Goal: Task Accomplishment & Management: Complete application form

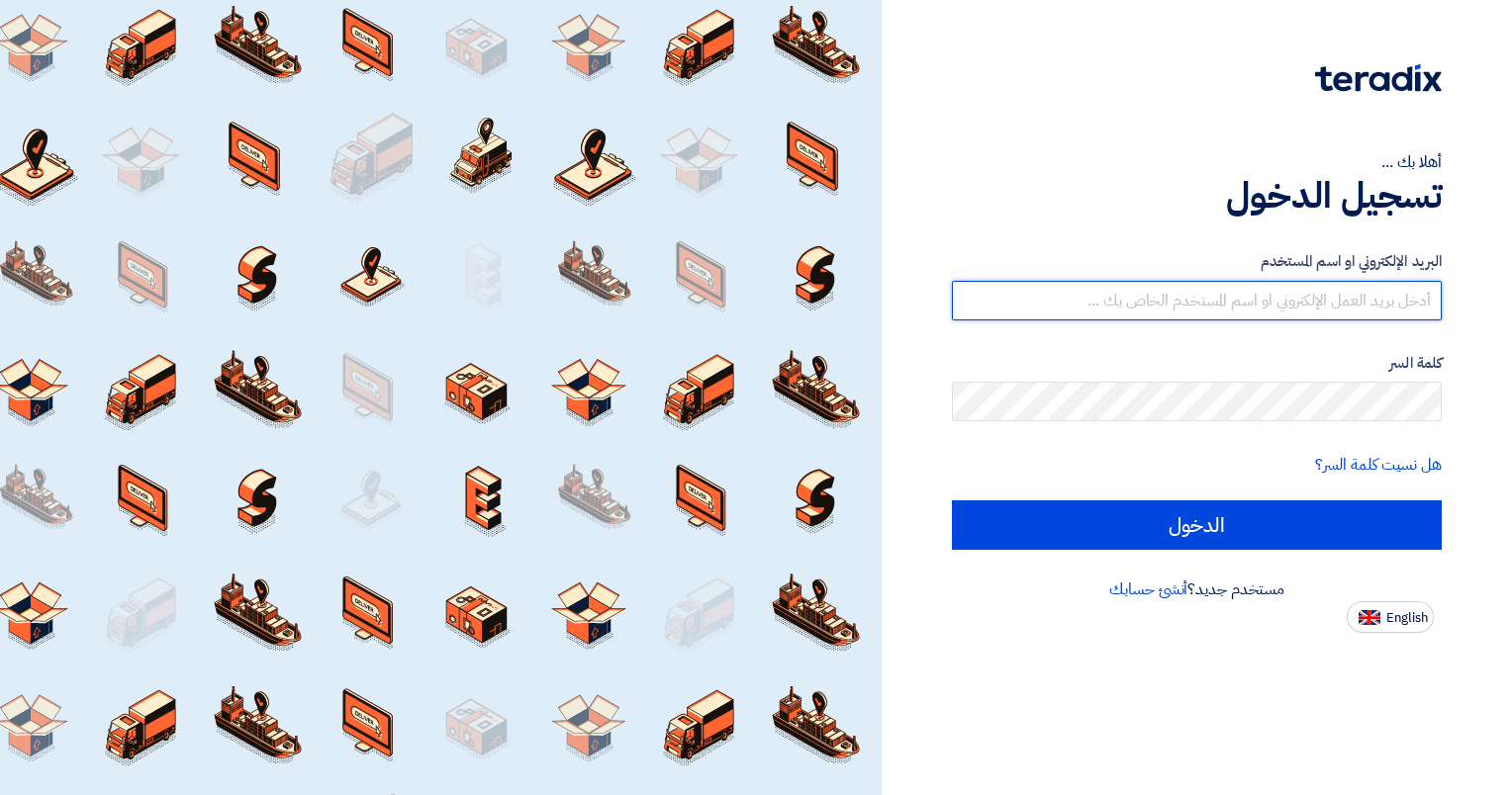
click at [1199, 281] on input "text" at bounding box center [1197, 301] width 490 height 40
type input "A"
type input "[EMAIL_ADDRESS][DOMAIN_NAME]"
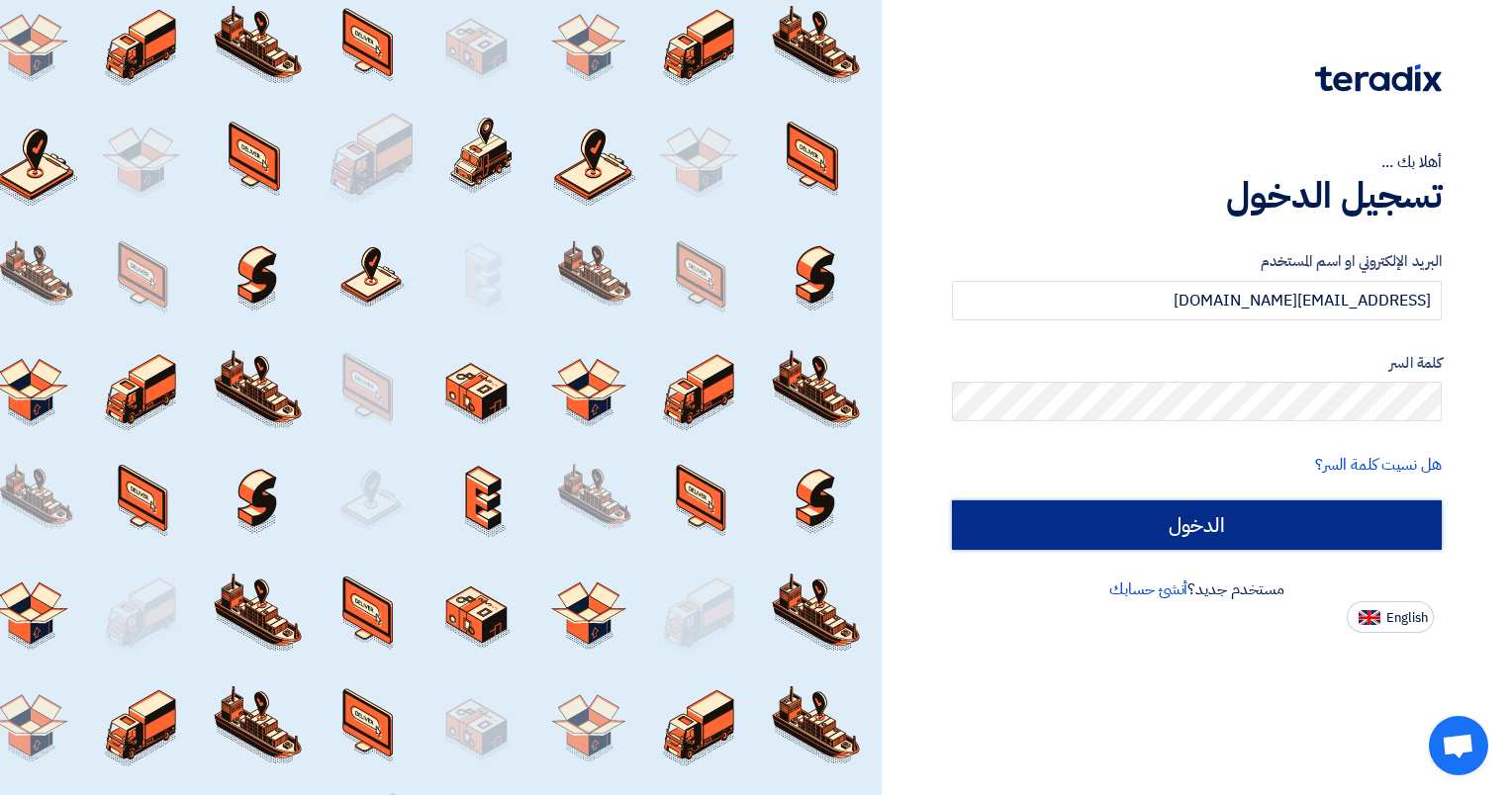
click at [1258, 505] on input "الدخول" at bounding box center [1197, 525] width 490 height 50
type input "Sign in"
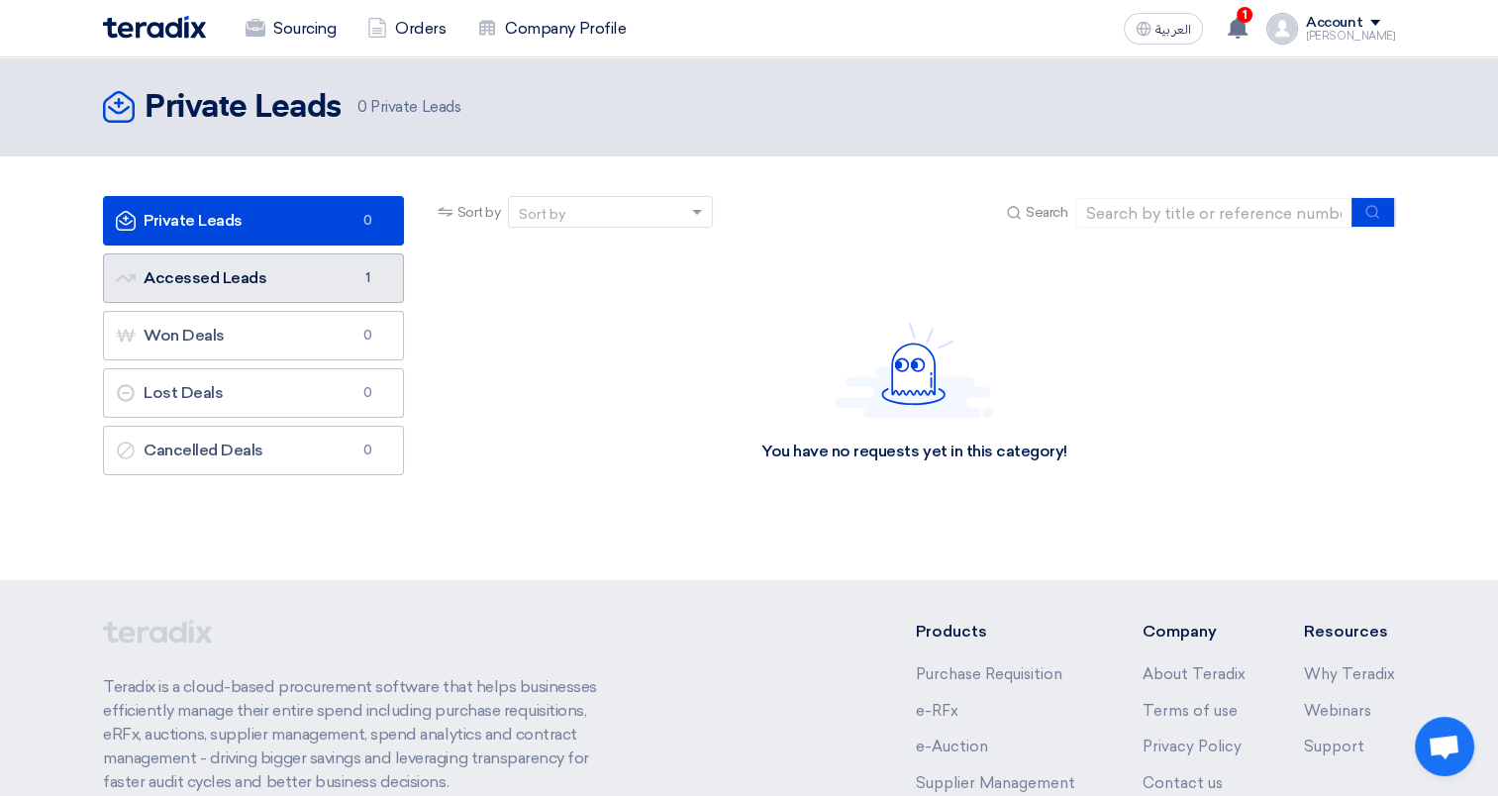
click at [214, 253] on link "Accessed Leads Accessed Leads 1" at bounding box center [253, 278] width 301 height 50
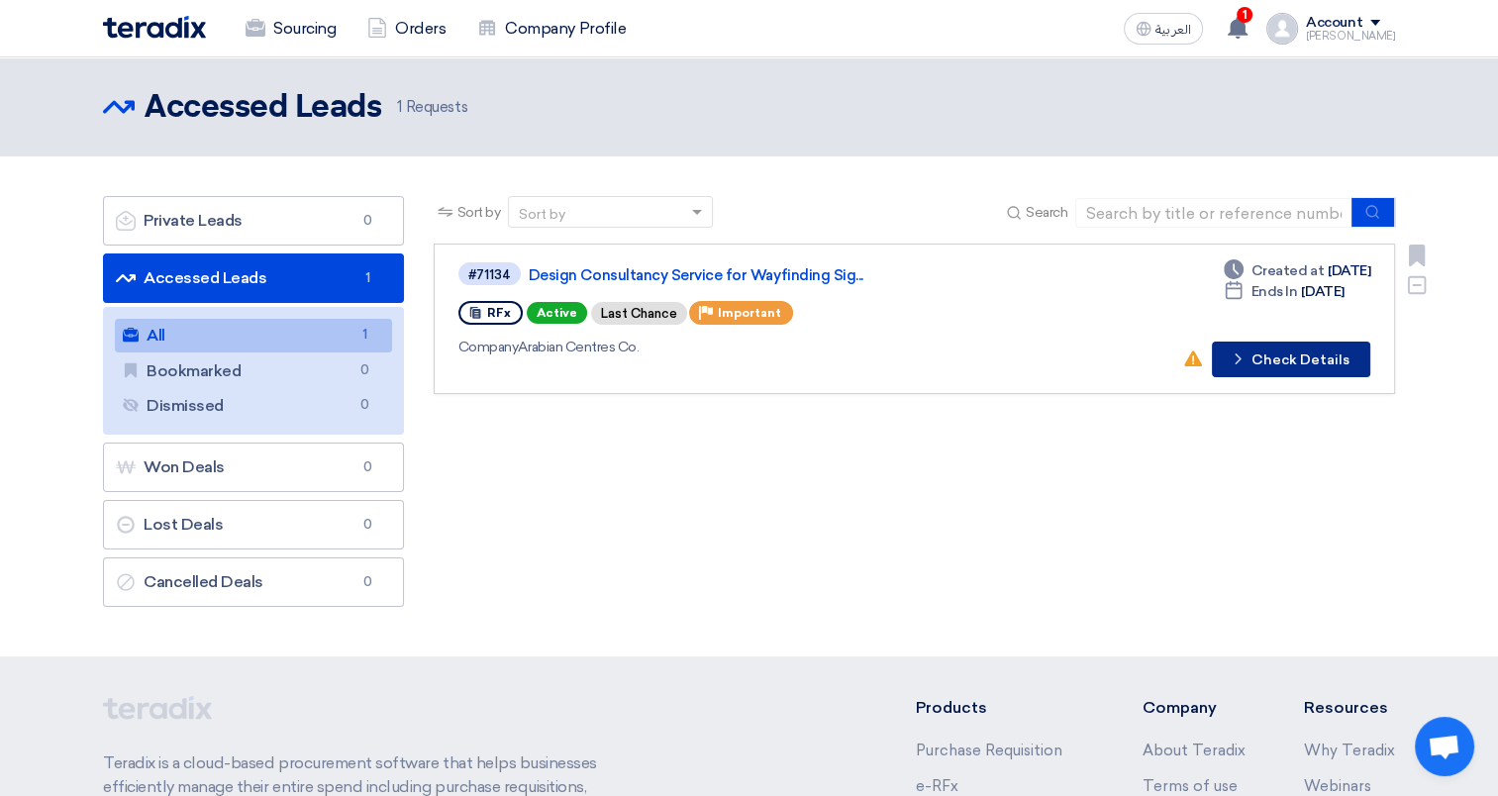
click at [1359, 364] on button "Check details Check Details" at bounding box center [1291, 360] width 158 height 36
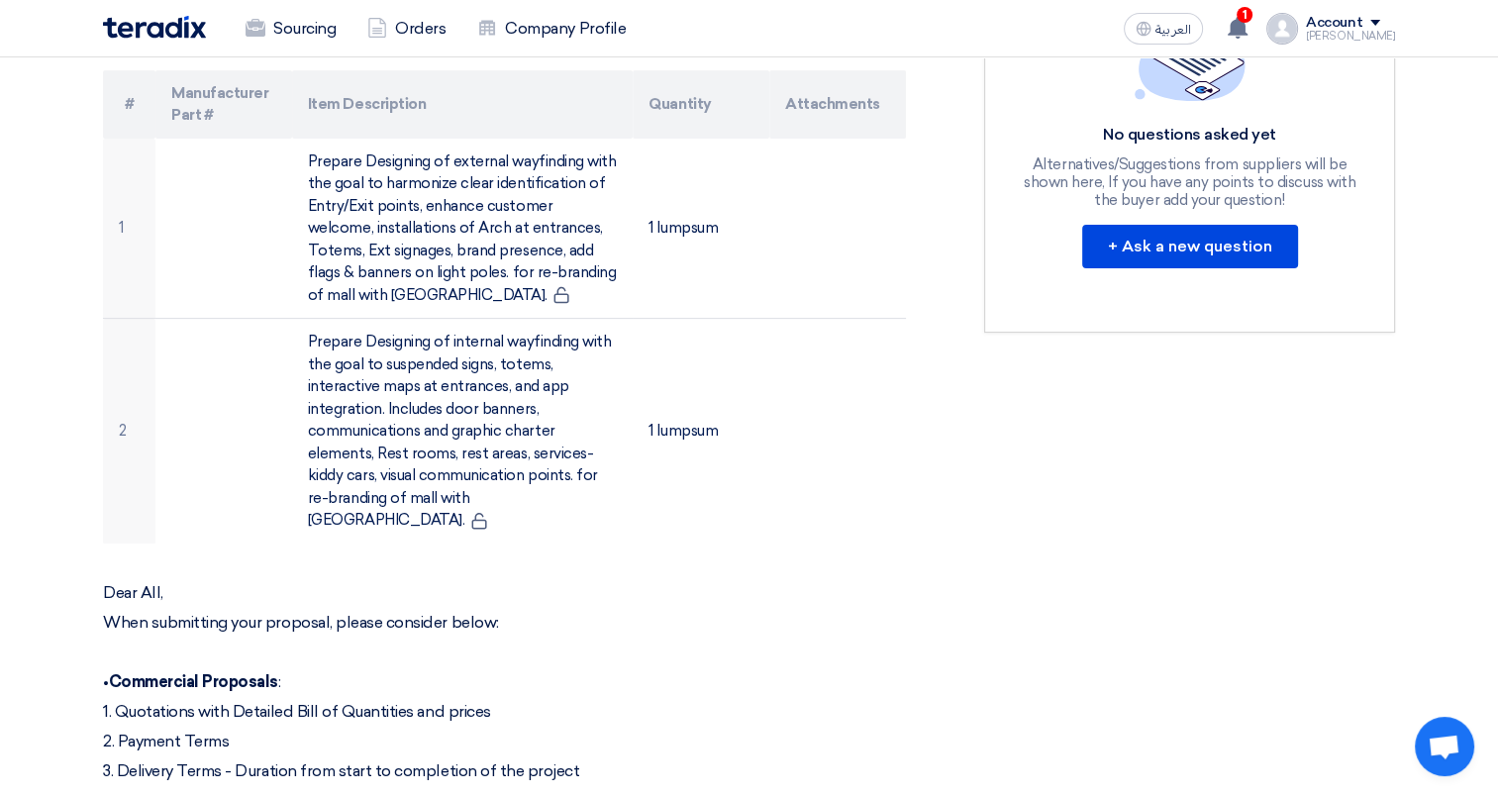
scroll to position [495, 0]
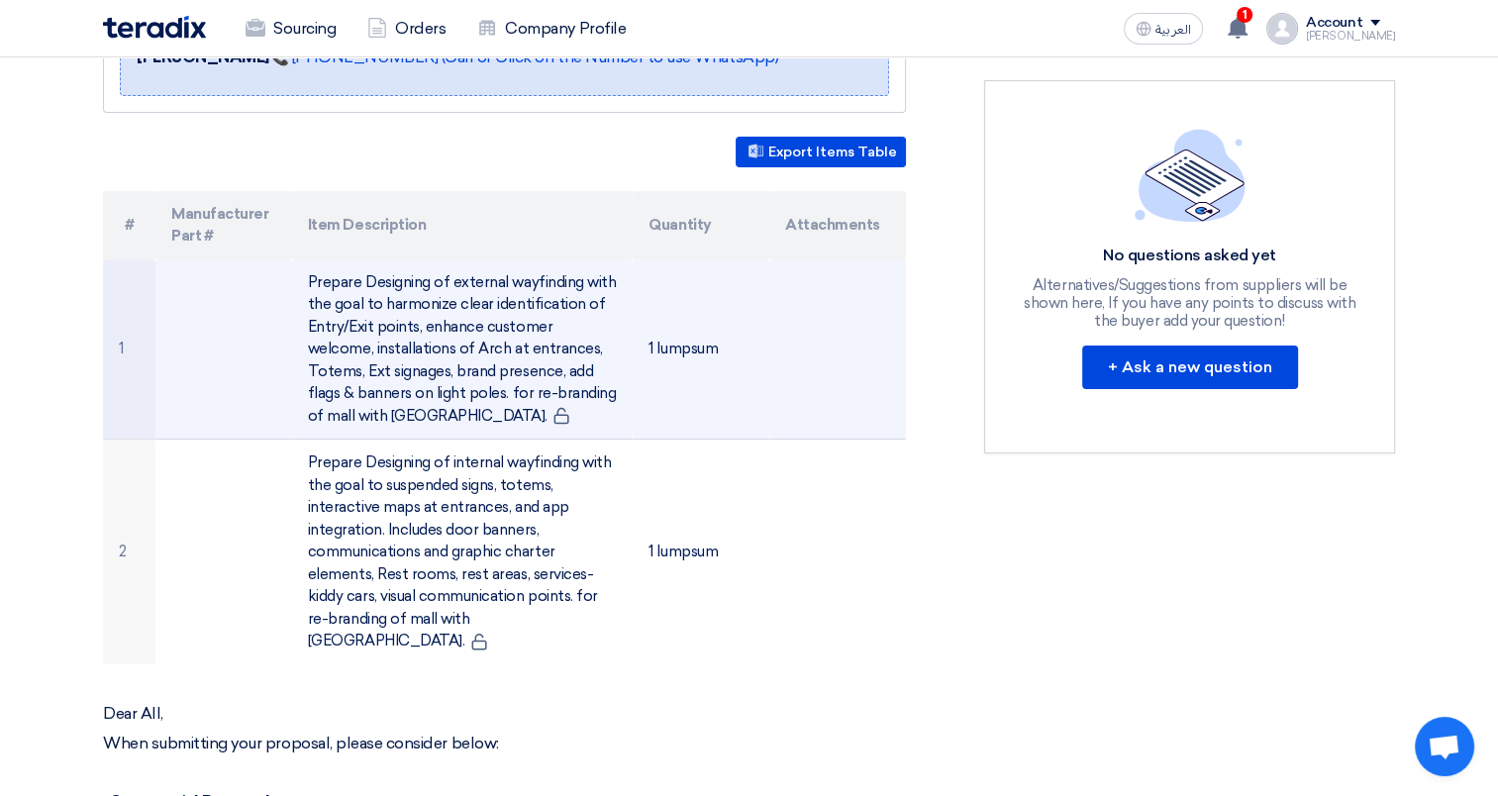
click at [256, 388] on td at bounding box center [223, 349] width 137 height 180
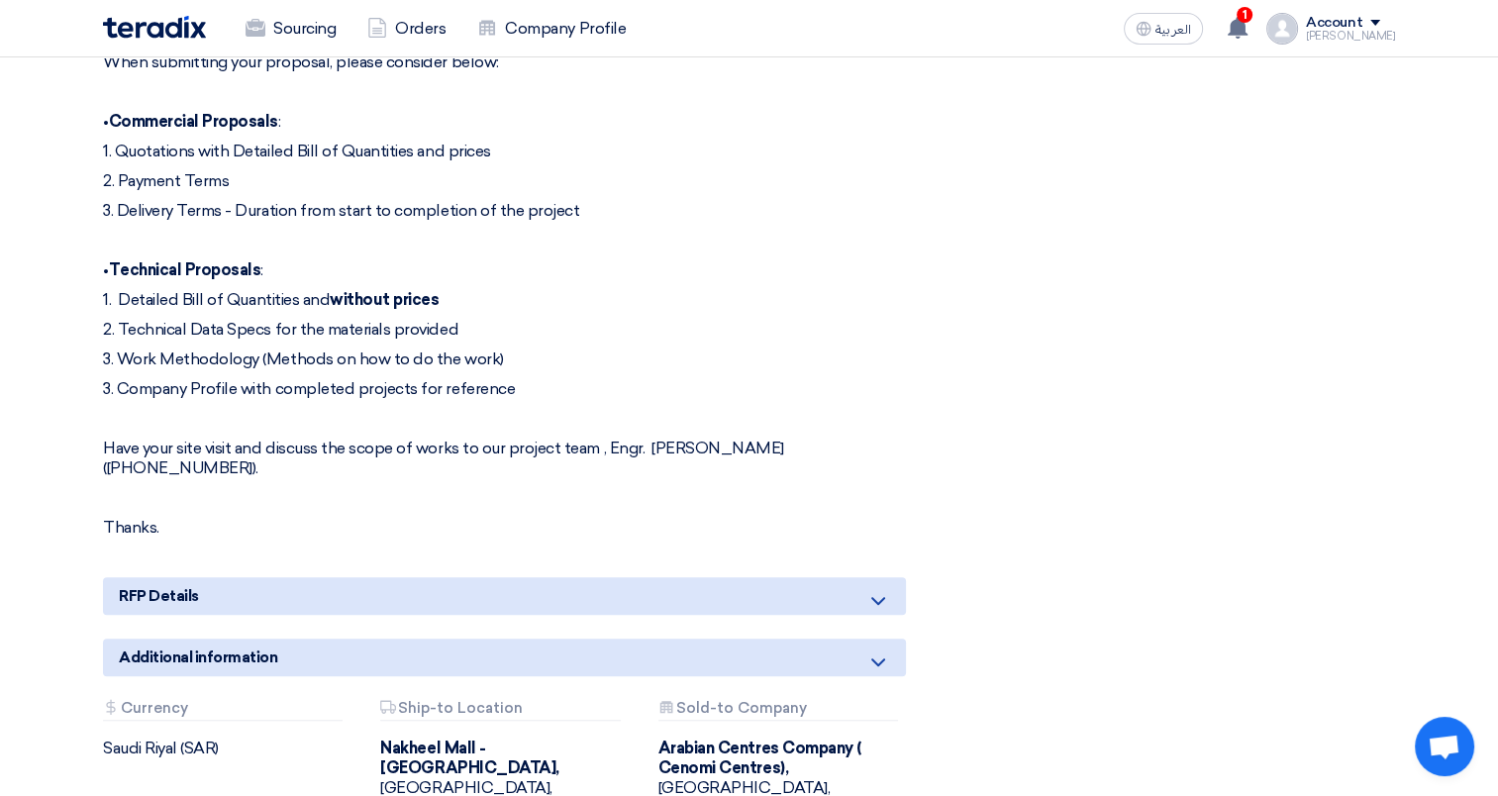
scroll to position [1386, 0]
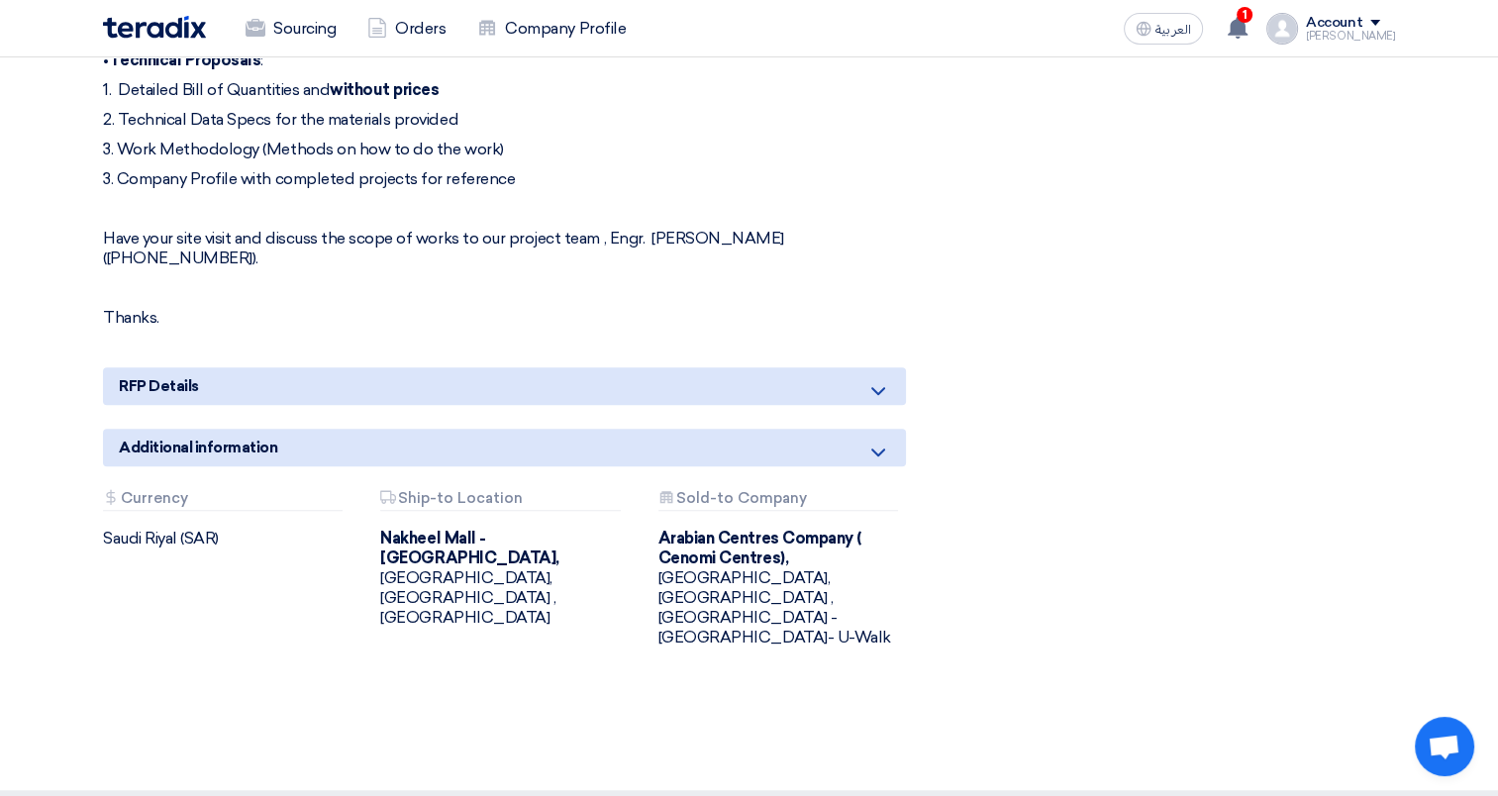
click at [211, 378] on div "RFP Details" at bounding box center [504, 386] width 803 height 38
click at [881, 449] on use at bounding box center [878, 453] width 14 height 8
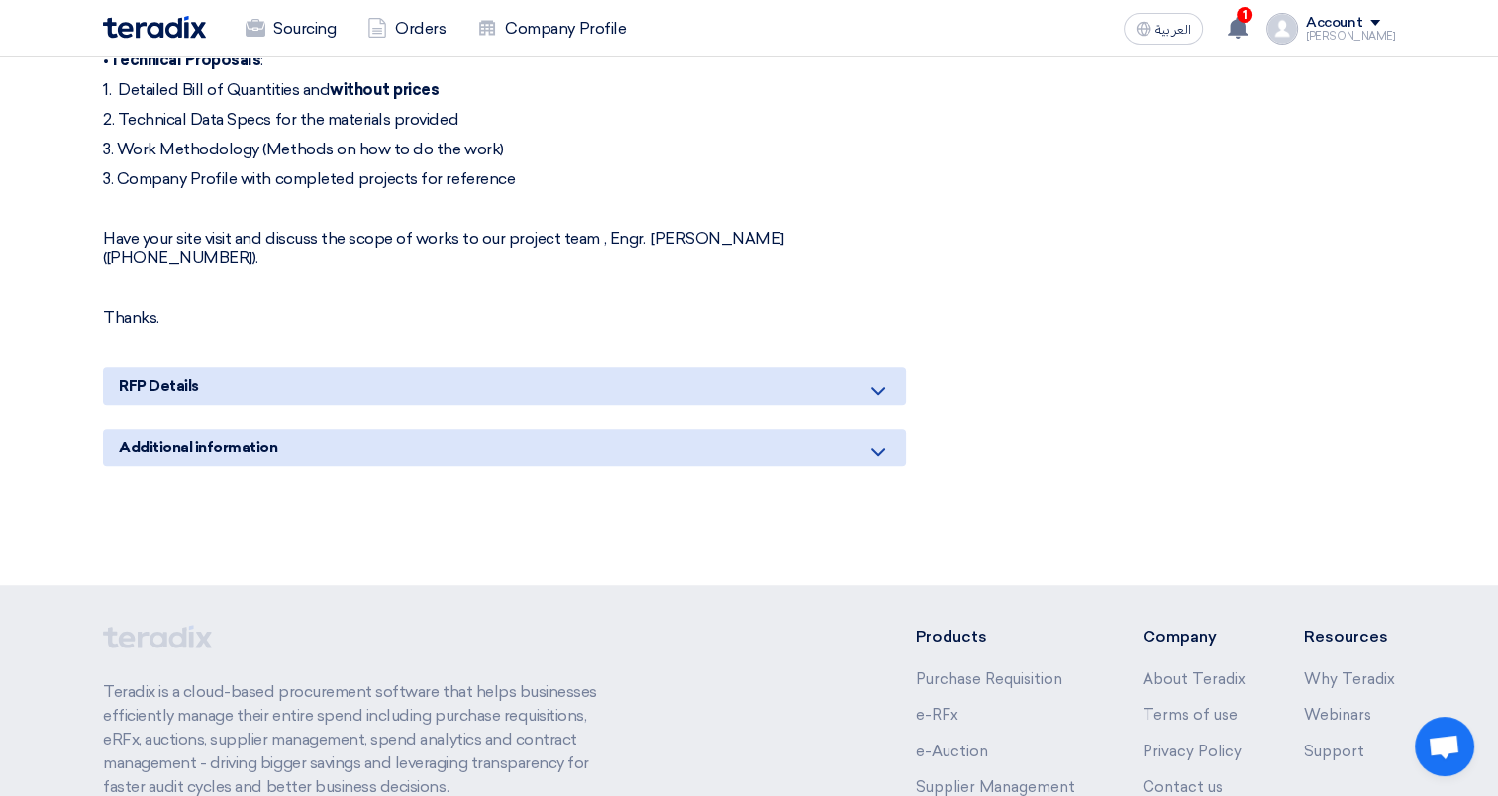
click at [886, 388] on icon at bounding box center [878, 391] width 24 height 24
click at [867, 388] on icon at bounding box center [878, 391] width 24 height 24
click at [859, 443] on div "Additional information" at bounding box center [504, 448] width 803 height 38
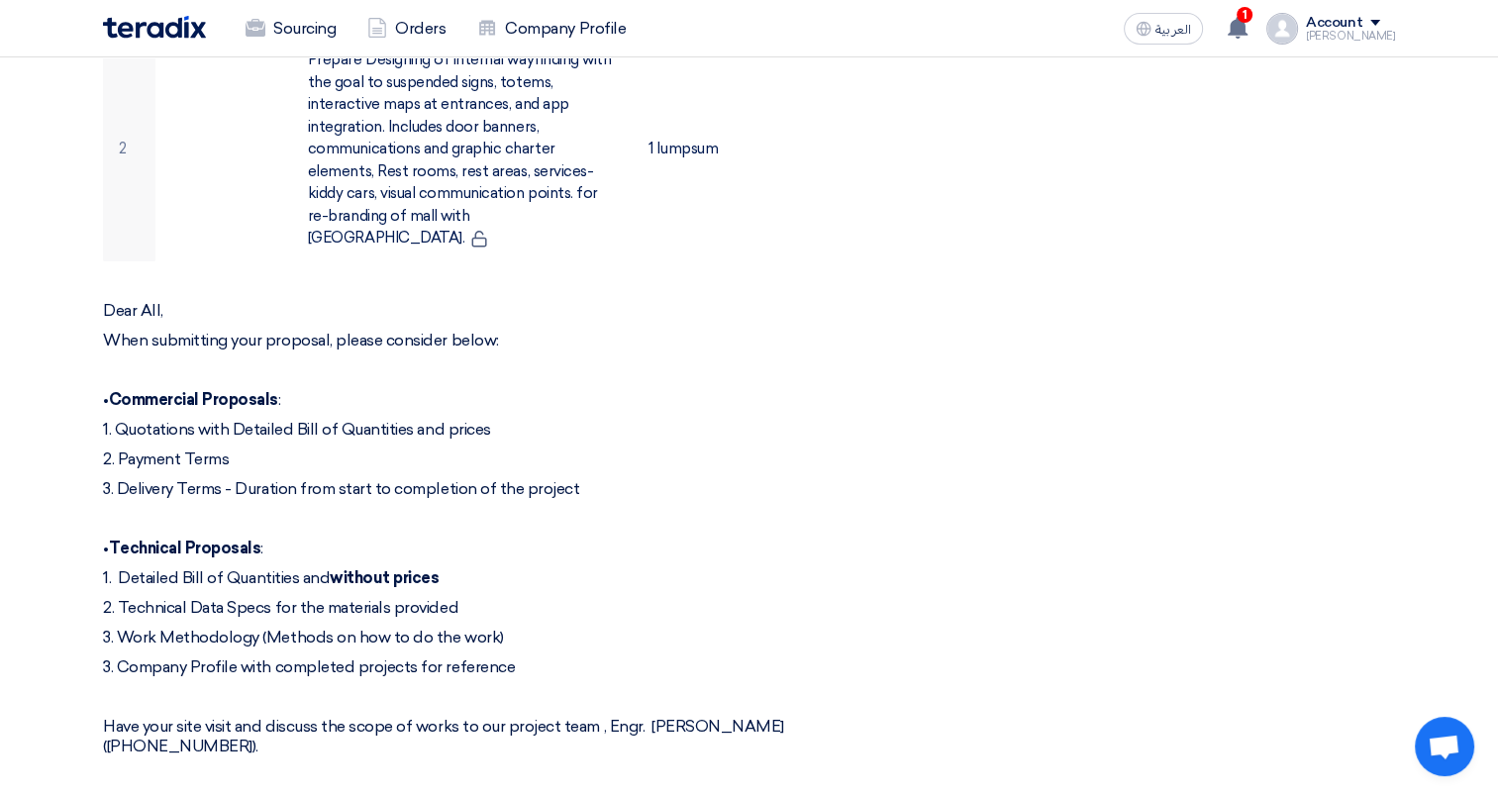
scroll to position [499, 0]
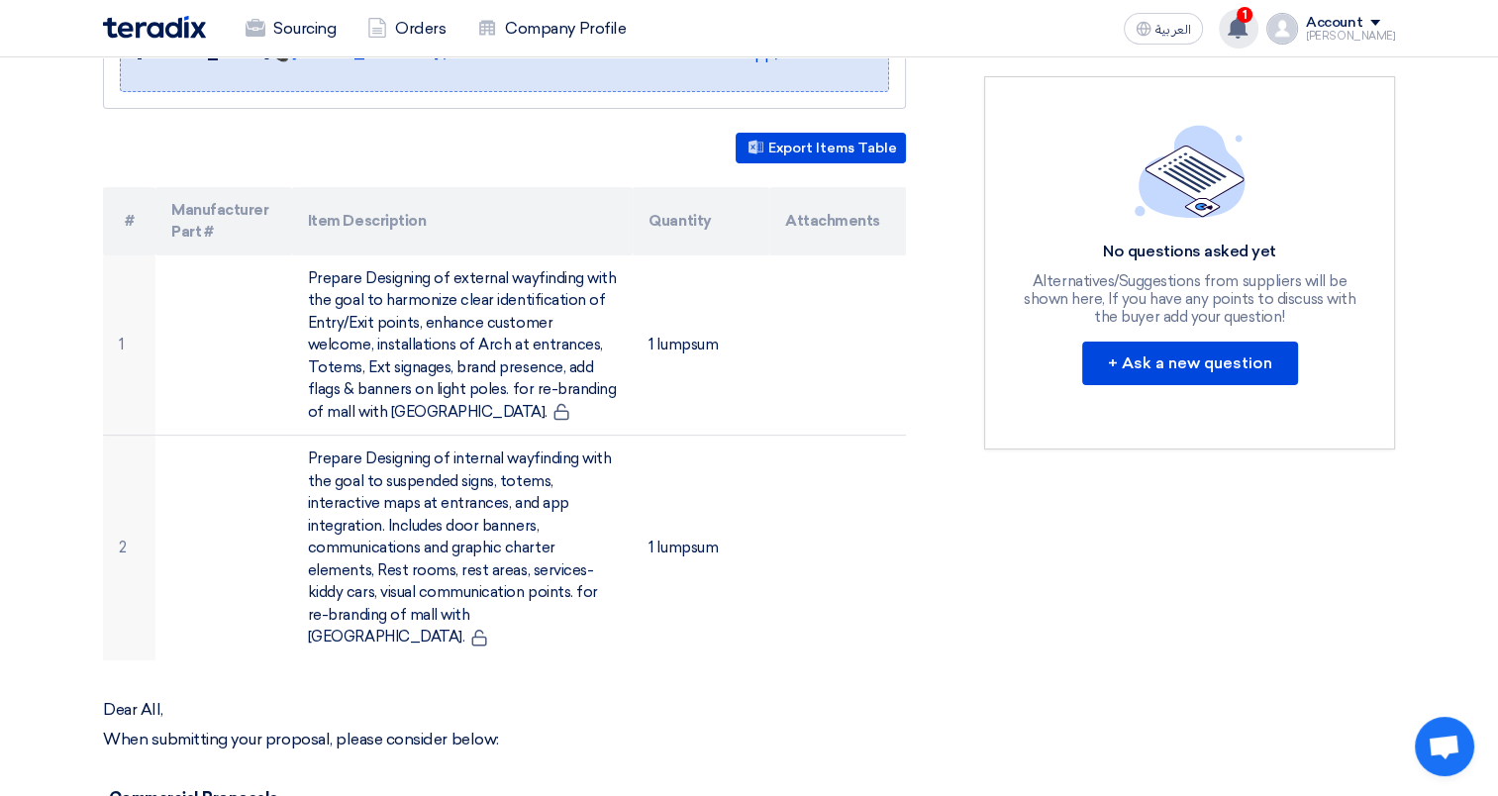
click at [1248, 31] on use at bounding box center [1238, 28] width 20 height 22
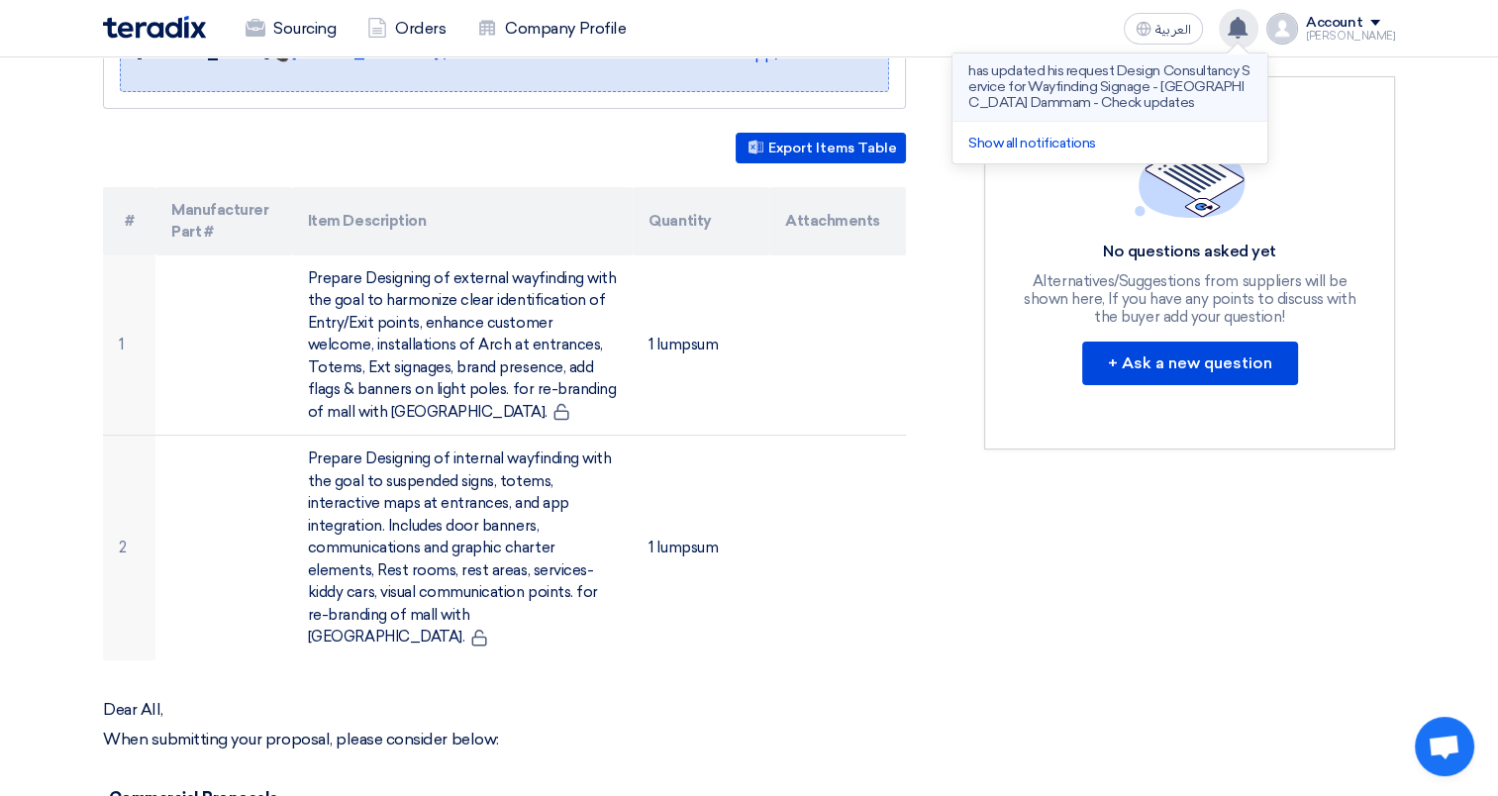
click at [1093, 71] on p "has updated his request Design Consultancy Service for Wayfinding Signage - [GE…" at bounding box center [1109, 87] width 283 height 48
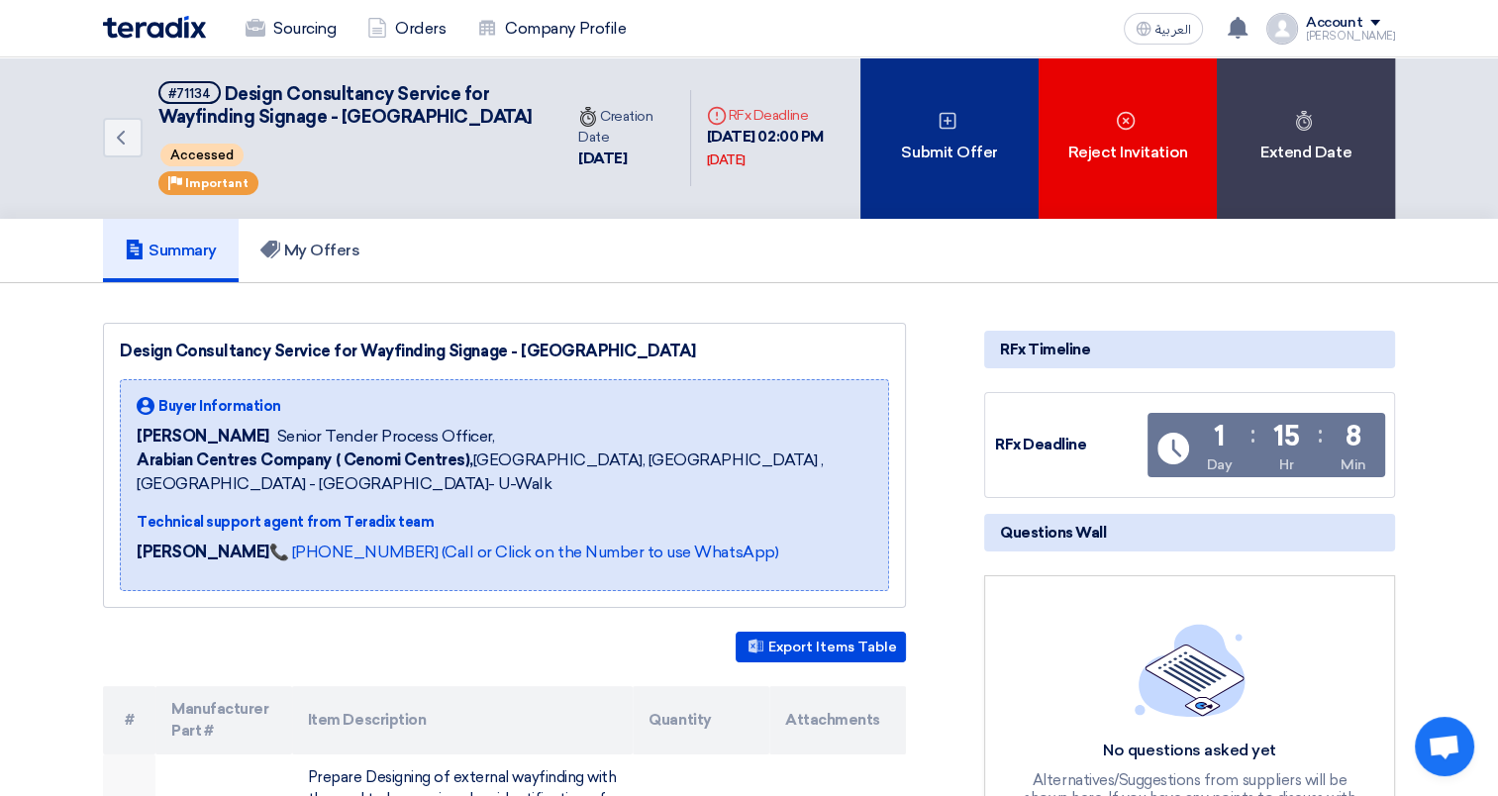
click at [928, 176] on div "Submit Offer" at bounding box center [949, 137] width 178 height 161
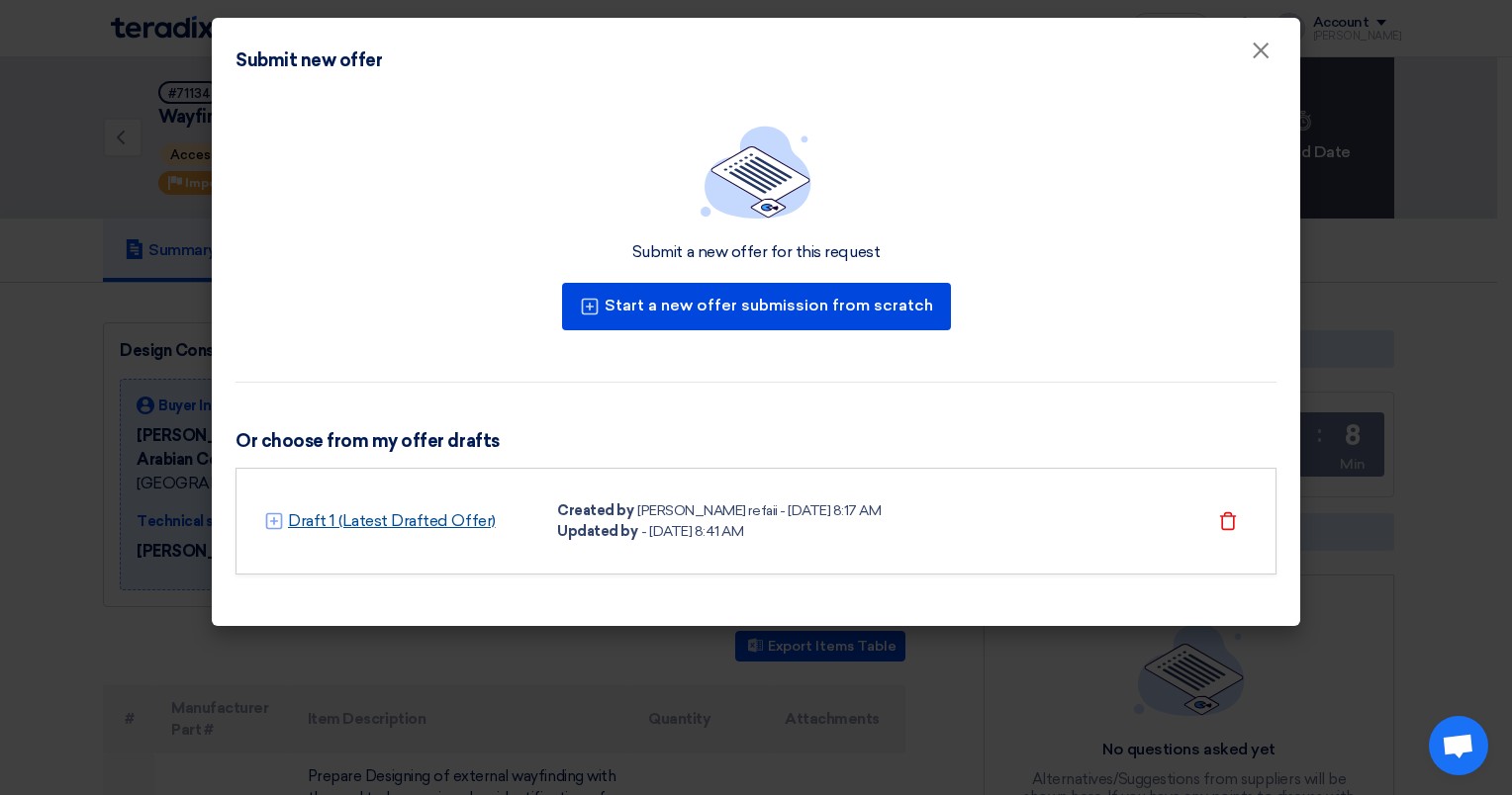
click at [425, 526] on link "Draft 1 (Latest Drafted Offer)" at bounding box center [392, 521] width 208 height 24
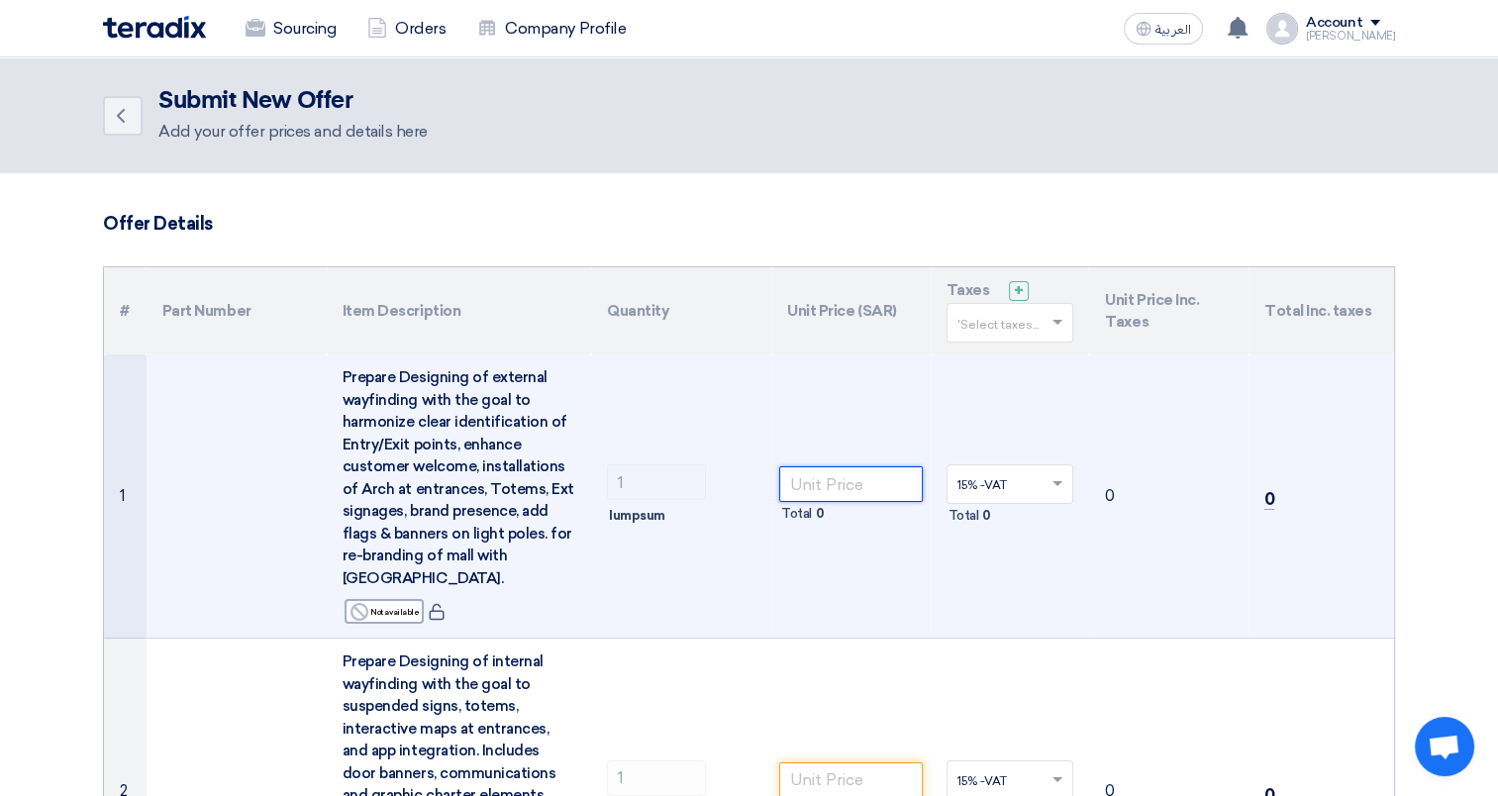
click at [828, 491] on input "number" at bounding box center [851, 484] width 144 height 36
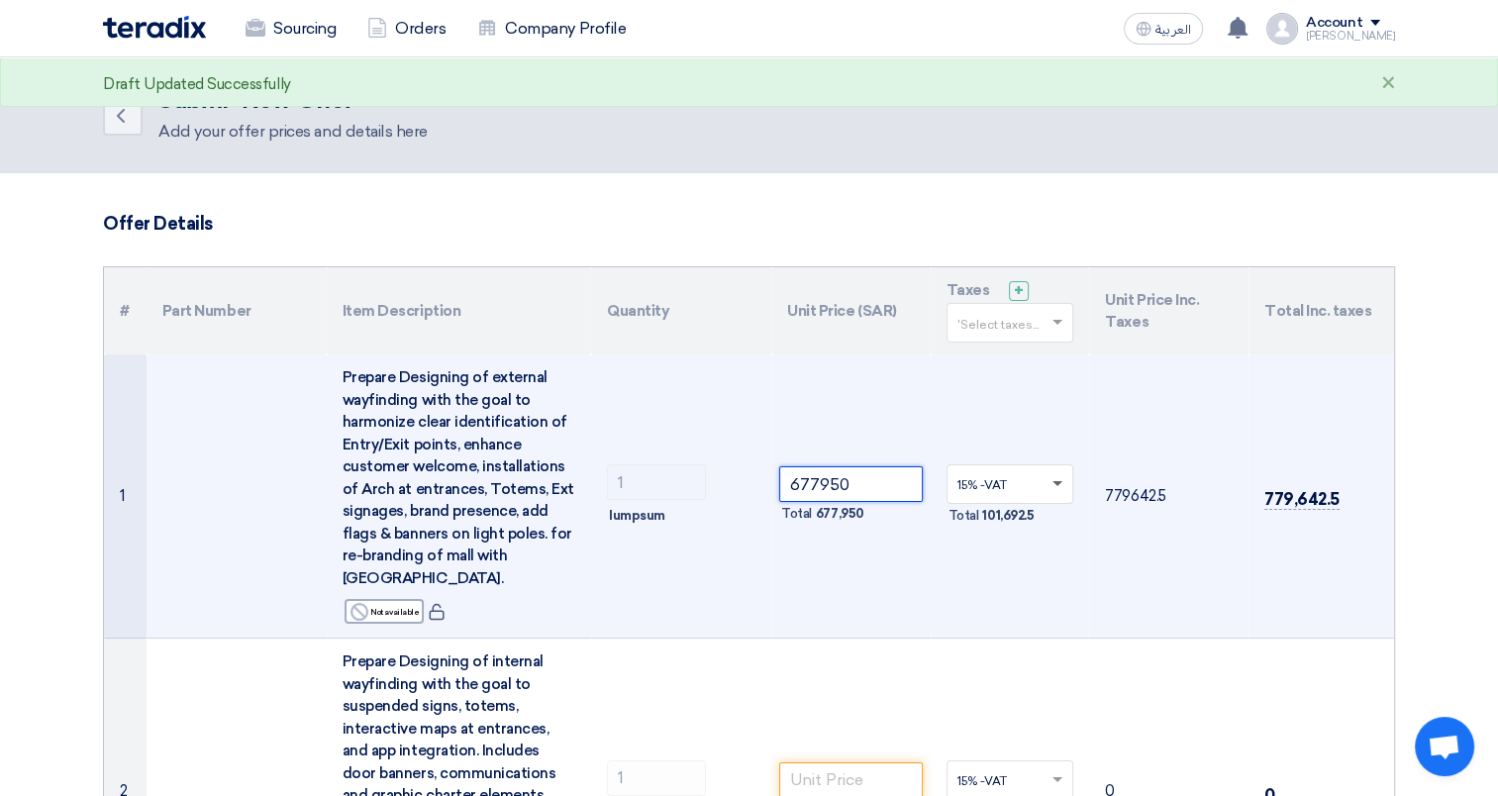
type input "677950"
click at [1061, 481] on span at bounding box center [1058, 484] width 10 height 7
click at [1026, 483] on input "text" at bounding box center [1001, 486] width 86 height 33
click at [1062, 483] on span at bounding box center [1060, 484] width 25 height 18
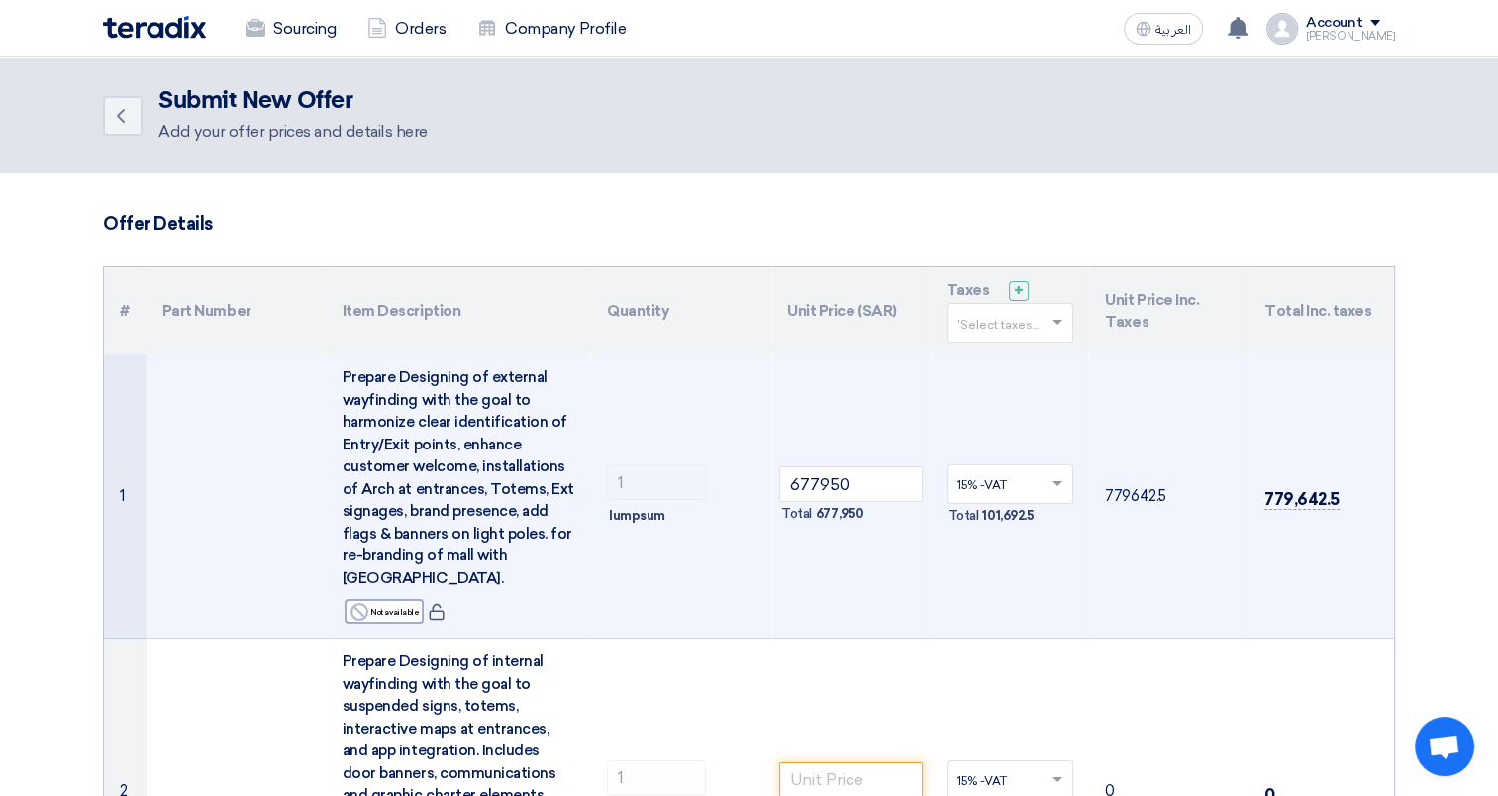
click at [1114, 595] on td "779642.5" at bounding box center [1168, 496] width 159 height 284
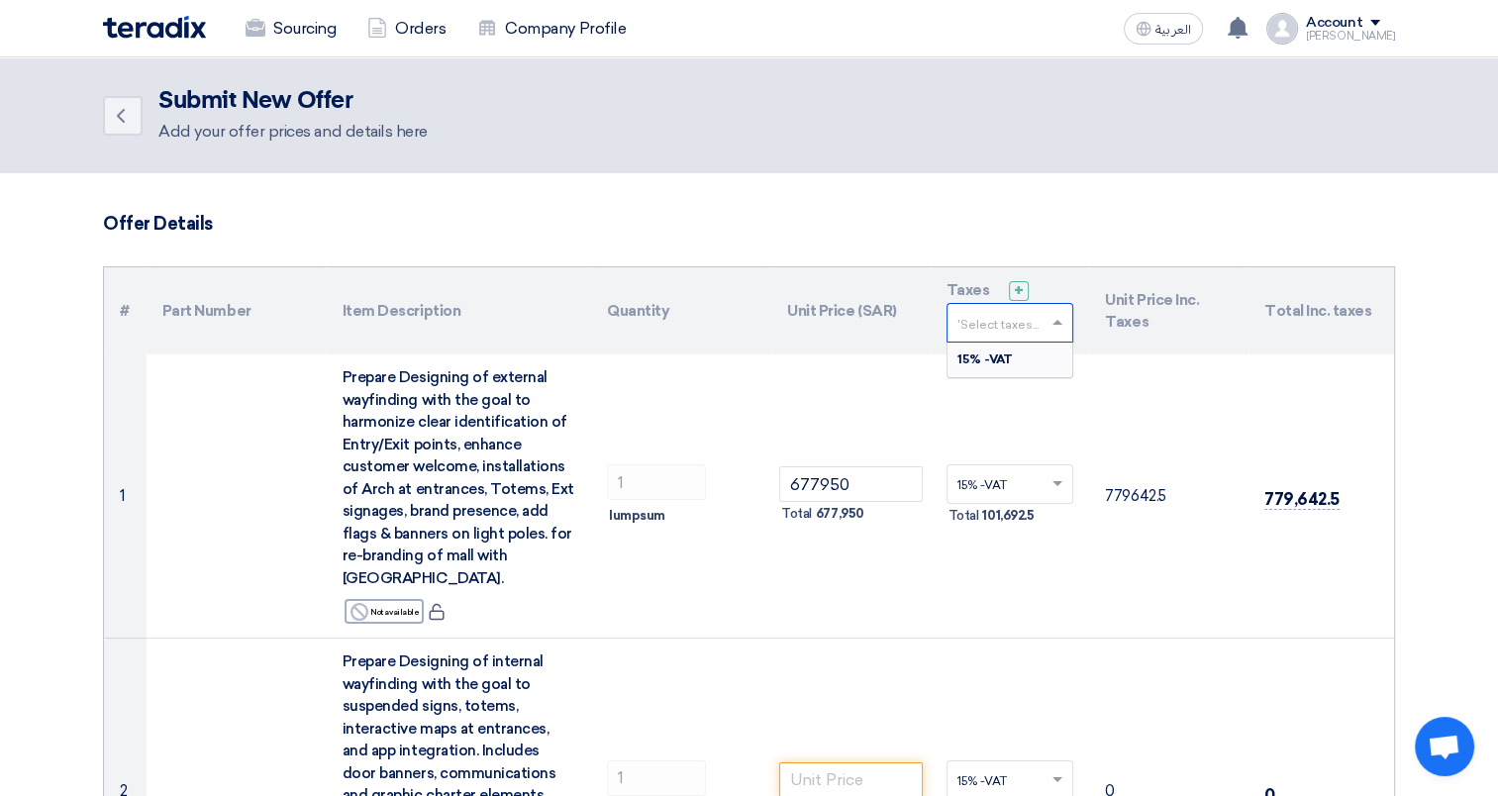
click at [1059, 317] on span at bounding box center [1060, 323] width 25 height 18
click at [1025, 348] on div "15% -VAT" at bounding box center [1011, 360] width 126 height 34
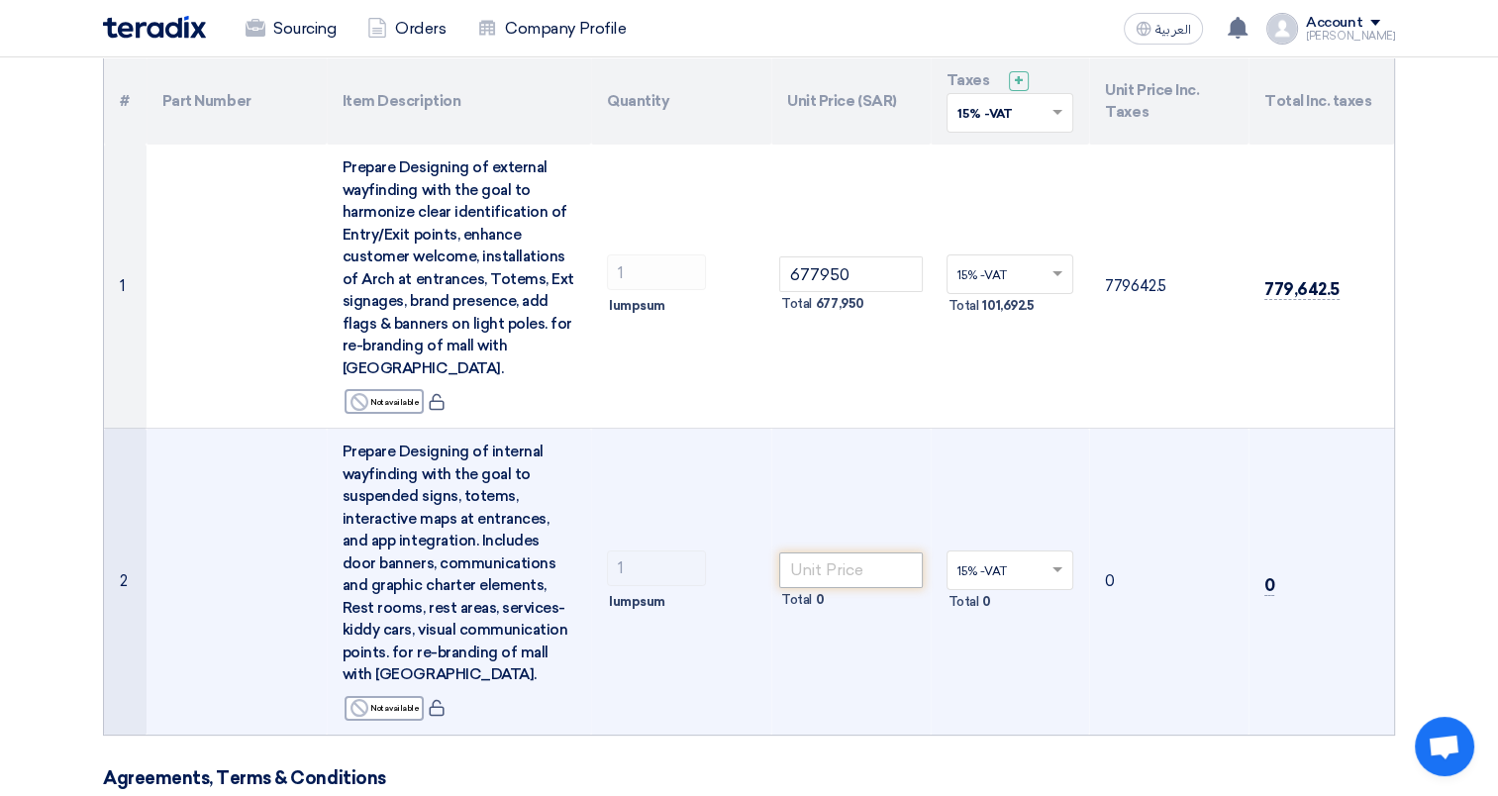
scroll to position [99, 0]
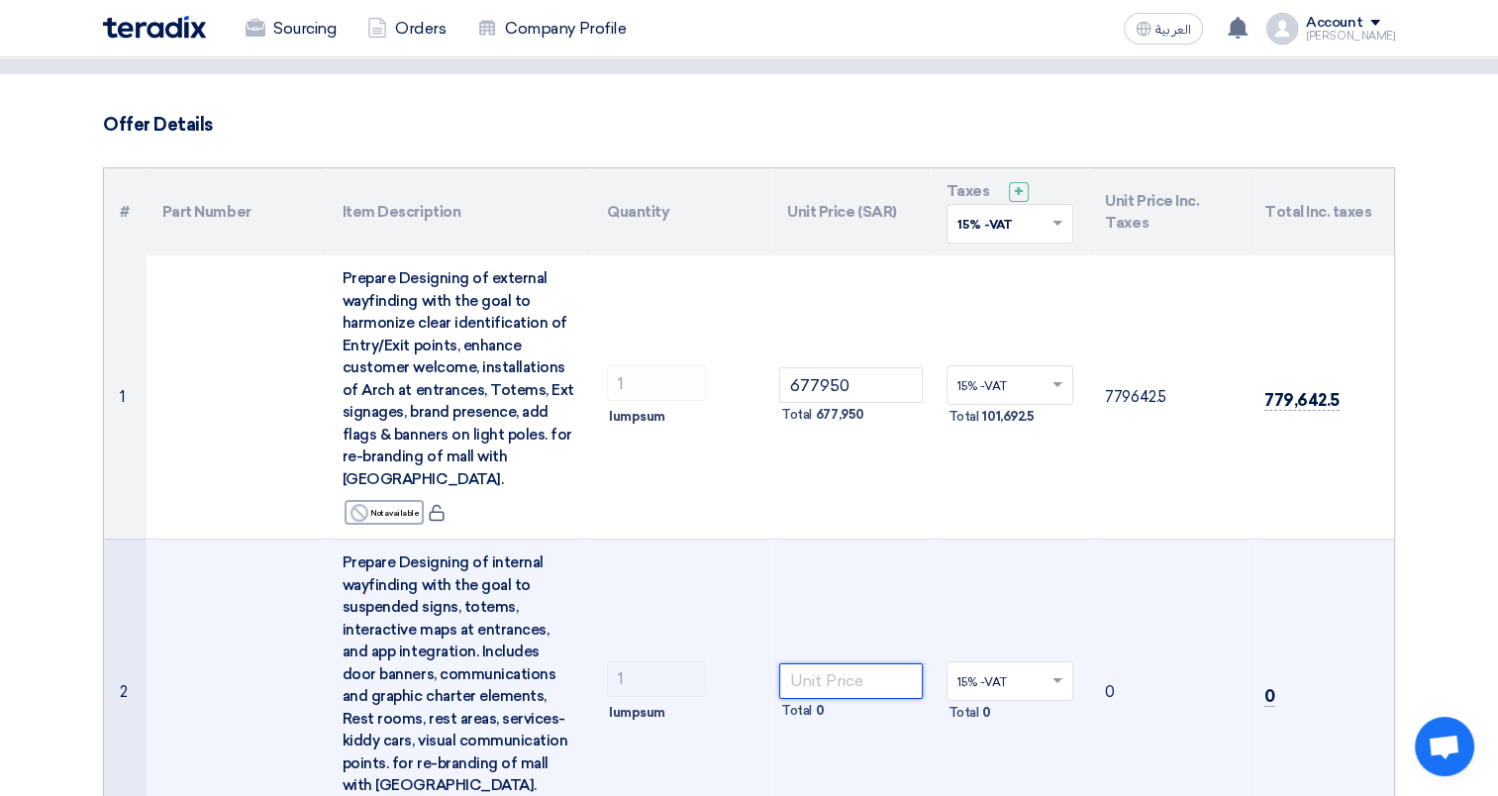
click at [871, 669] on input "number" at bounding box center [851, 681] width 144 height 36
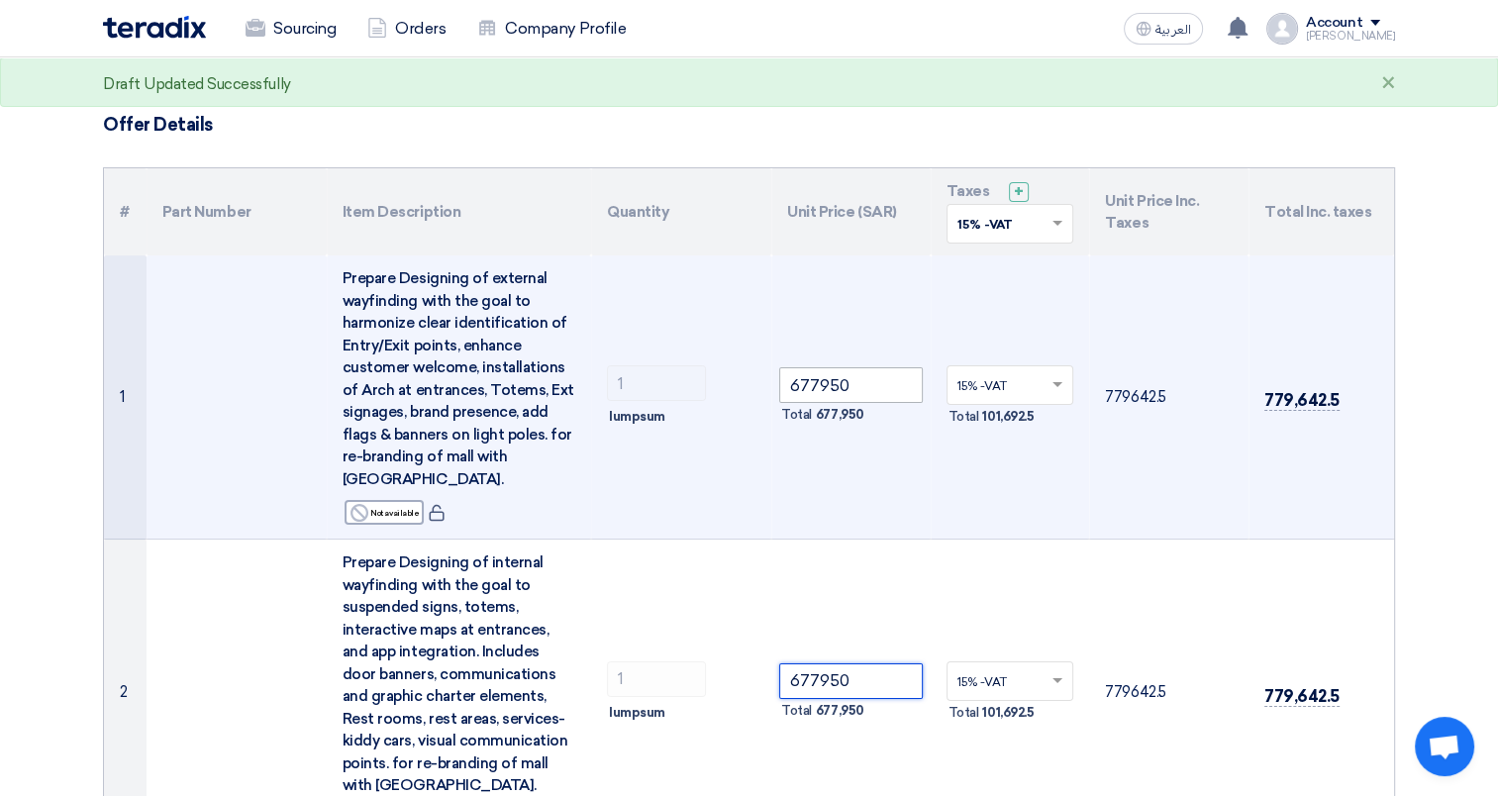
type input "677950"
drag, startPoint x: 859, startPoint y: 376, endPoint x: 767, endPoint y: 375, distance: 91.1
click at [767, 375] on tr "1 Prepare Designing of external wayfinding with the goal to harmonize clear ide…" at bounding box center [749, 397] width 1290 height 284
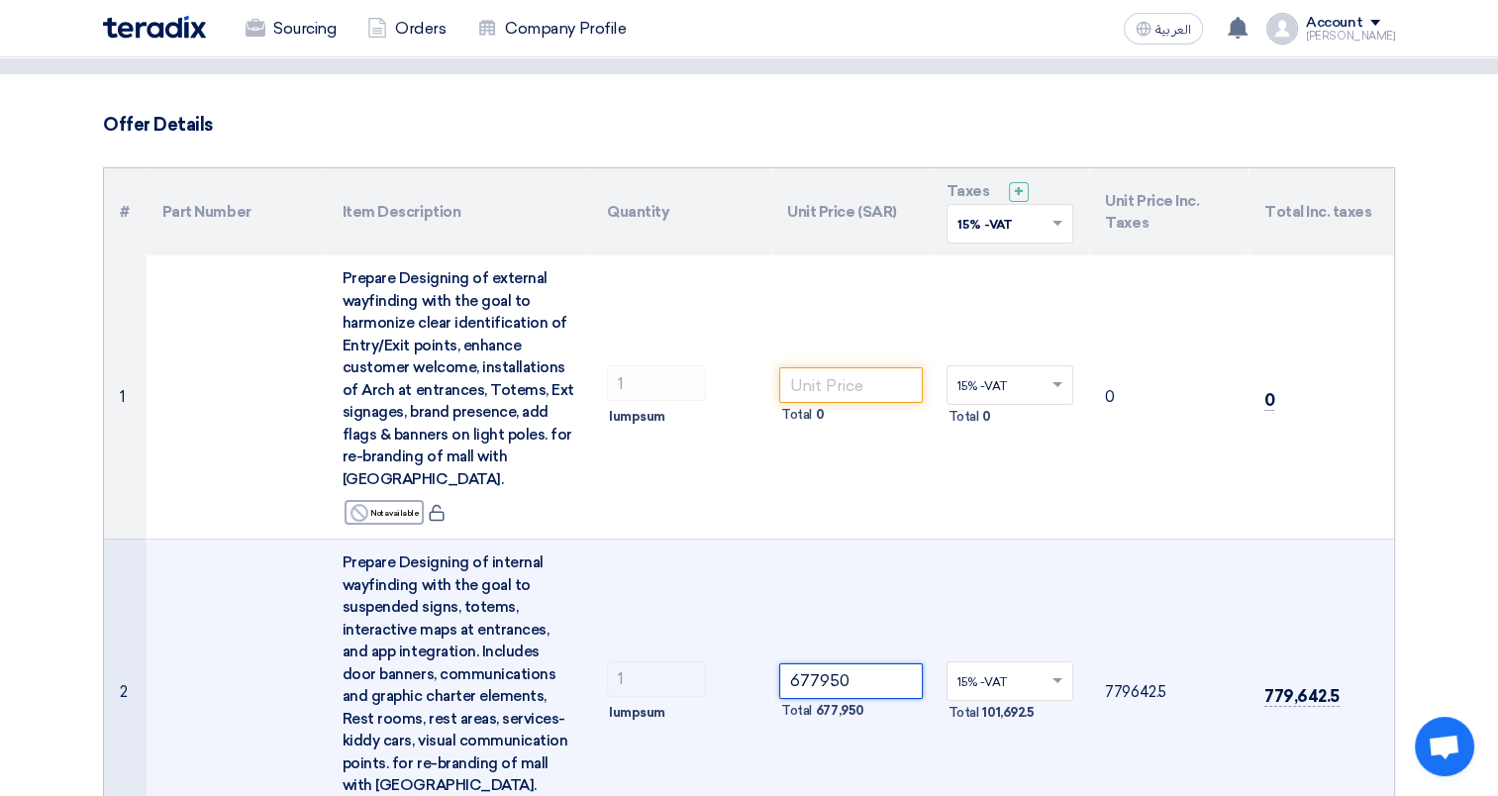
drag, startPoint x: 859, startPoint y: 678, endPoint x: 759, endPoint y: 678, distance: 99.0
click at [759, 678] on tr "2 Prepare Designing of internal wayfinding with the goal to suspended signs, to…" at bounding box center [749, 693] width 1290 height 306
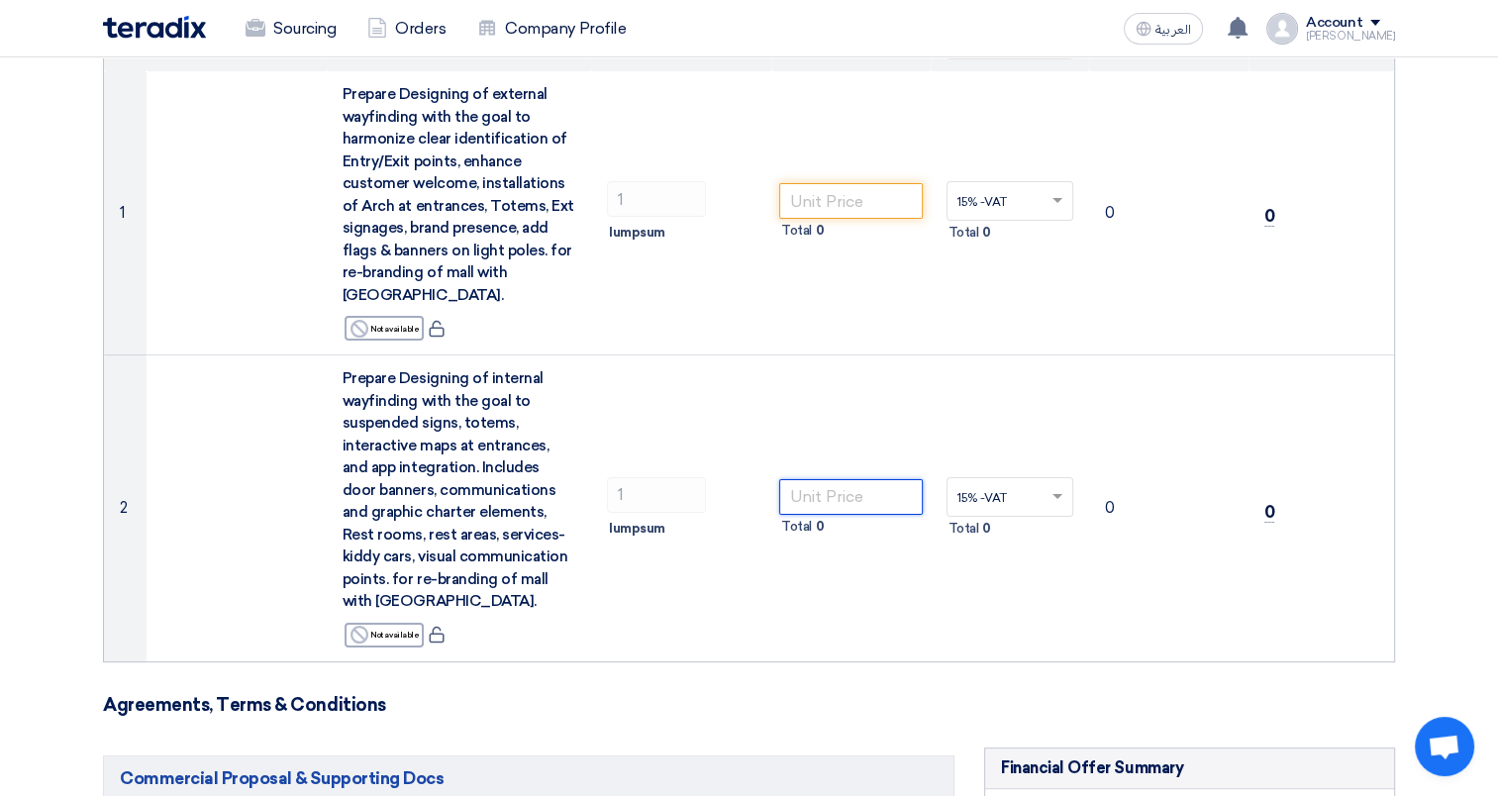
scroll to position [0, 0]
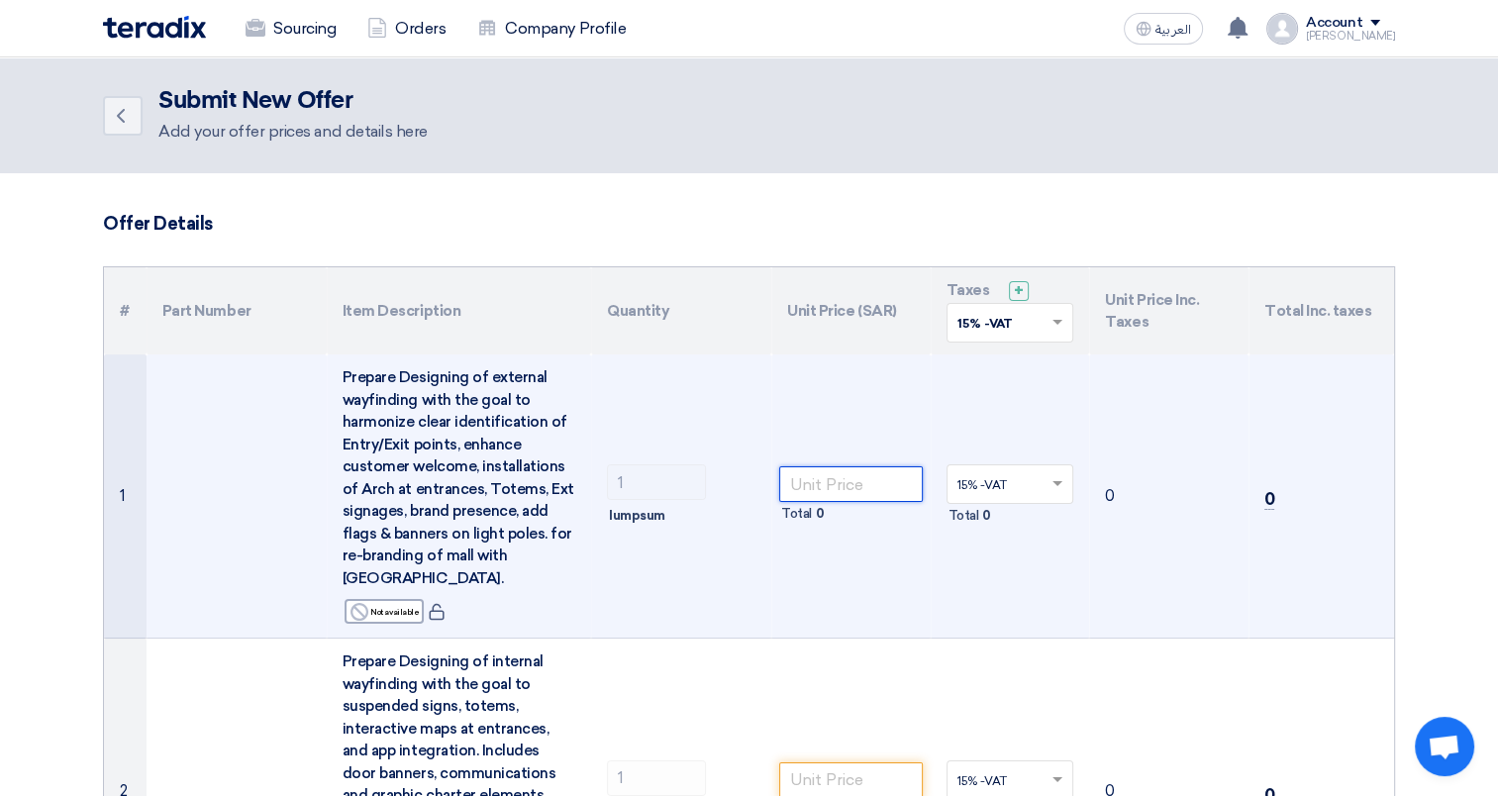
click at [821, 473] on input "number" at bounding box center [851, 484] width 144 height 36
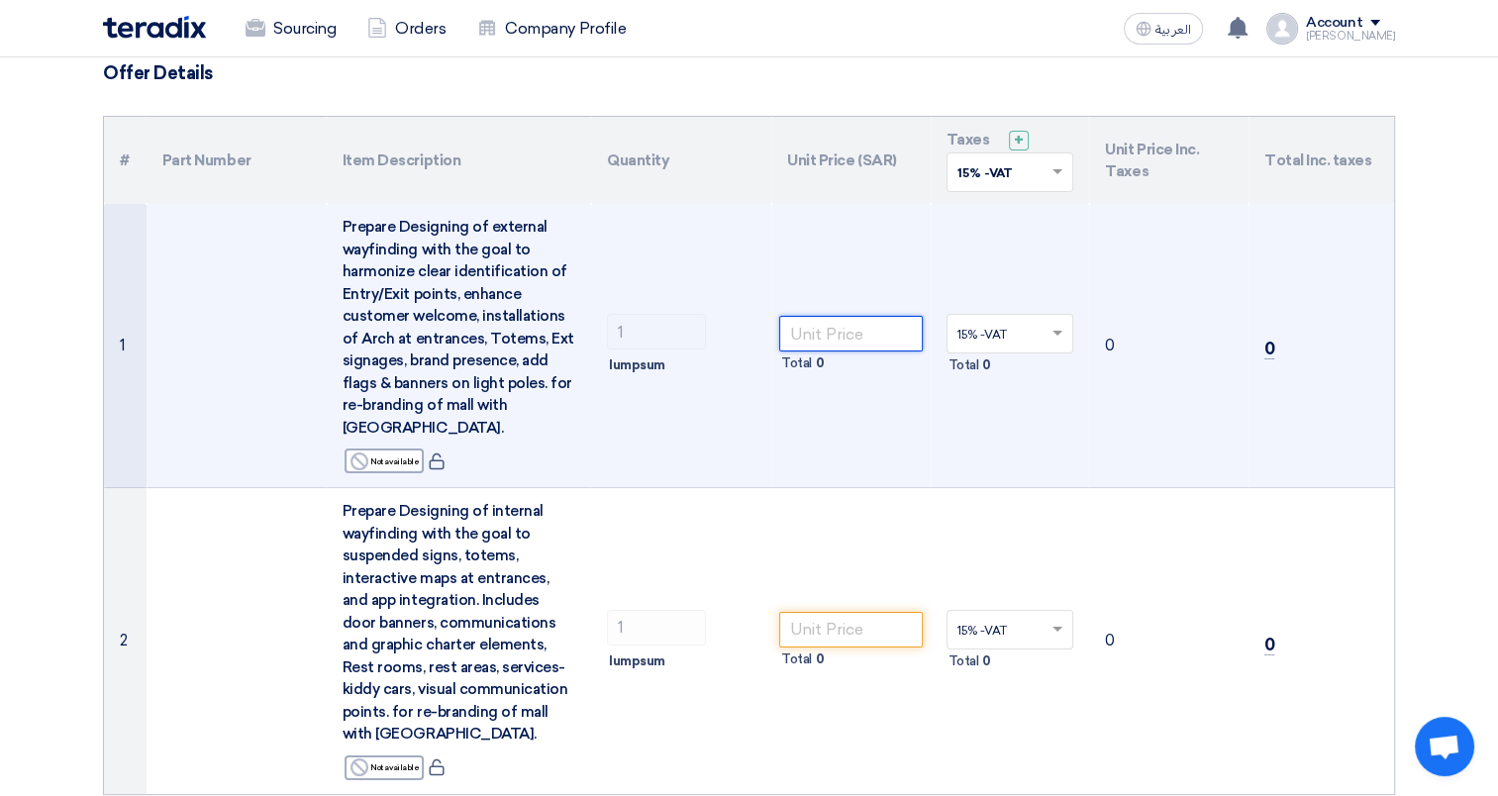
scroll to position [198, 0]
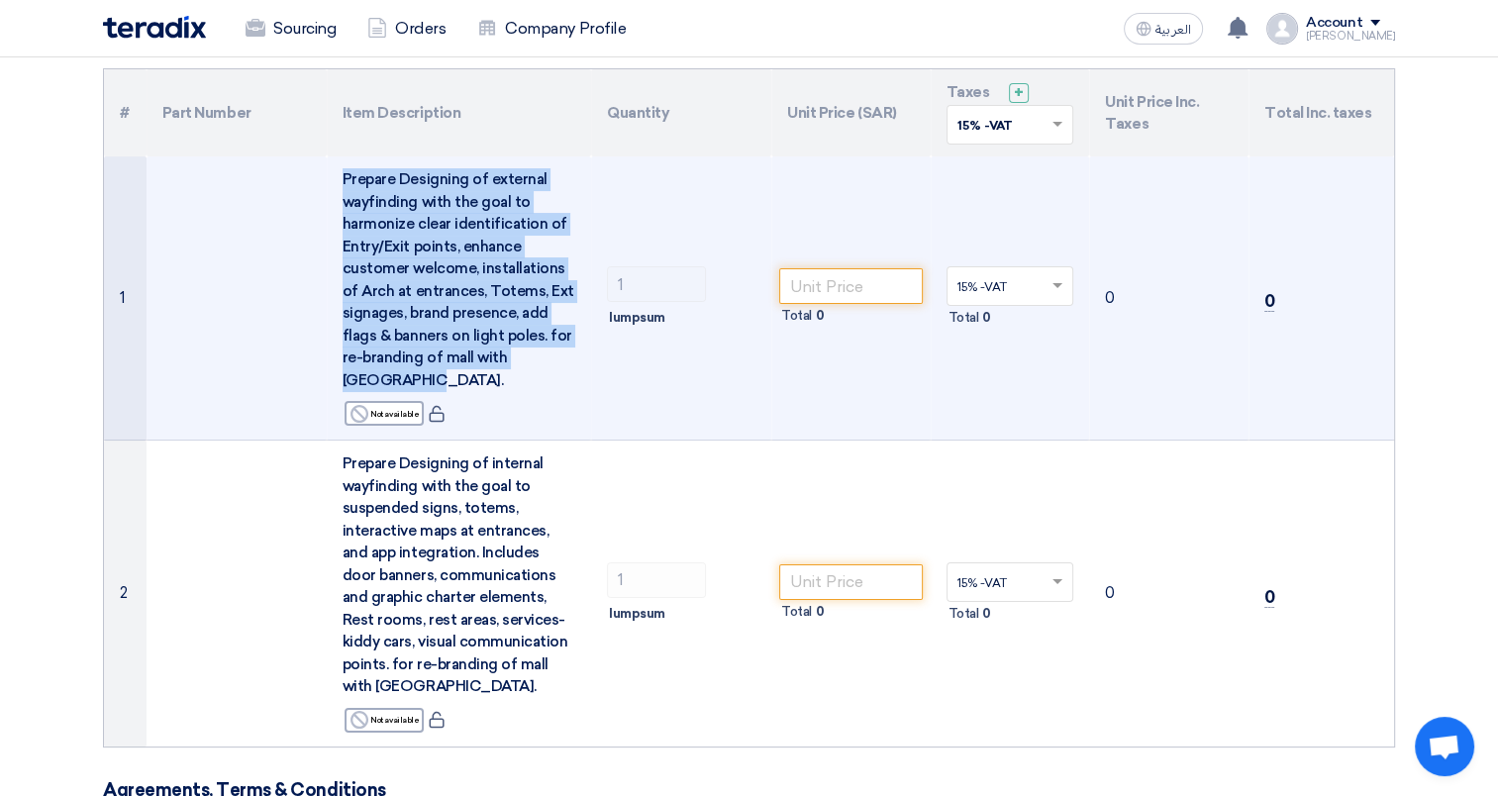
drag, startPoint x: 345, startPoint y: 175, endPoint x: 564, endPoint y: 390, distance: 307.4
click at [564, 390] on div "Prepare Designing of external wayfinding with the goal to harmonize clear ident…" at bounding box center [460, 279] width 234 height 223
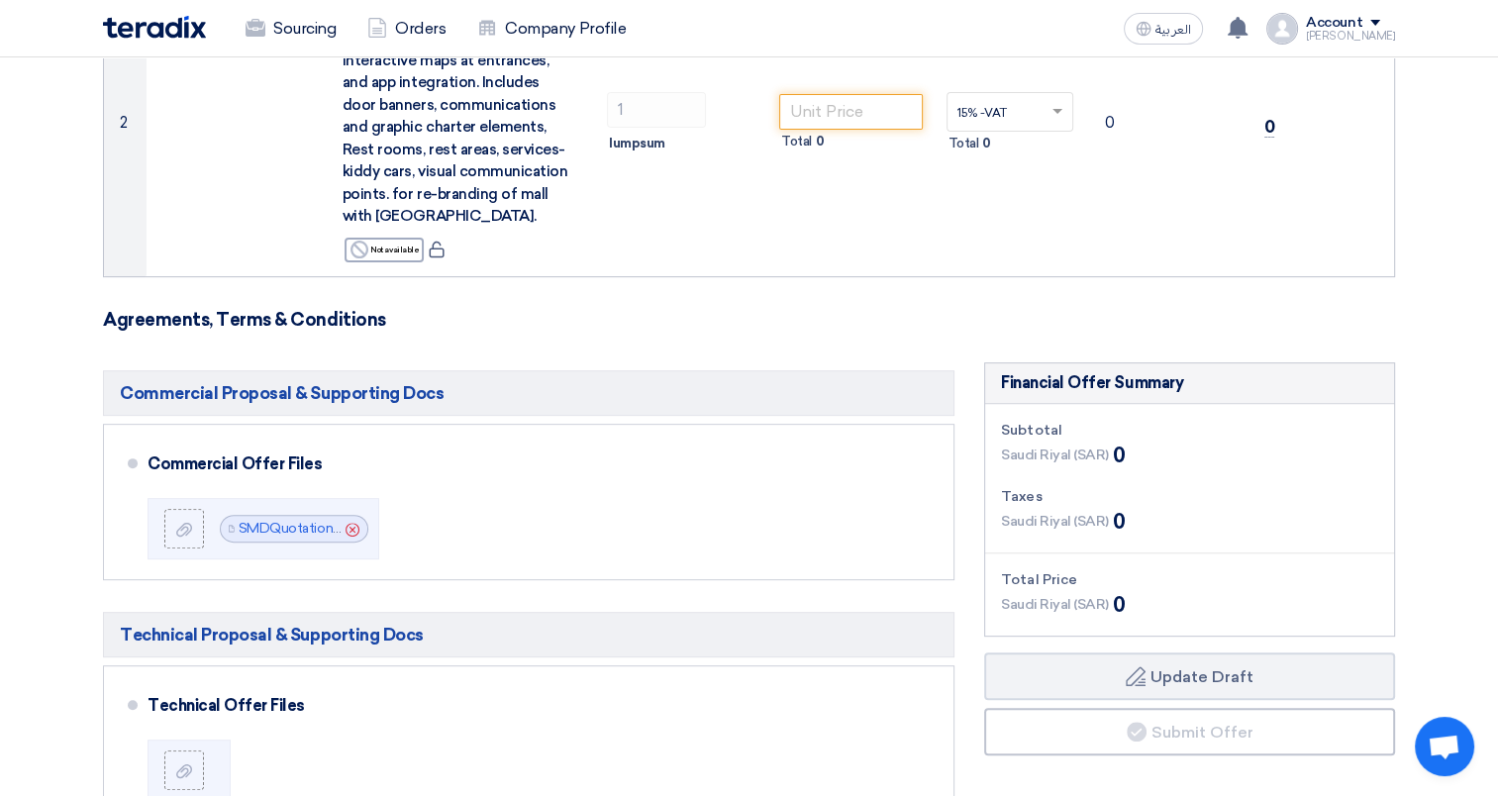
scroll to position [99, 0]
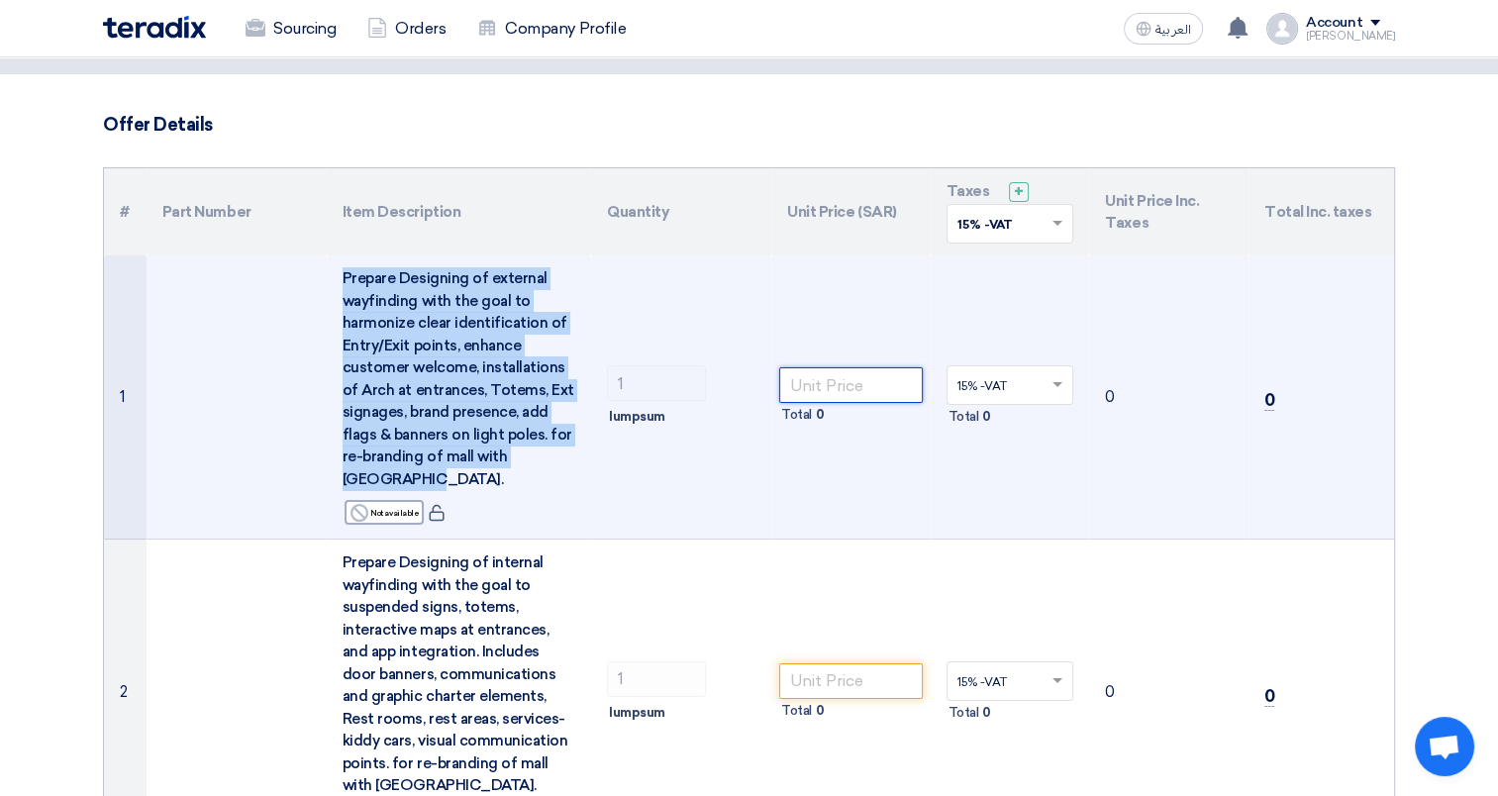
click at [809, 370] on input "number" at bounding box center [851, 385] width 144 height 36
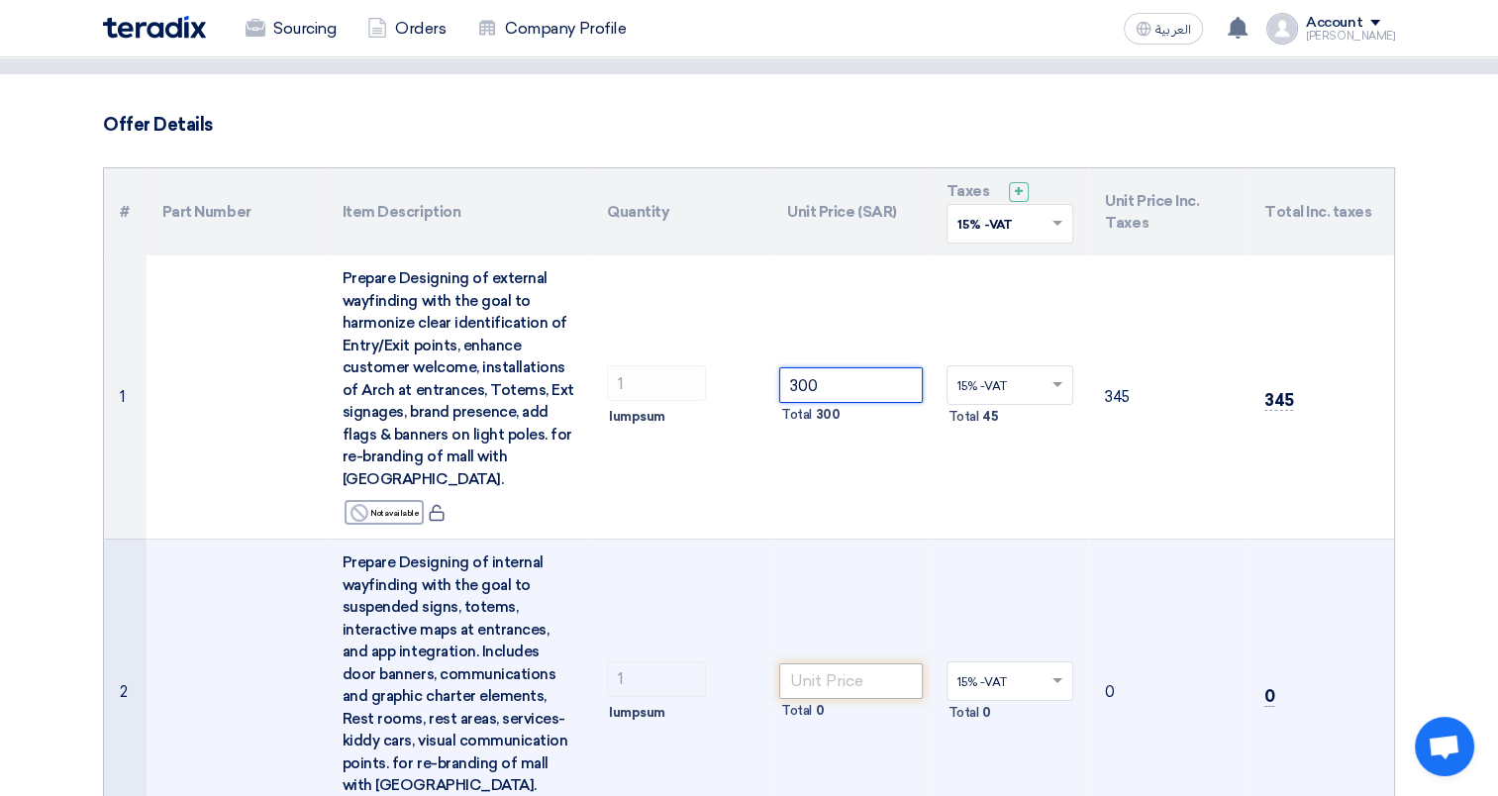
type input "300"
click at [848, 676] on input "number" at bounding box center [851, 681] width 144 height 36
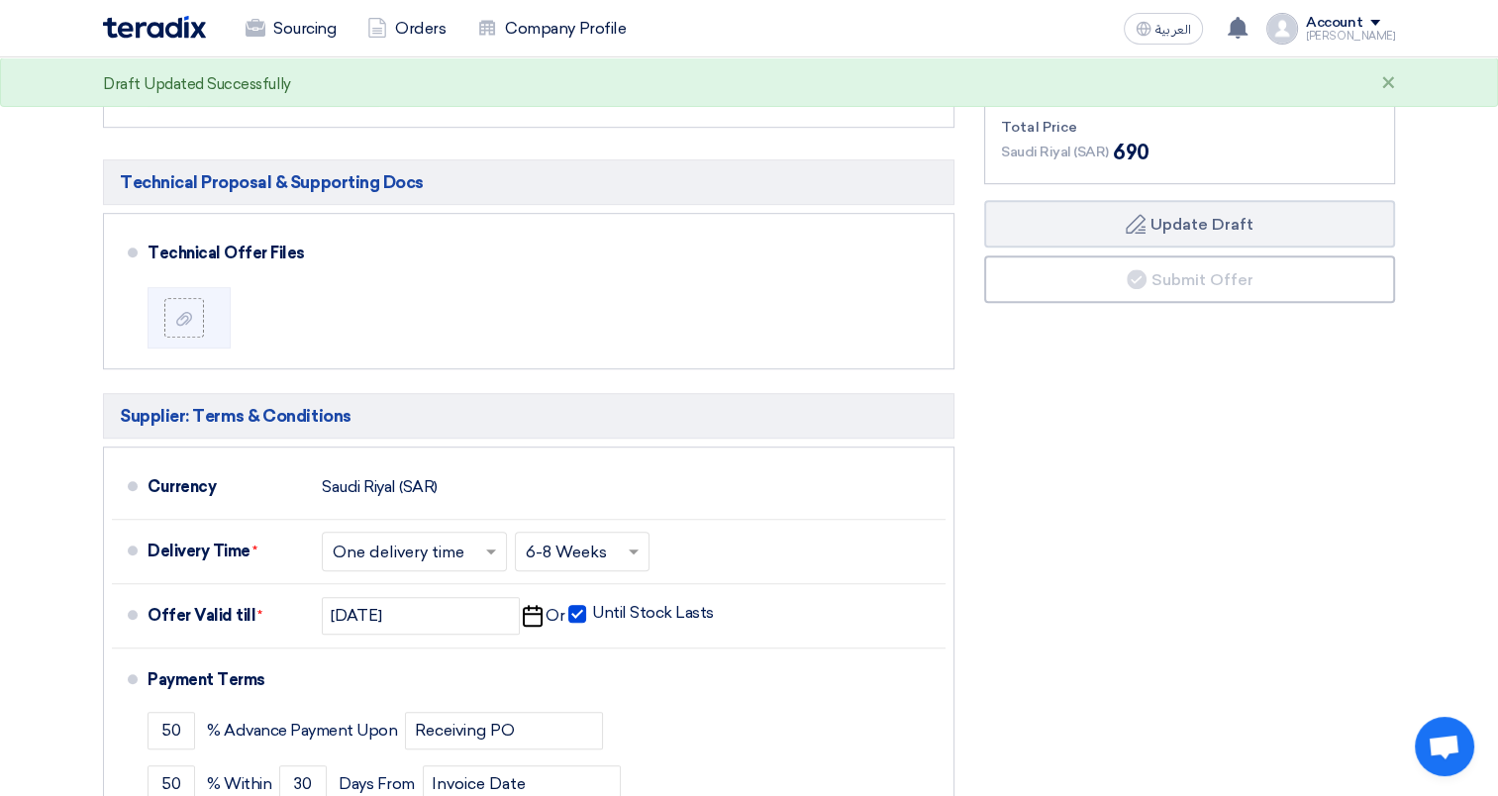
scroll to position [1089, 0]
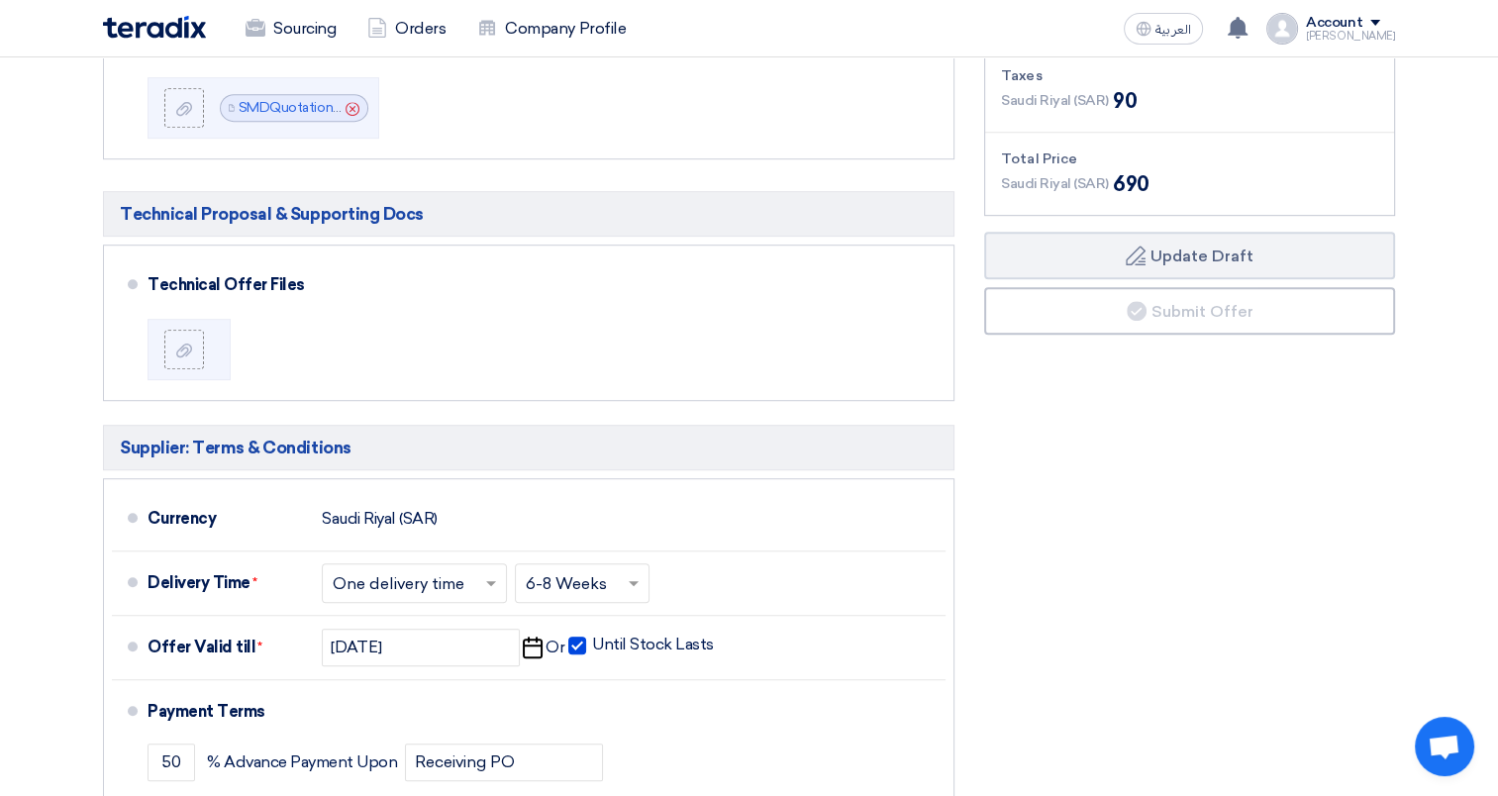
type input "300"
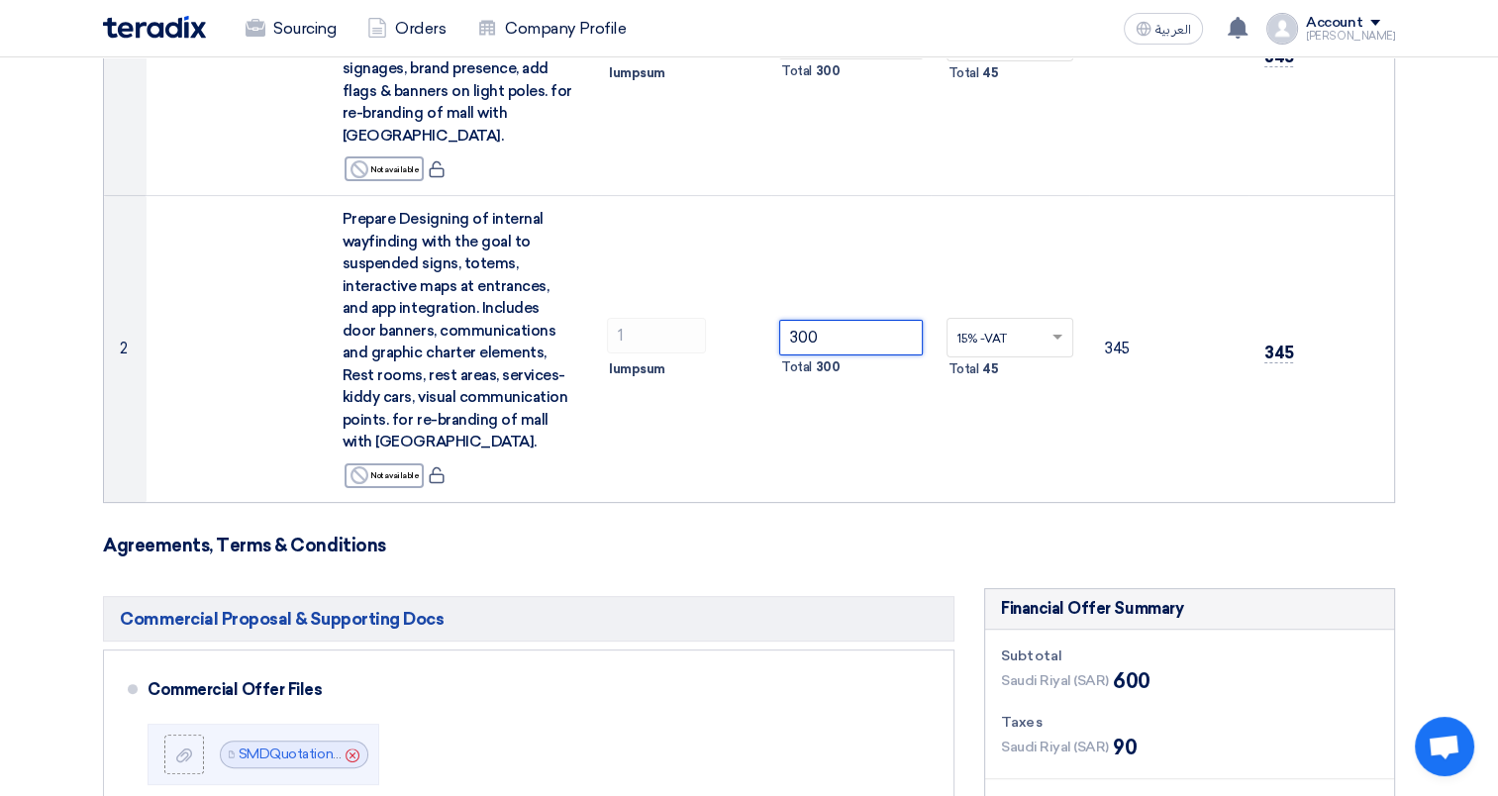
scroll to position [396, 0]
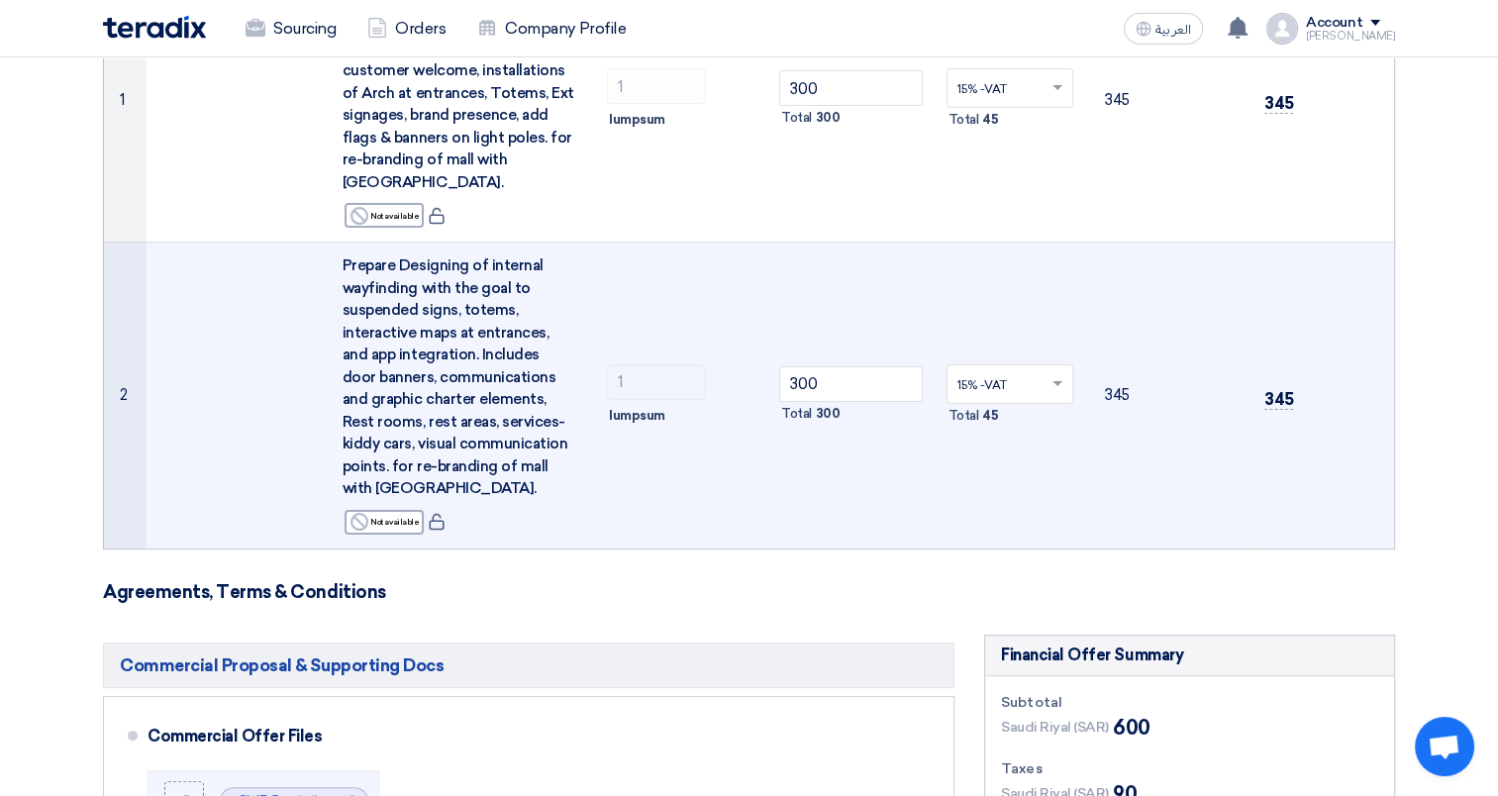
click at [848, 454] on td "300 Total 300" at bounding box center [850, 396] width 159 height 306
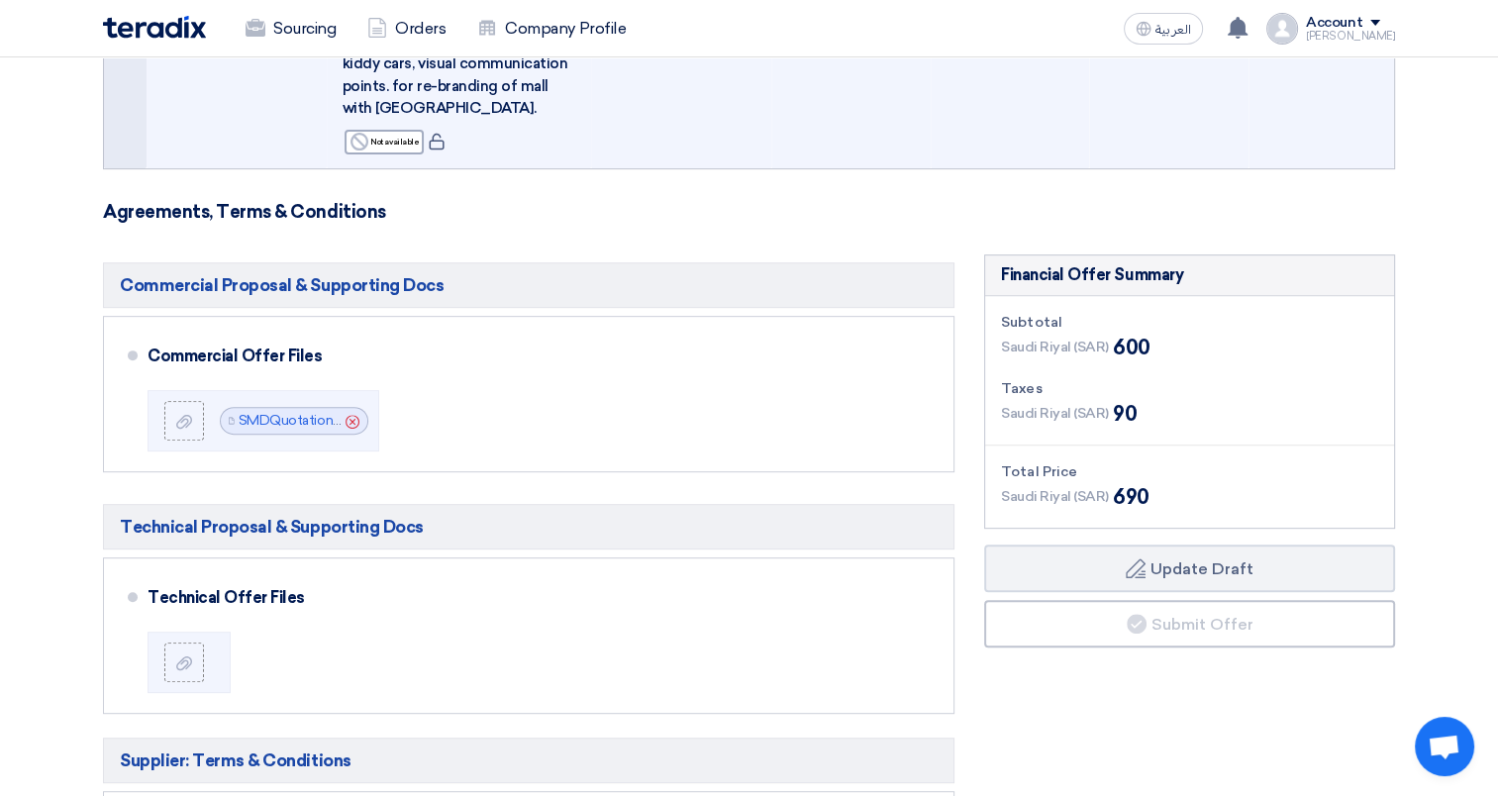
scroll to position [1188, 0]
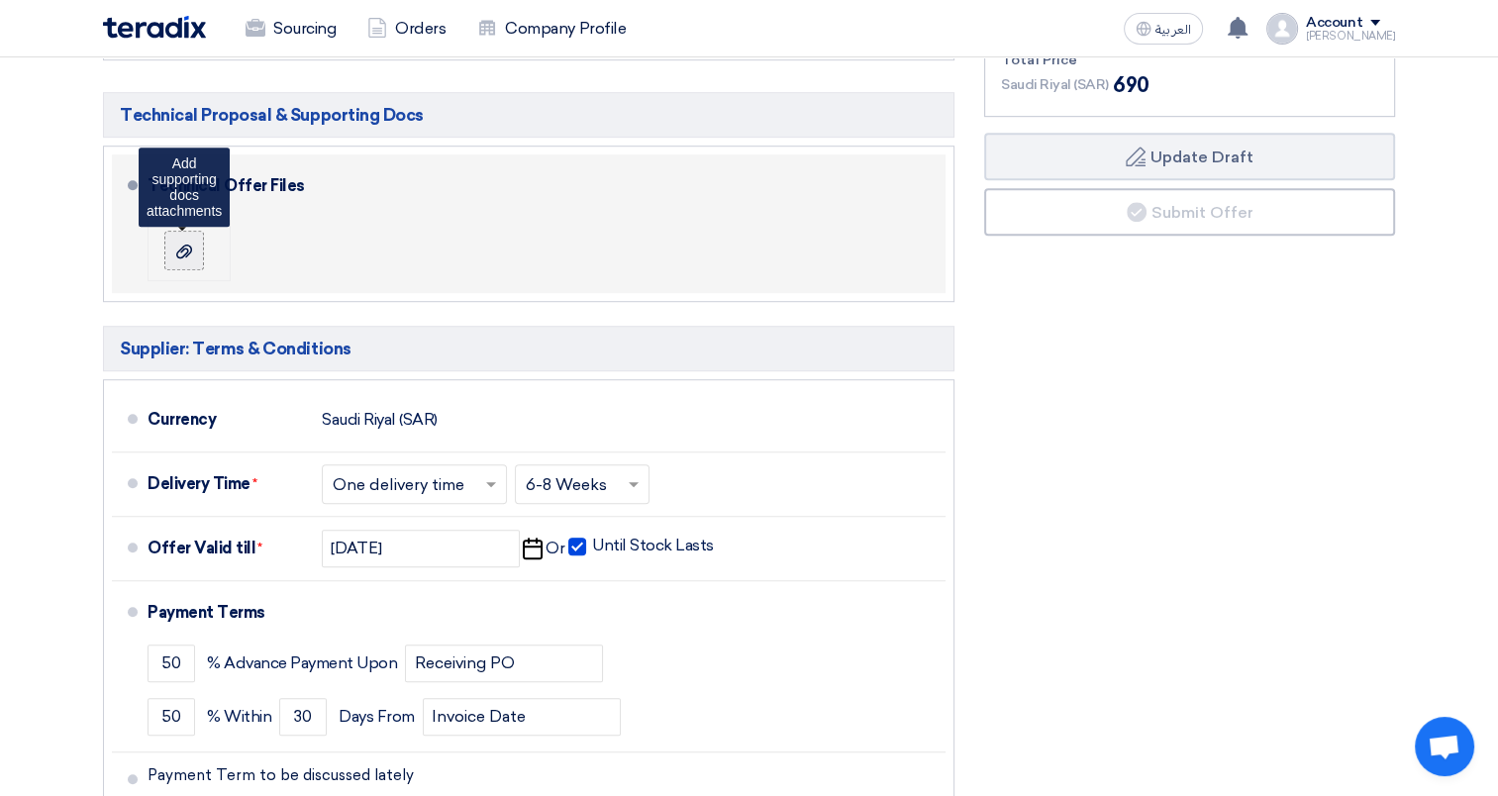
click at [199, 249] on label at bounding box center [184, 251] width 40 height 40
click at [0, 0] on input "file" at bounding box center [0, 0] width 0 height 0
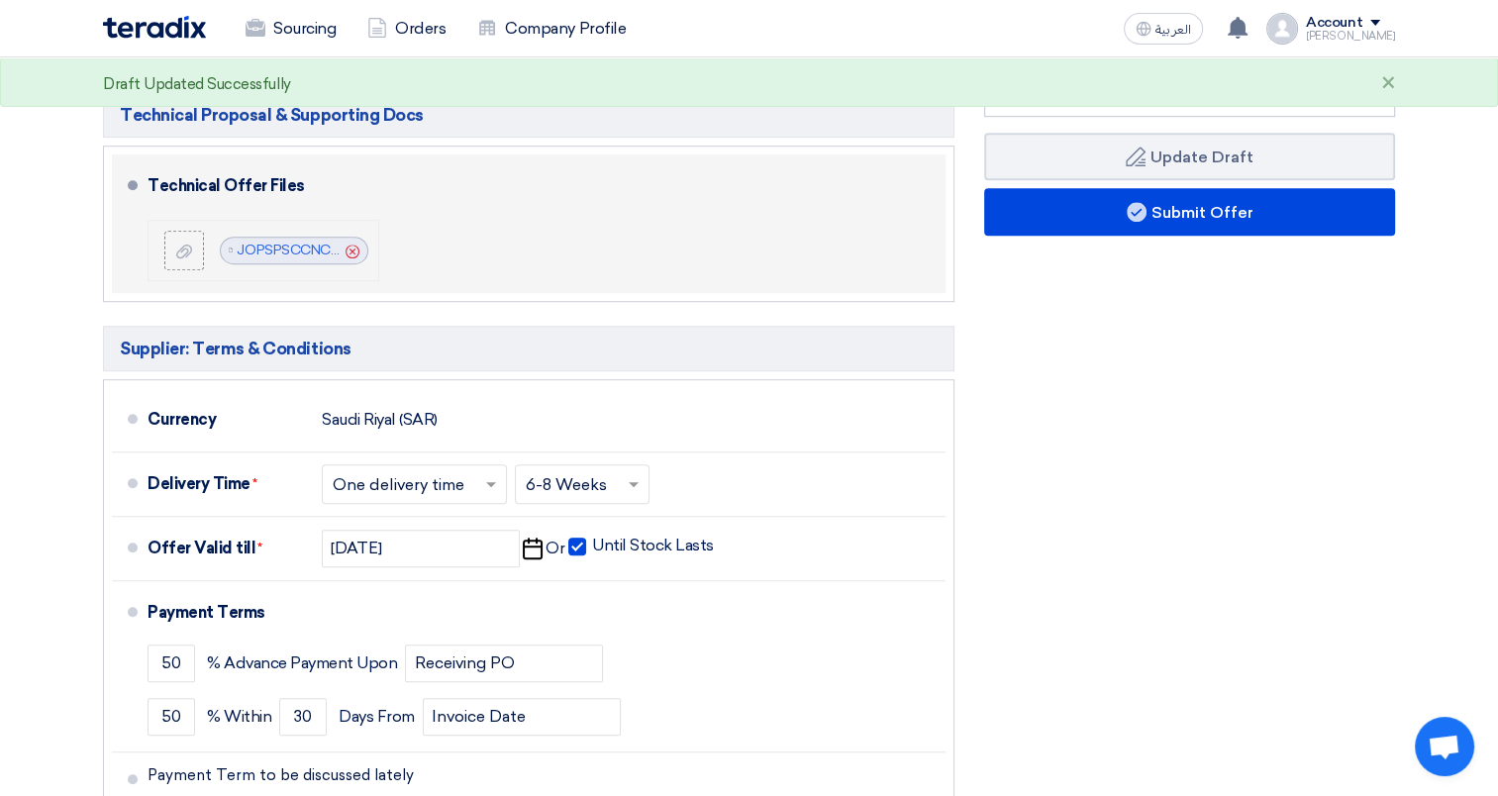
click at [353, 251] on icon "Cancel" at bounding box center [353, 252] width 14 height 14
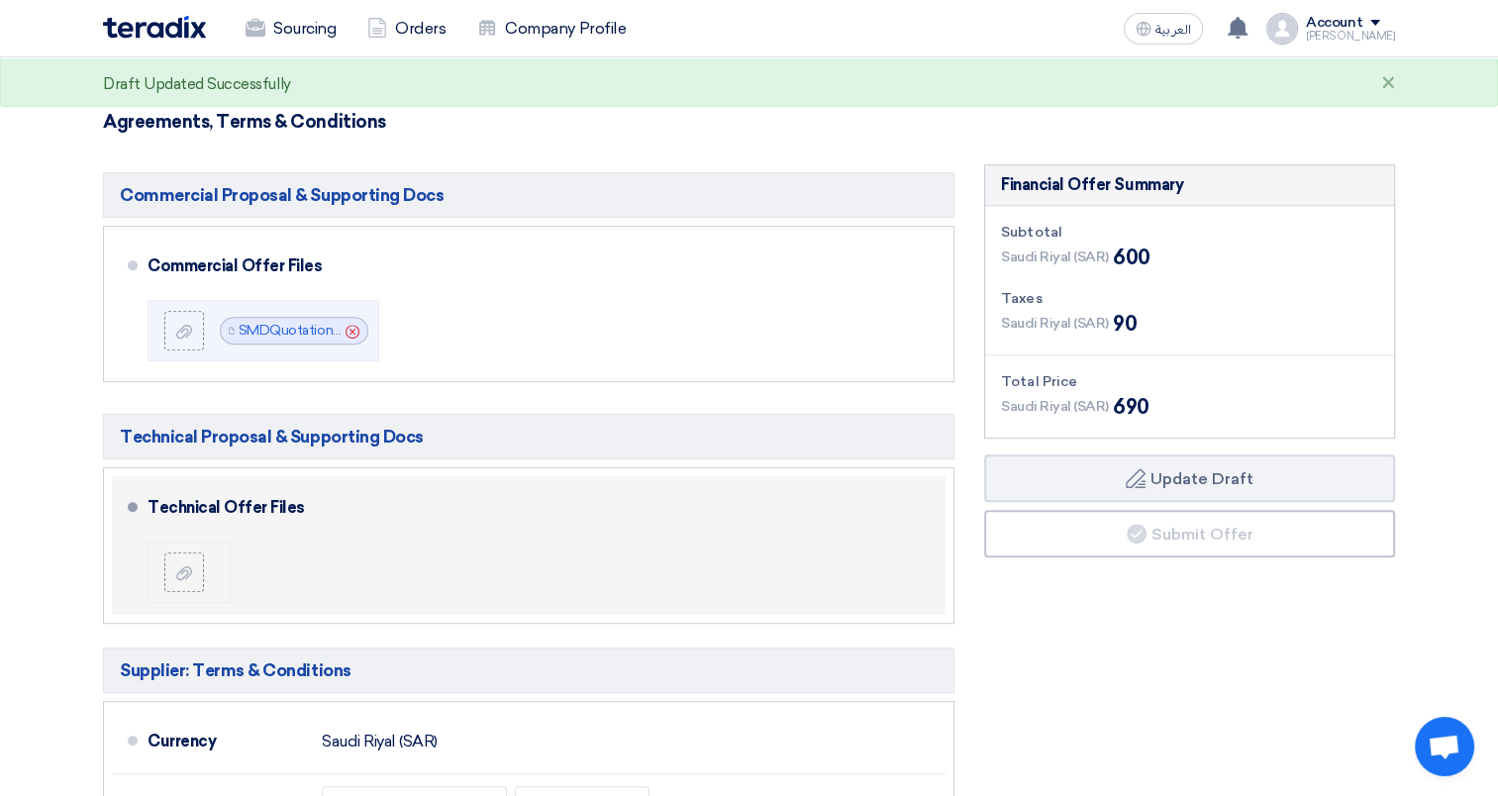
scroll to position [495, 0]
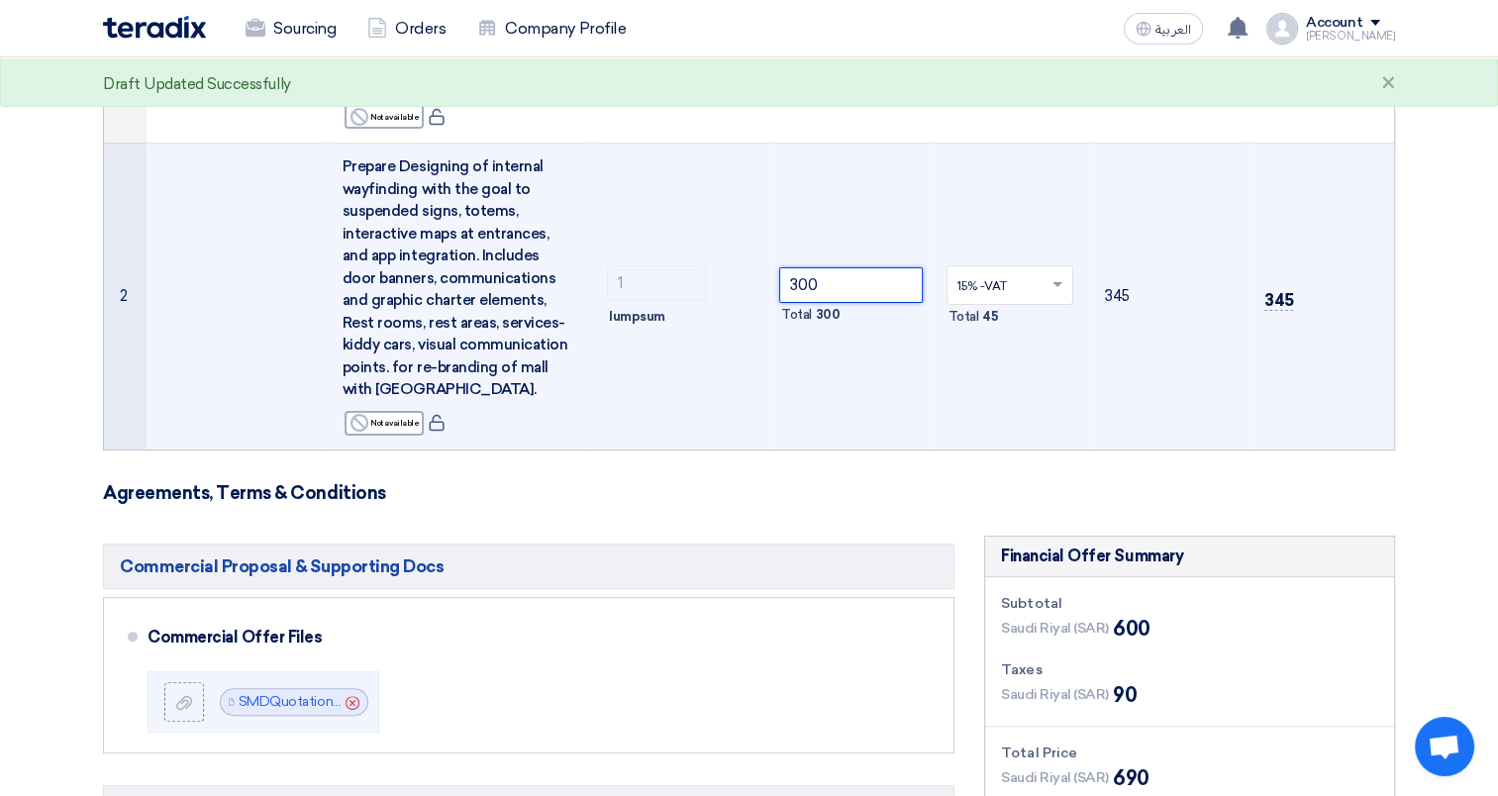
drag, startPoint x: 881, startPoint y: 288, endPoint x: 742, endPoint y: 291, distance: 139.6
click at [742, 291] on tr "2 Prepare Designing of internal wayfinding with the goal to suspended signs, to…" at bounding box center [749, 297] width 1290 height 306
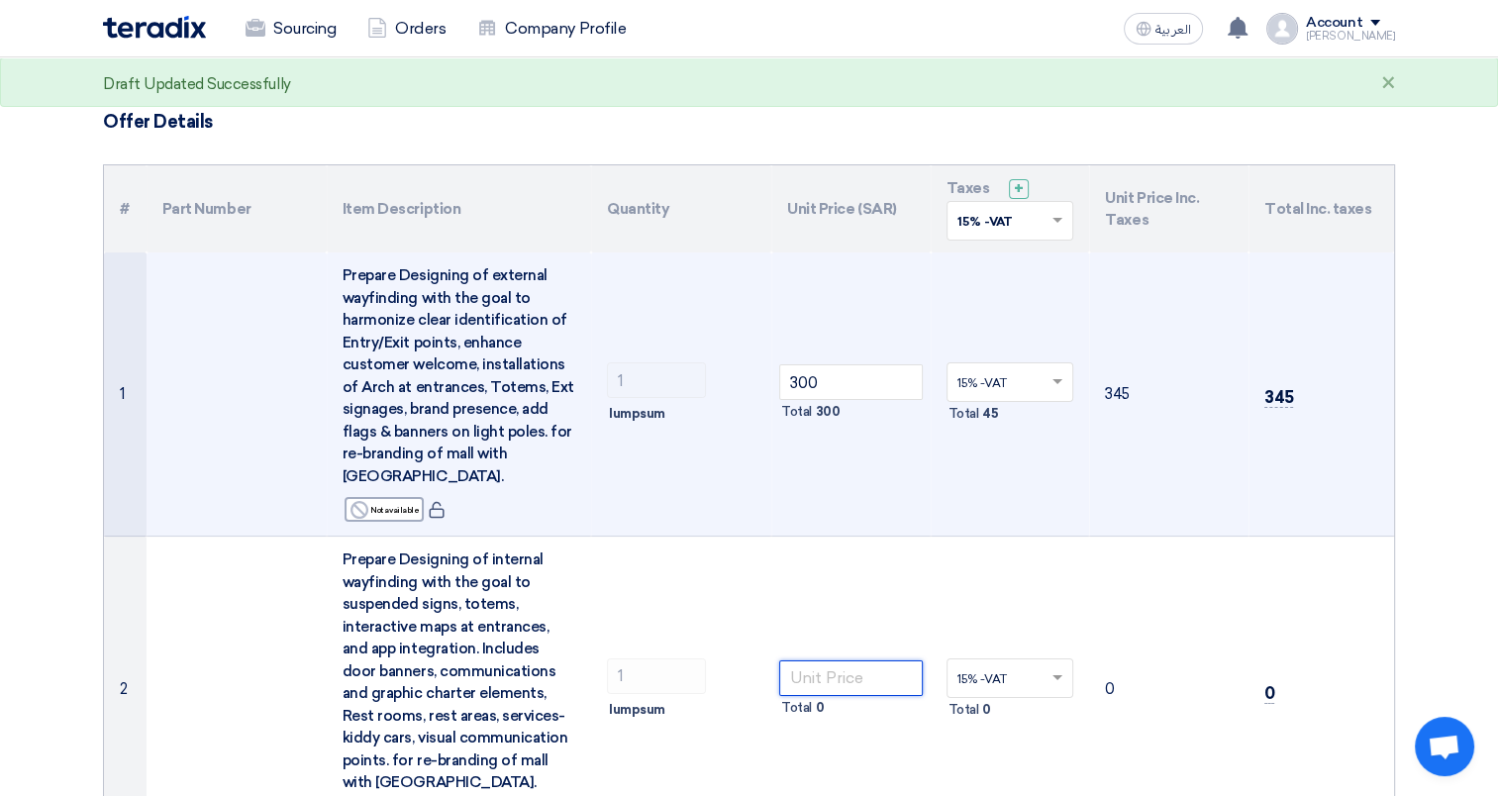
scroll to position [99, 0]
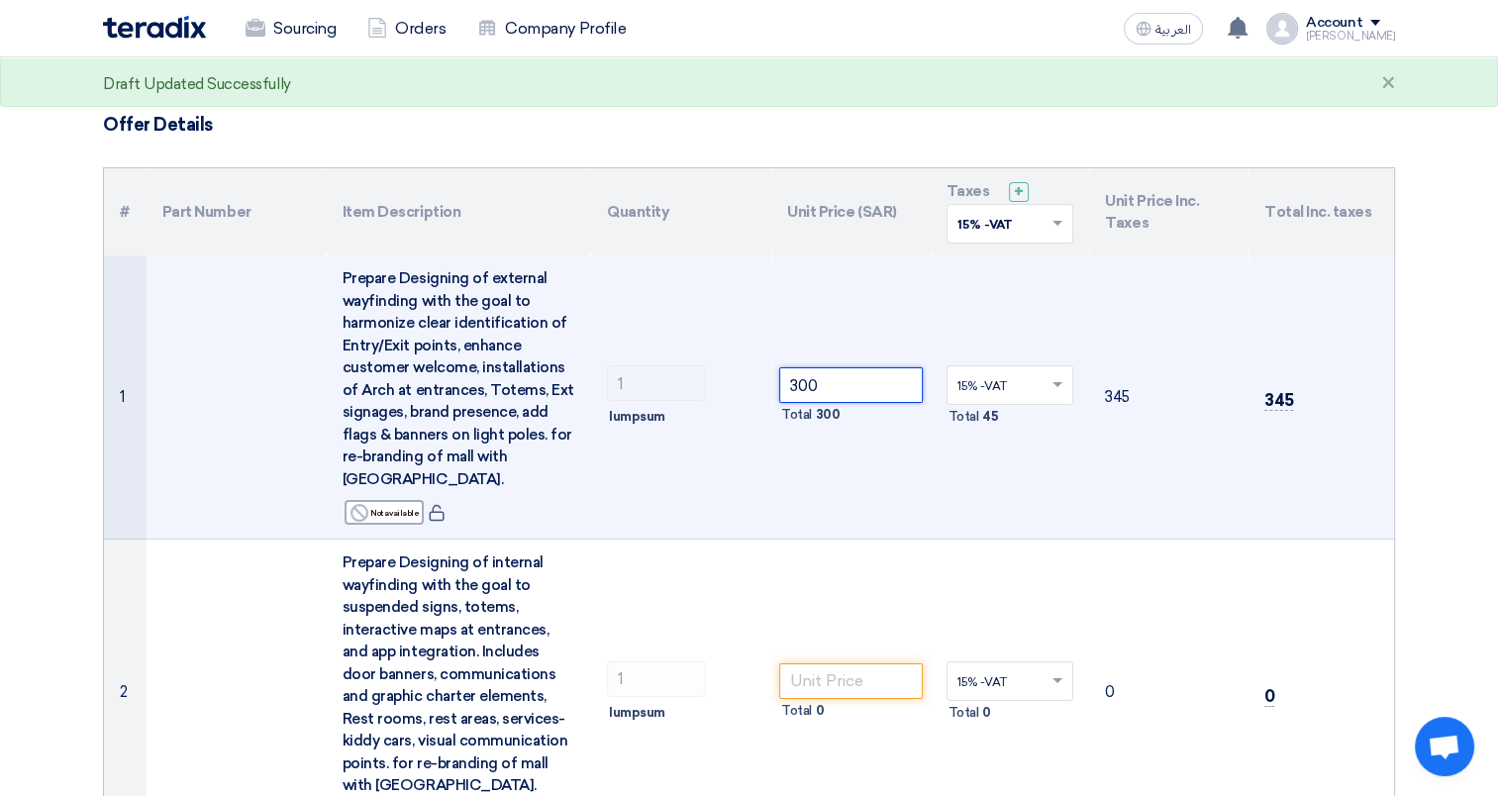
drag, startPoint x: 869, startPoint y: 385, endPoint x: 713, endPoint y: 384, distance: 156.5
click at [716, 384] on tr "1 Prepare Designing of external wayfinding with the goal to harmonize clear ide…" at bounding box center [749, 397] width 1290 height 284
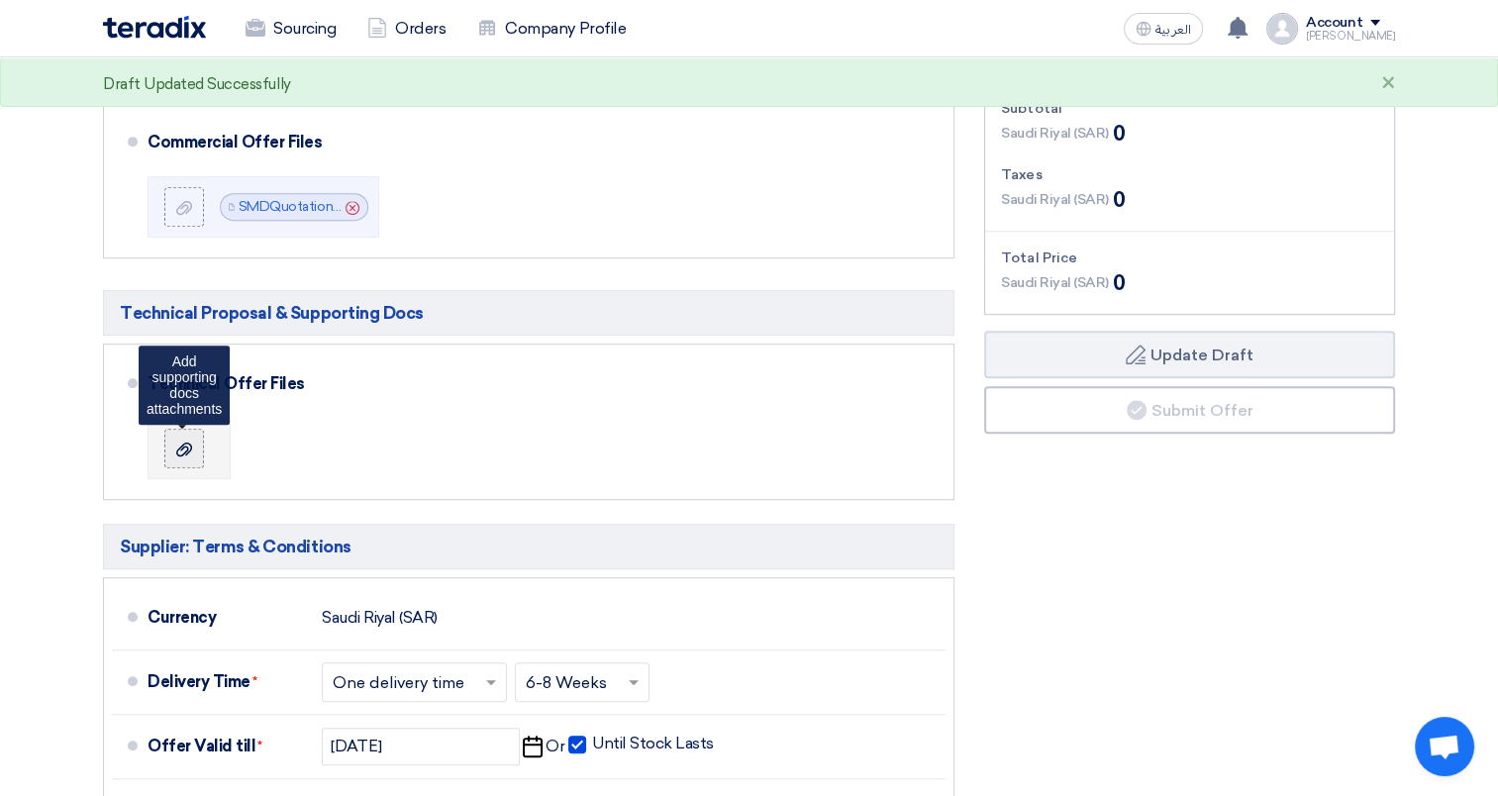
click at [182, 442] on icon at bounding box center [184, 450] width 16 height 16
click at [0, 0] on input "file" at bounding box center [0, 0] width 0 height 0
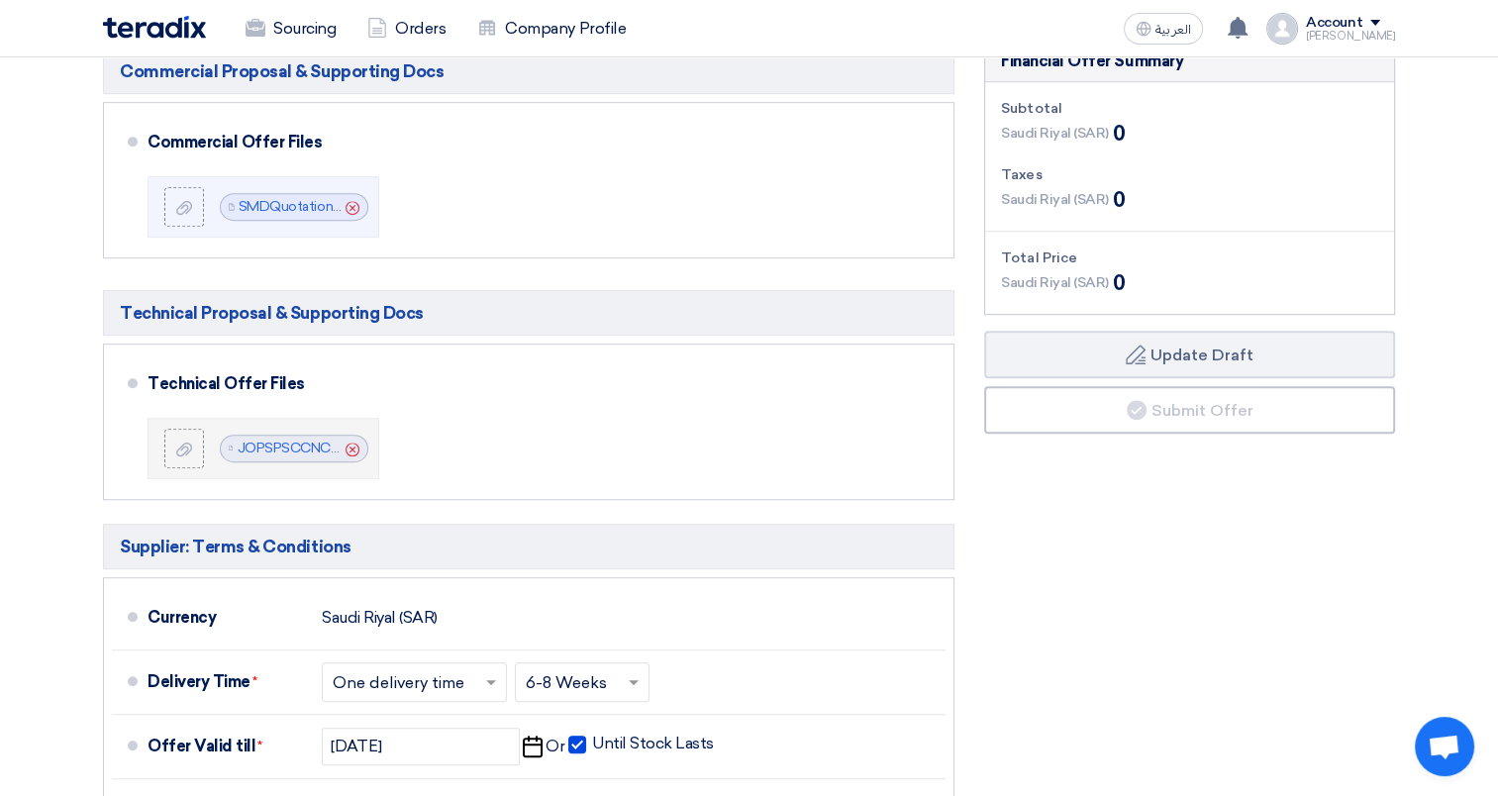
click at [352, 449] on icon "Cancel" at bounding box center [353, 450] width 14 height 14
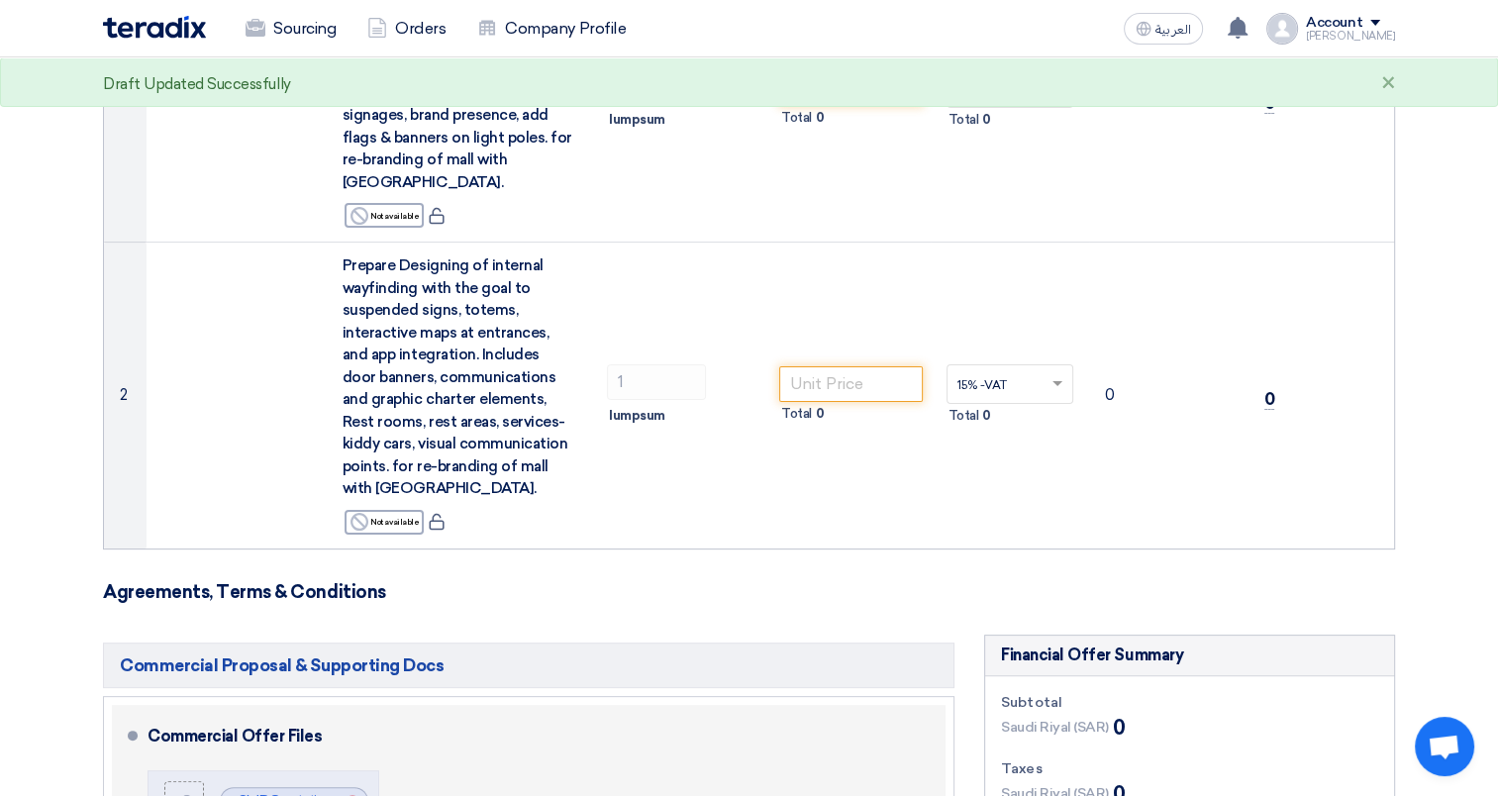
scroll to position [0, 0]
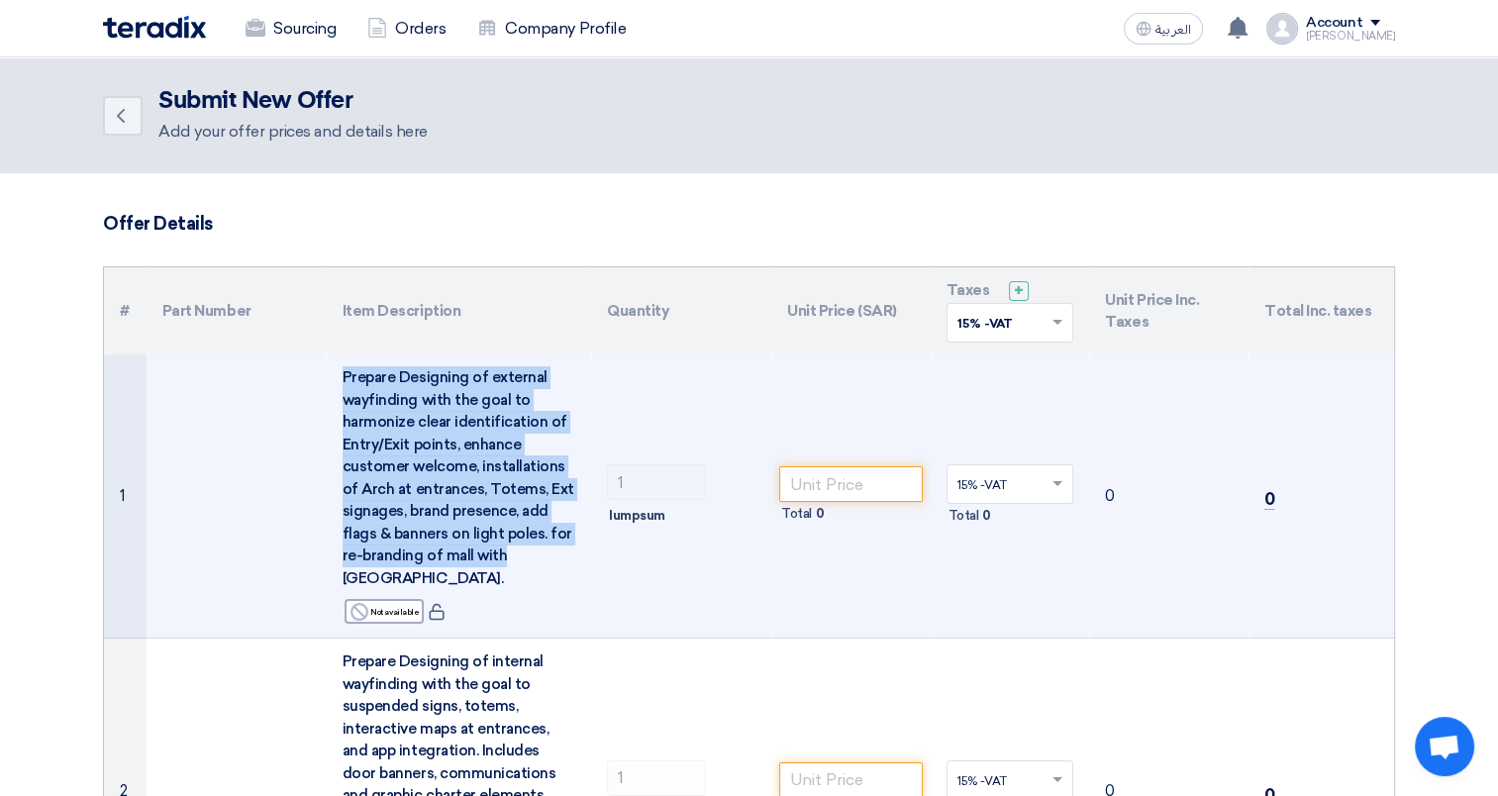
drag, startPoint x: 344, startPoint y: 374, endPoint x: 547, endPoint y: 564, distance: 278.1
click at [547, 564] on div "Prepare Designing of external wayfinding with the goal to harmonize clear ident…" at bounding box center [460, 477] width 234 height 223
copy span "Prepare Designing of external wayfinding with the goal to harmonize clear ident…"
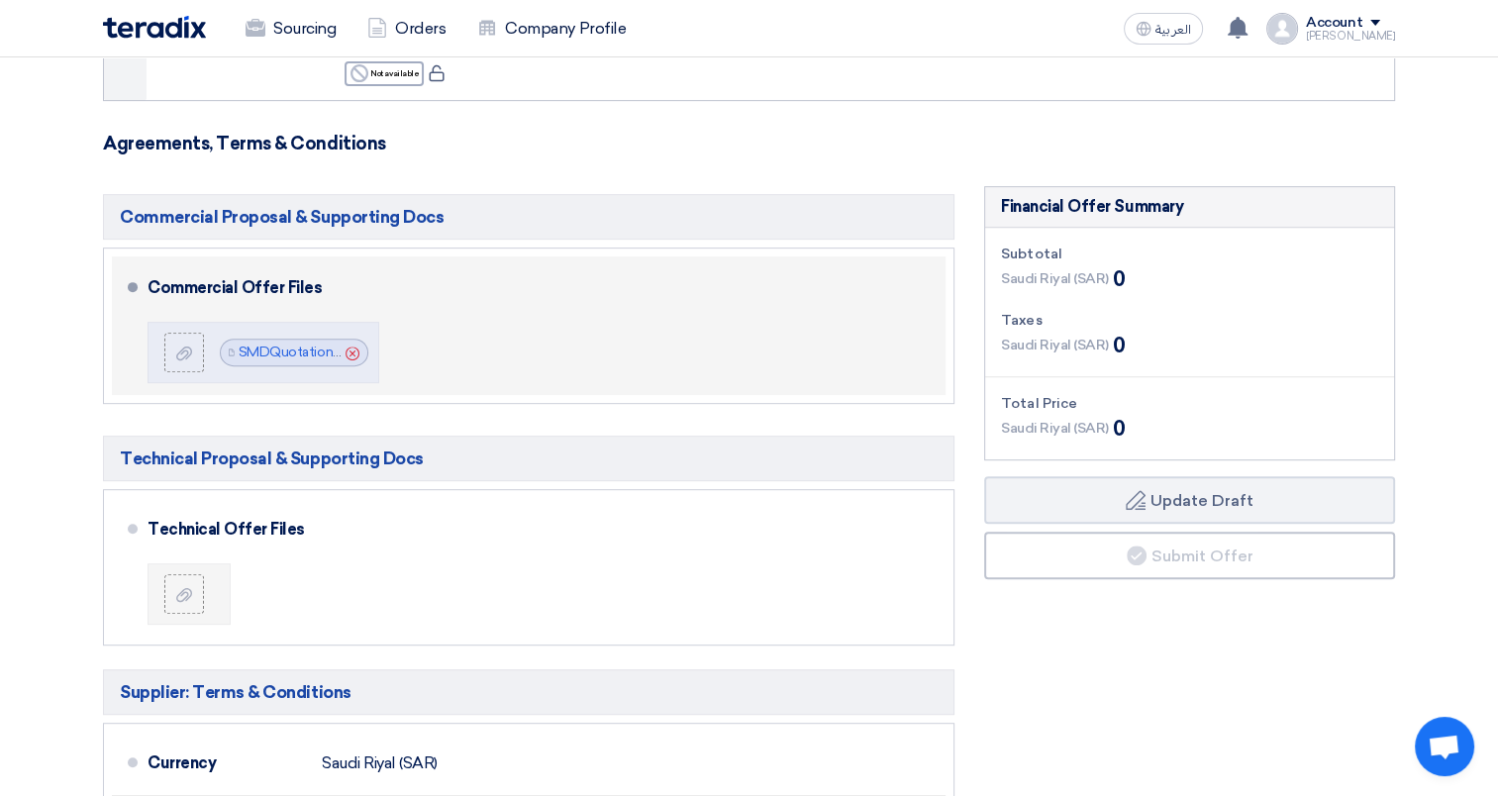
scroll to position [891, 0]
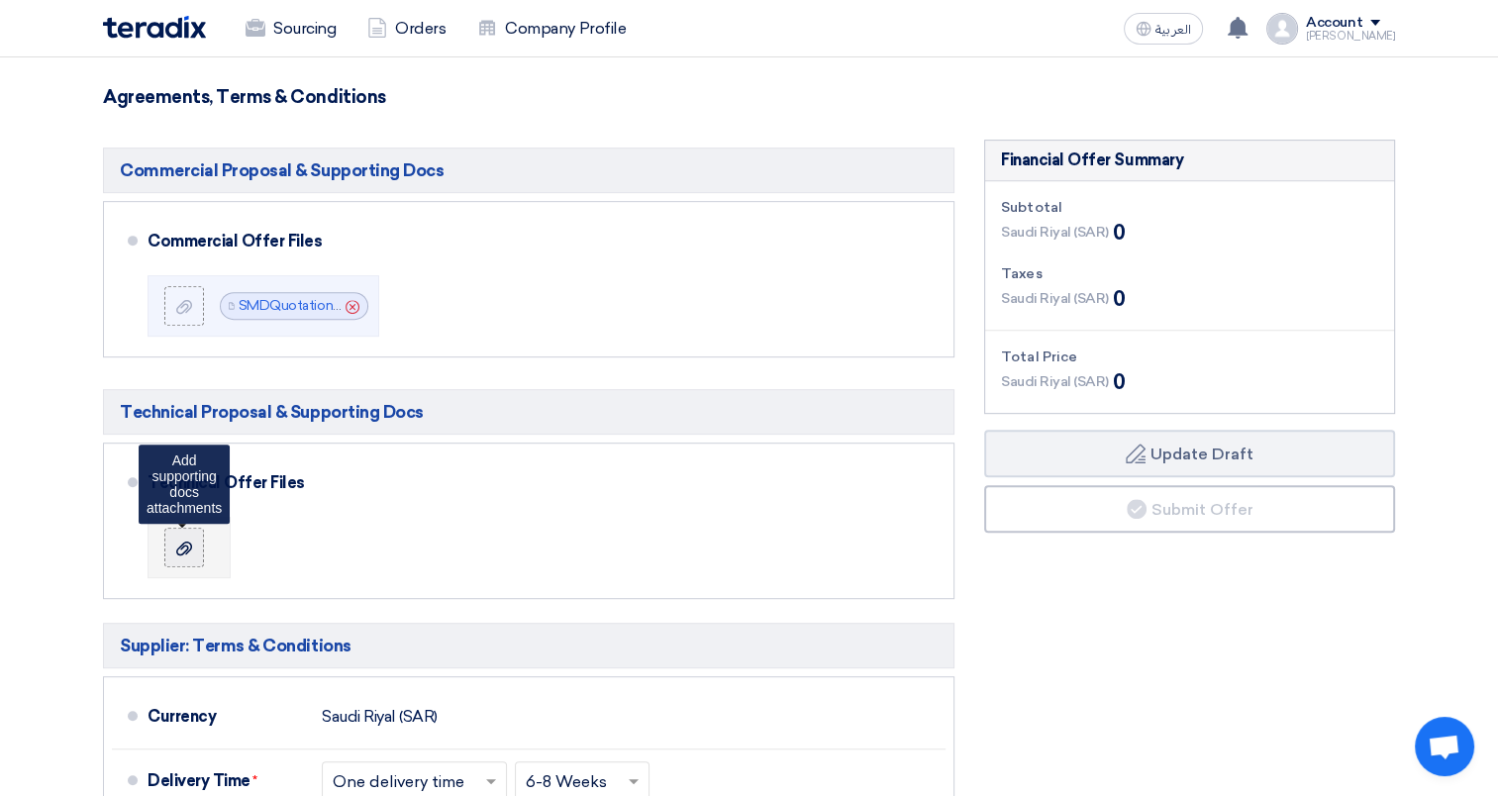
click at [186, 562] on label at bounding box center [184, 548] width 40 height 40
click at [0, 0] on input "file" at bounding box center [0, 0] width 0 height 0
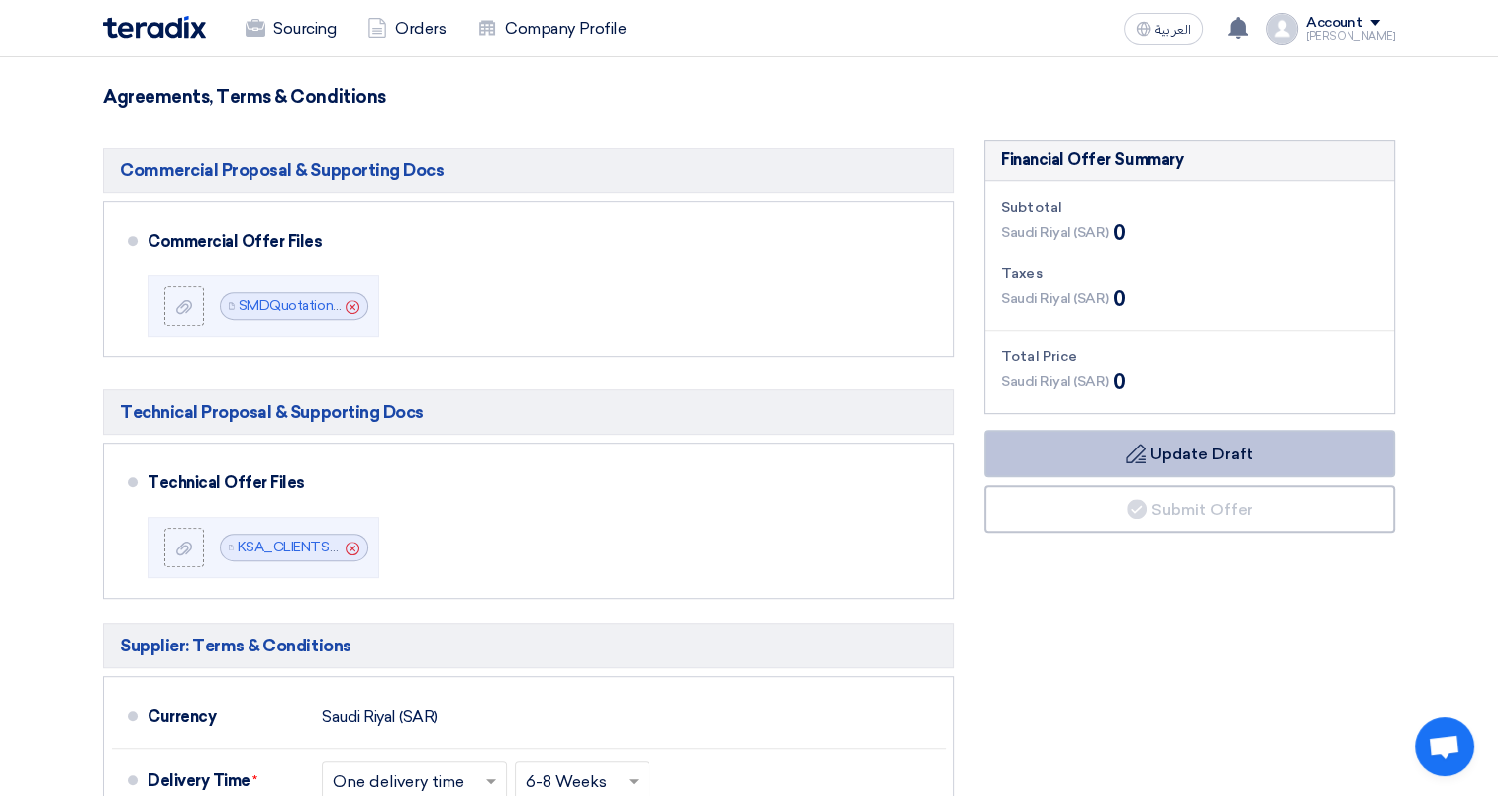
click at [1192, 467] on button "Draft Update Draft" at bounding box center [1189, 454] width 411 height 48
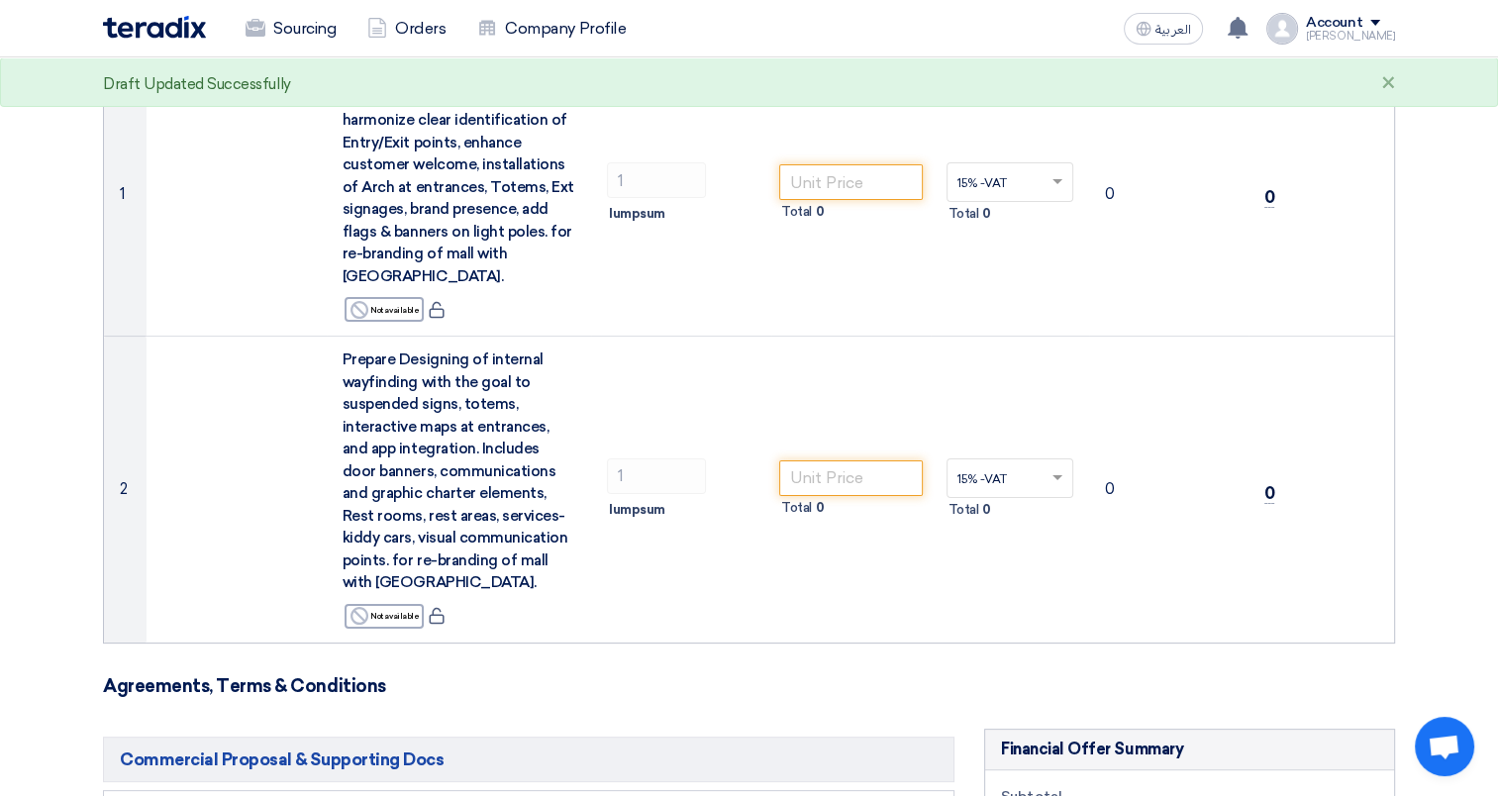
scroll to position [297, 0]
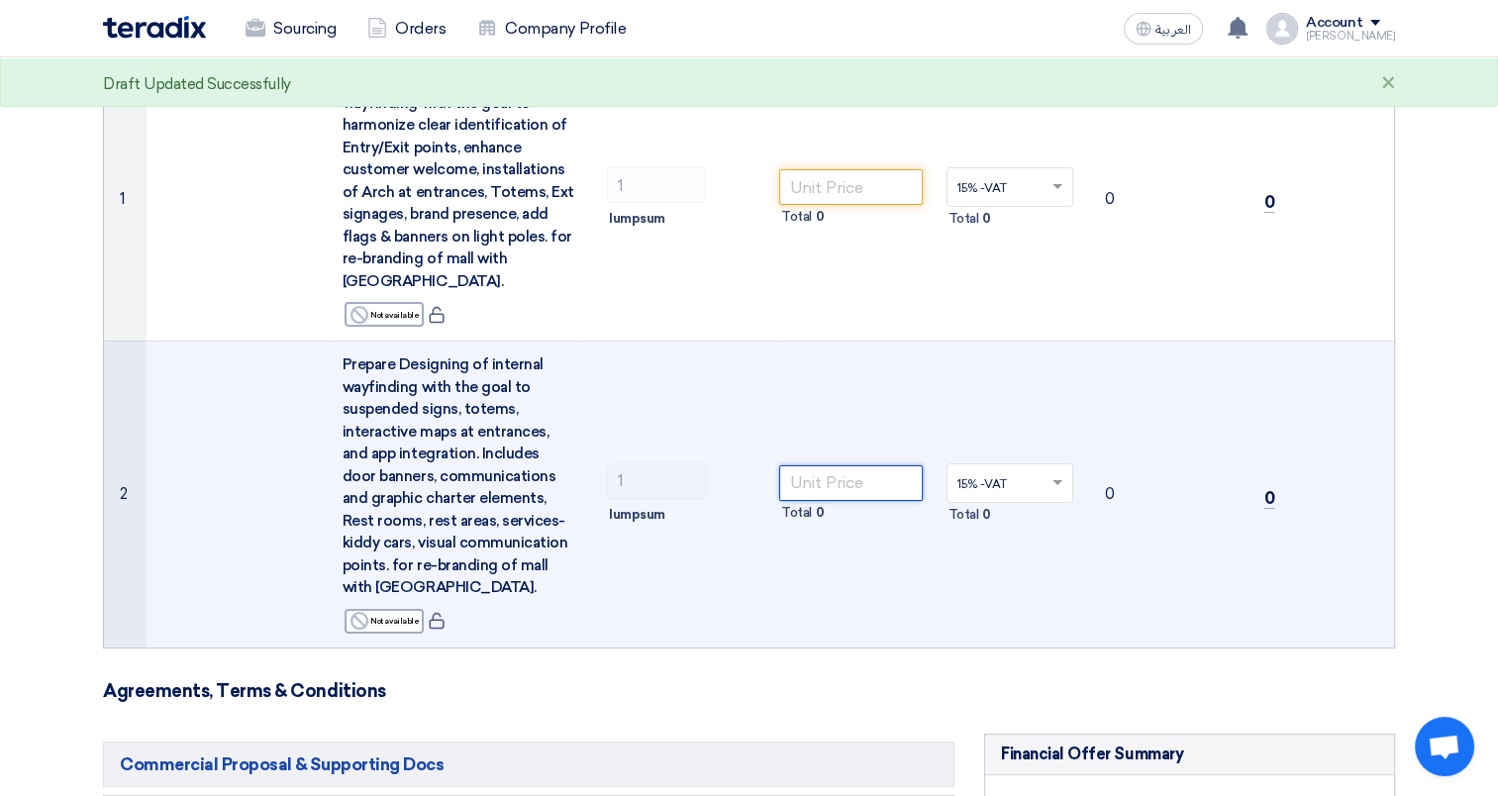
click at [821, 494] on input "number" at bounding box center [851, 483] width 144 height 36
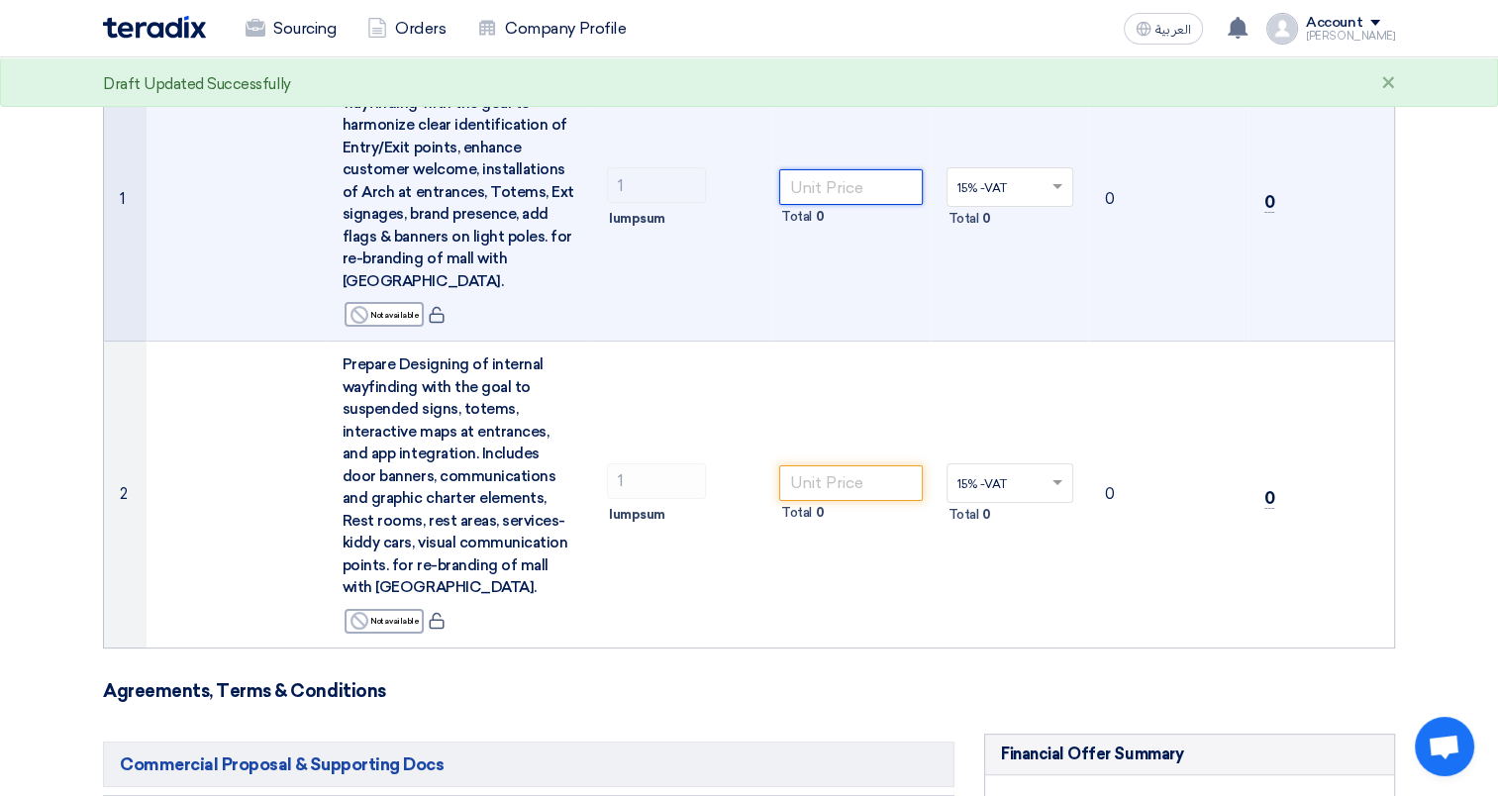
click at [871, 182] on input "number" at bounding box center [851, 187] width 144 height 36
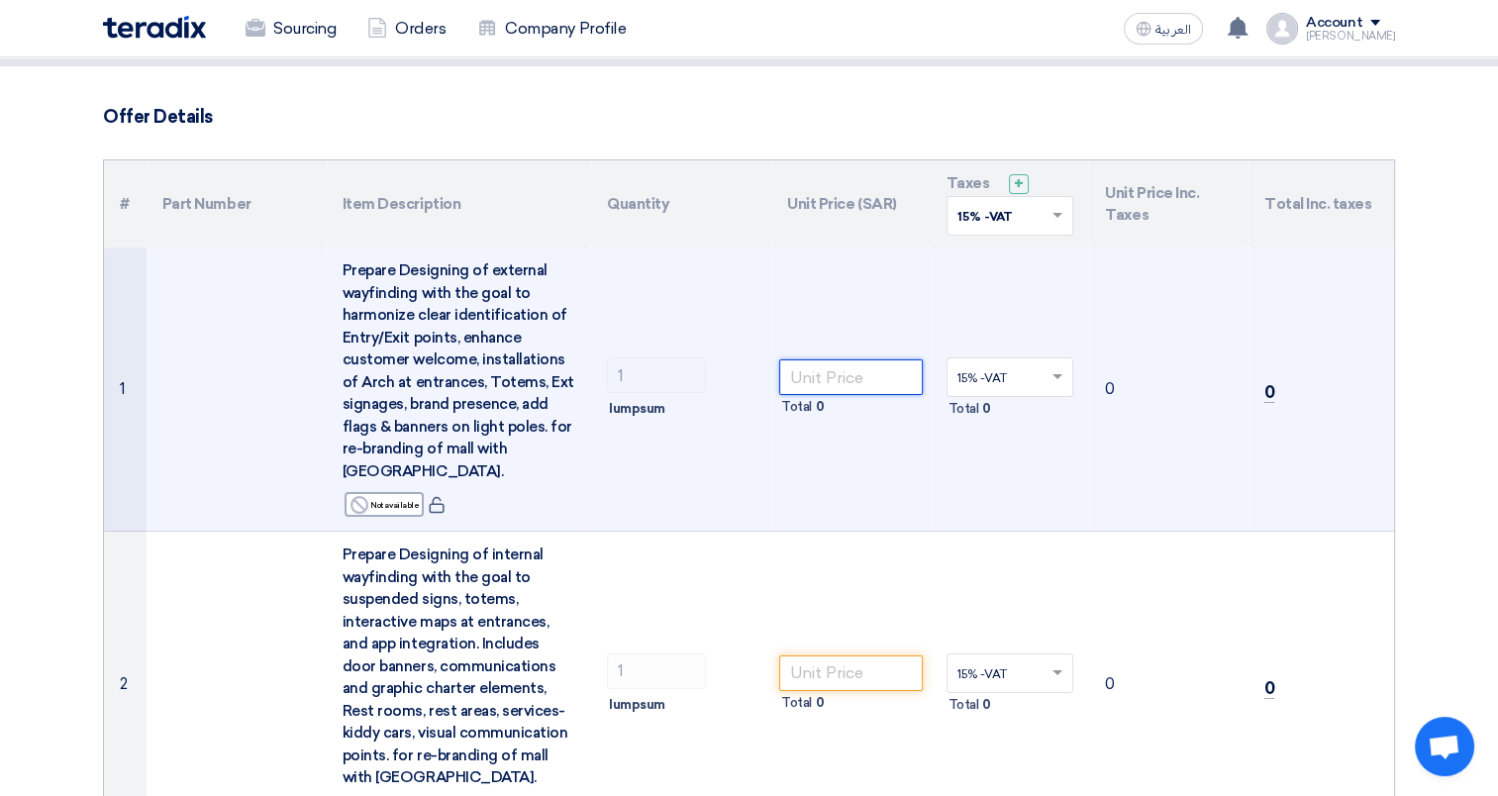
scroll to position [396, 0]
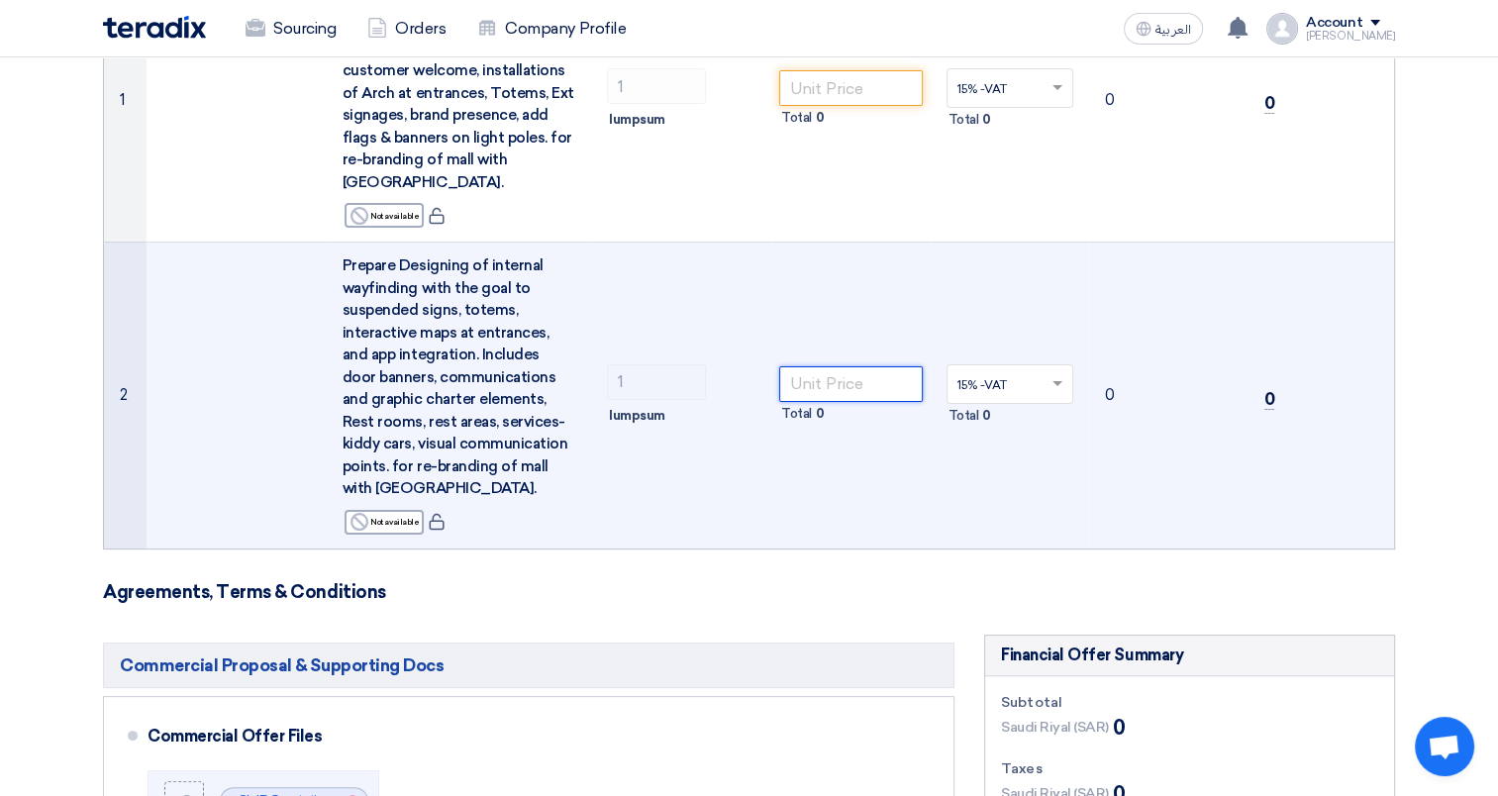
click at [816, 388] on input "number" at bounding box center [851, 384] width 144 height 36
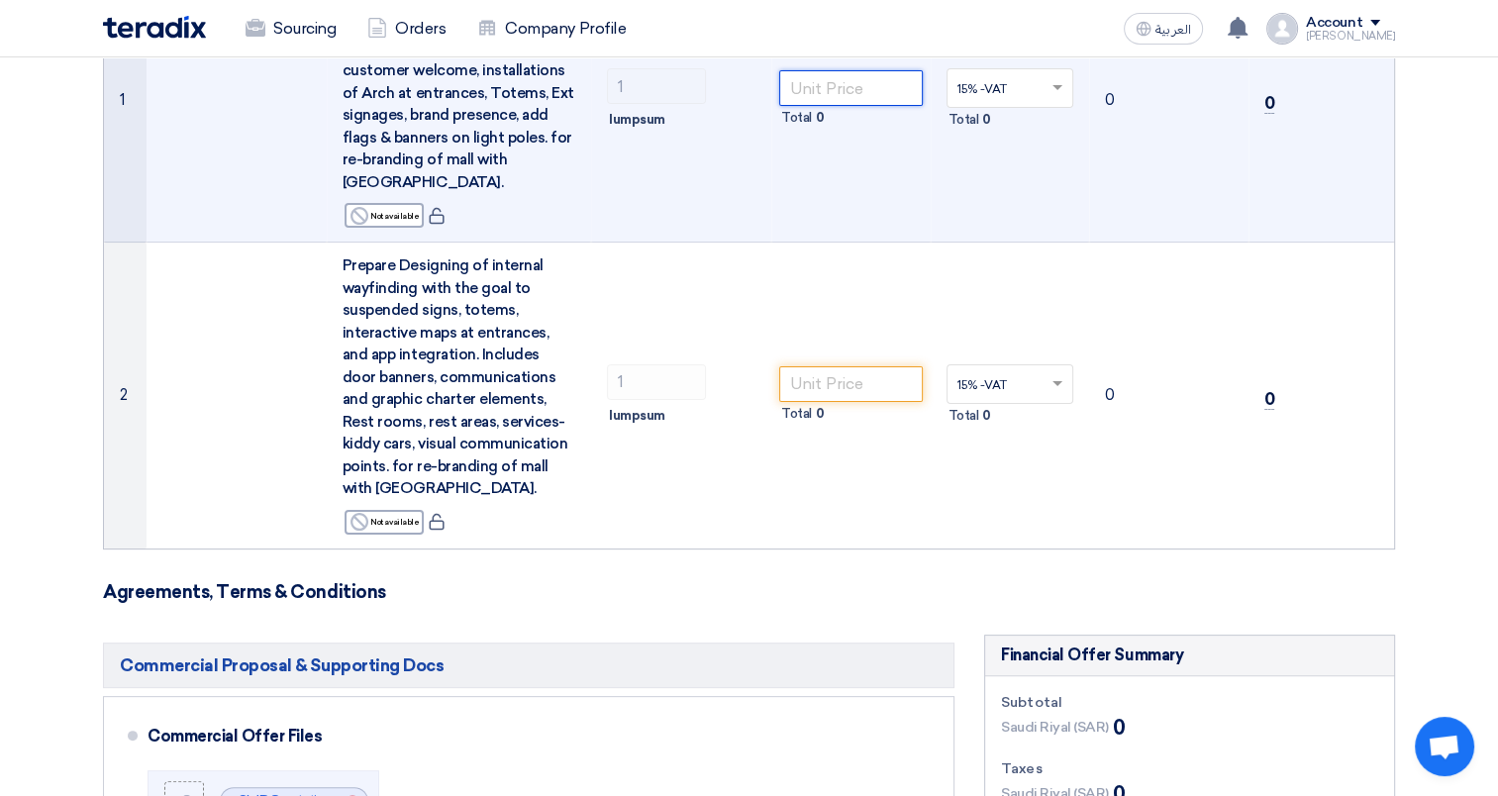
click at [839, 92] on input "number" at bounding box center [851, 88] width 144 height 36
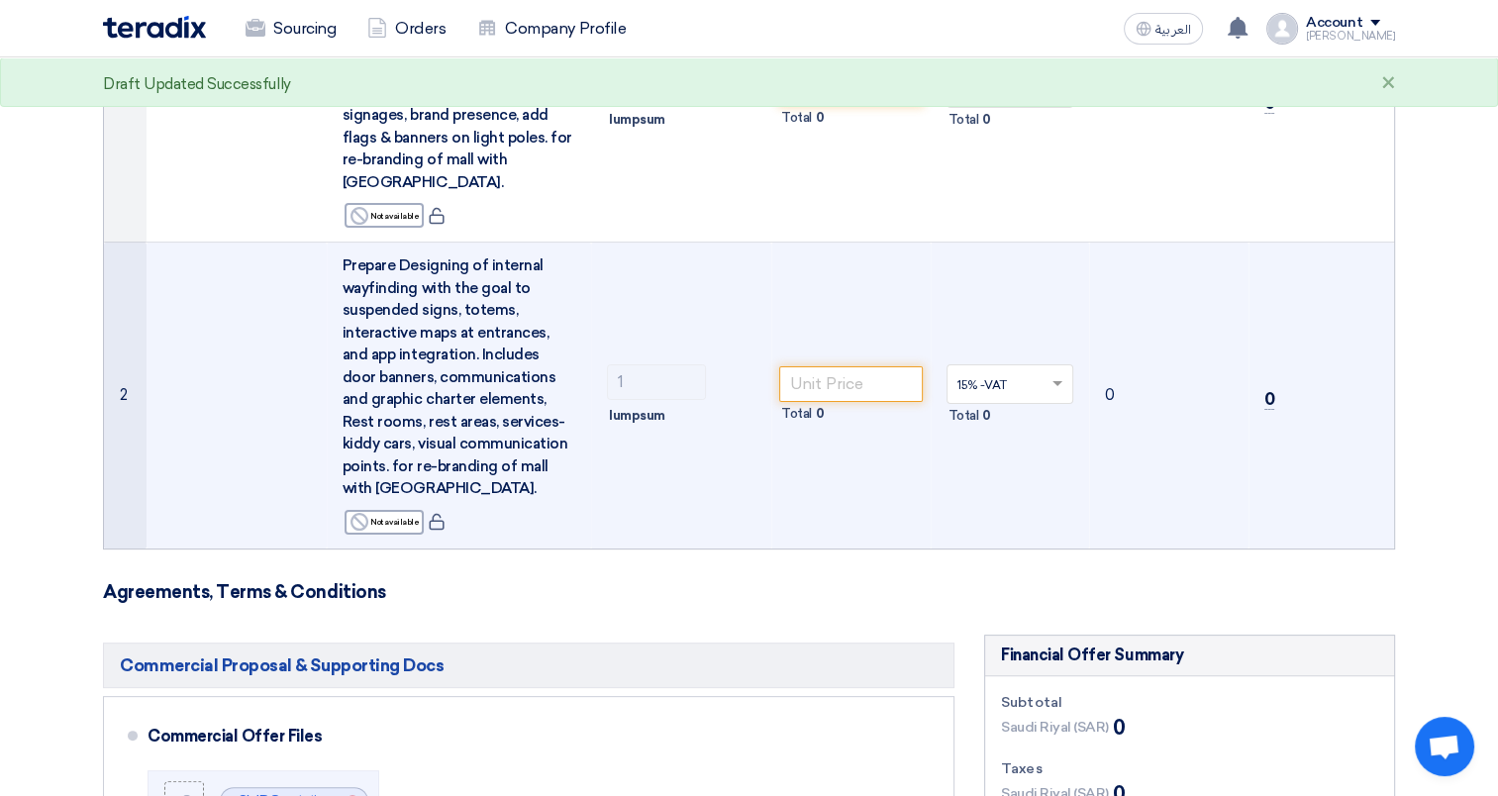
click at [828, 403] on div "Total 0" at bounding box center [851, 414] width 144 height 24
click at [832, 381] on input "number" at bounding box center [851, 384] width 144 height 36
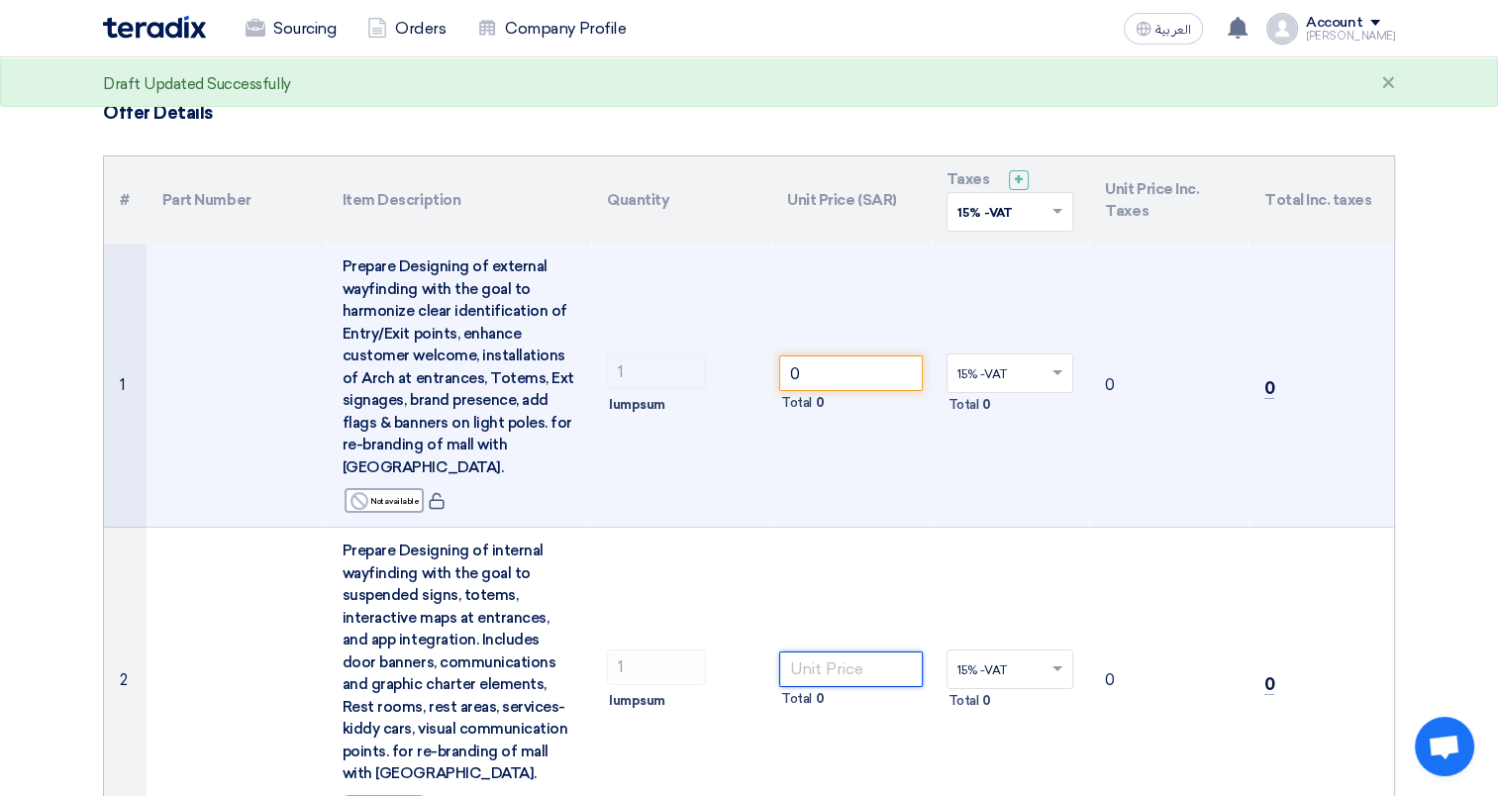
scroll to position [99, 0]
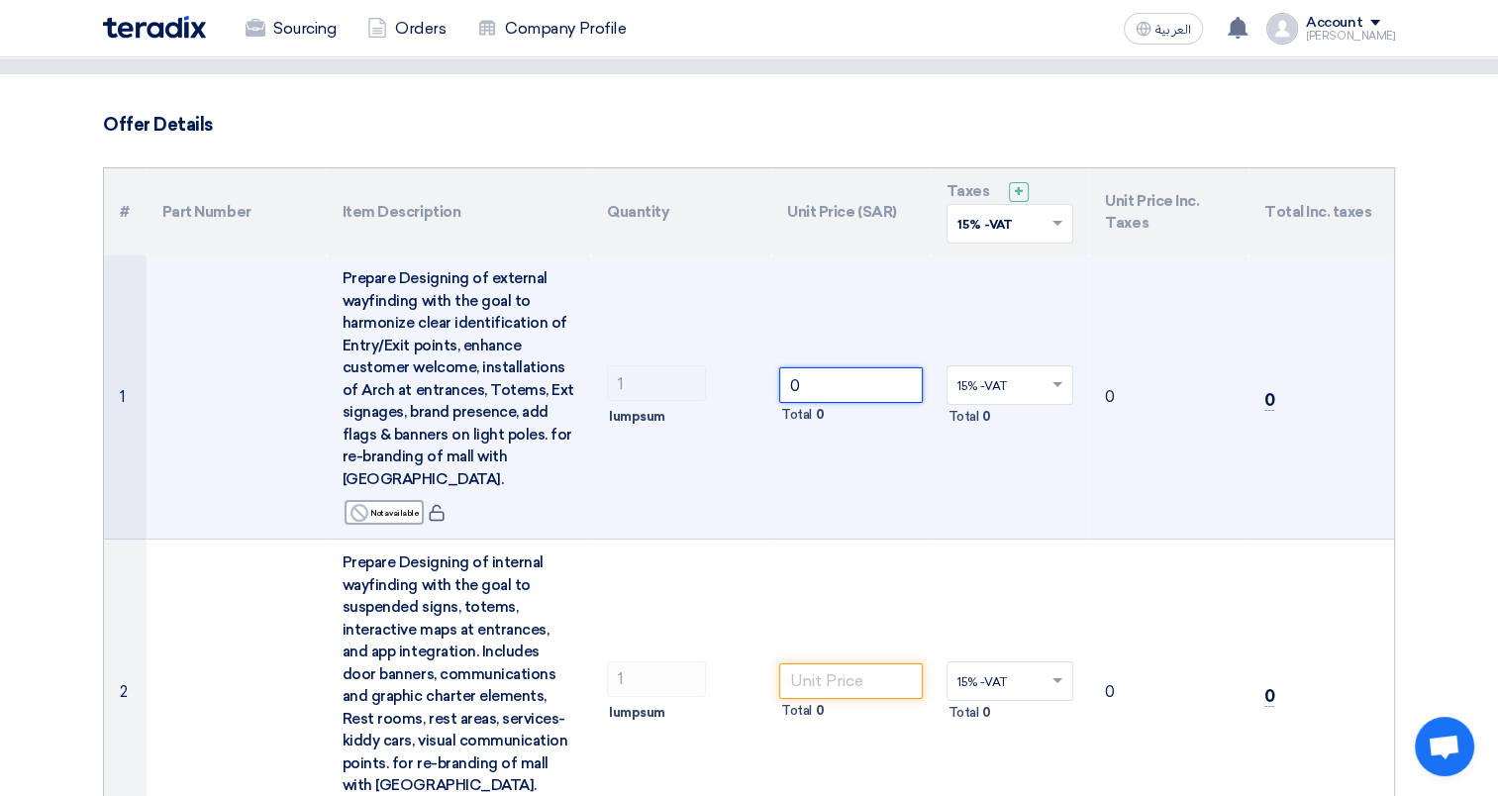
click at [824, 370] on input "0" at bounding box center [851, 385] width 144 height 36
click at [822, 381] on input "0" at bounding box center [851, 385] width 144 height 36
type input "0"
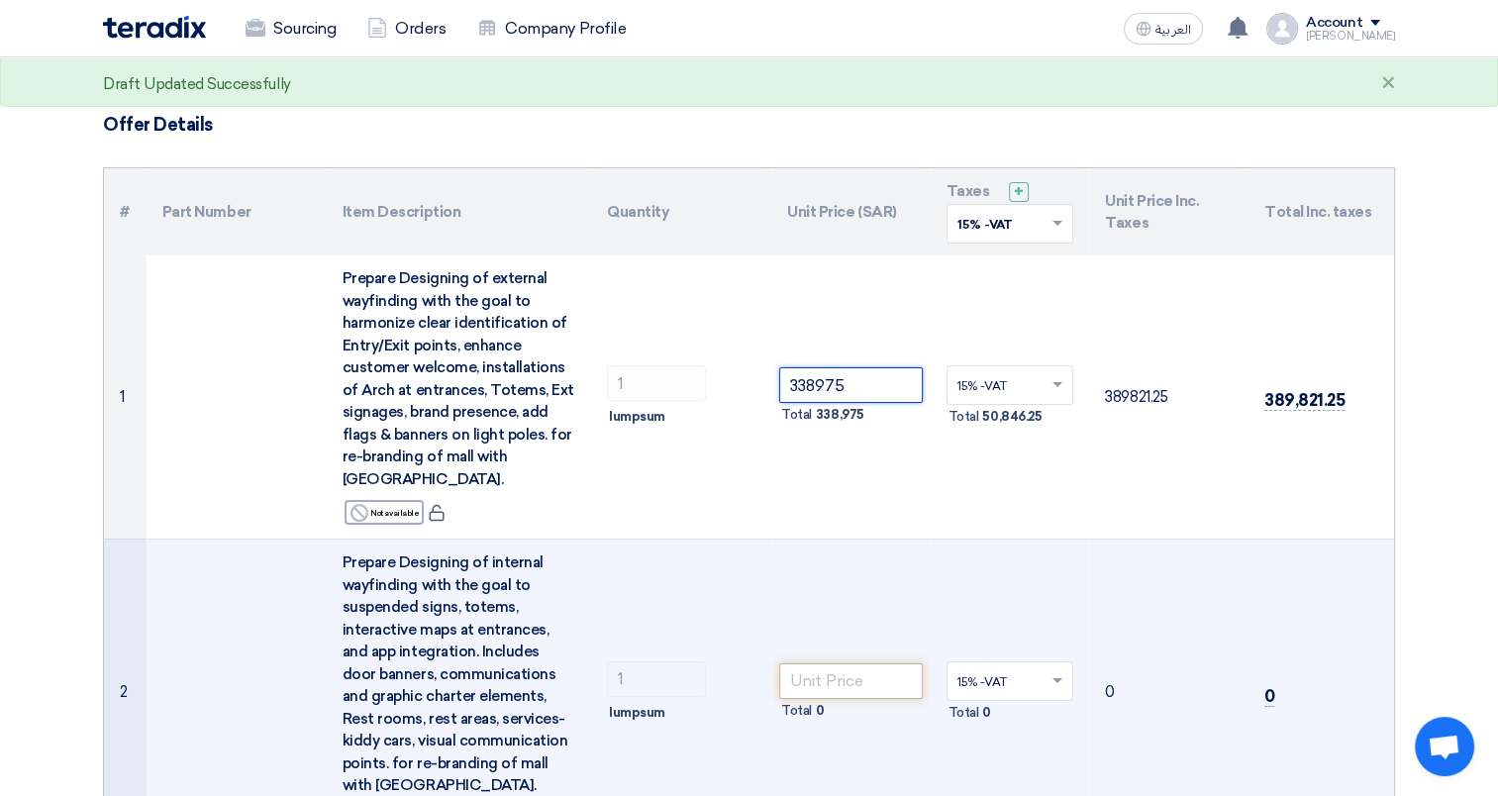
type input "338975"
click at [830, 681] on input "number" at bounding box center [851, 681] width 144 height 36
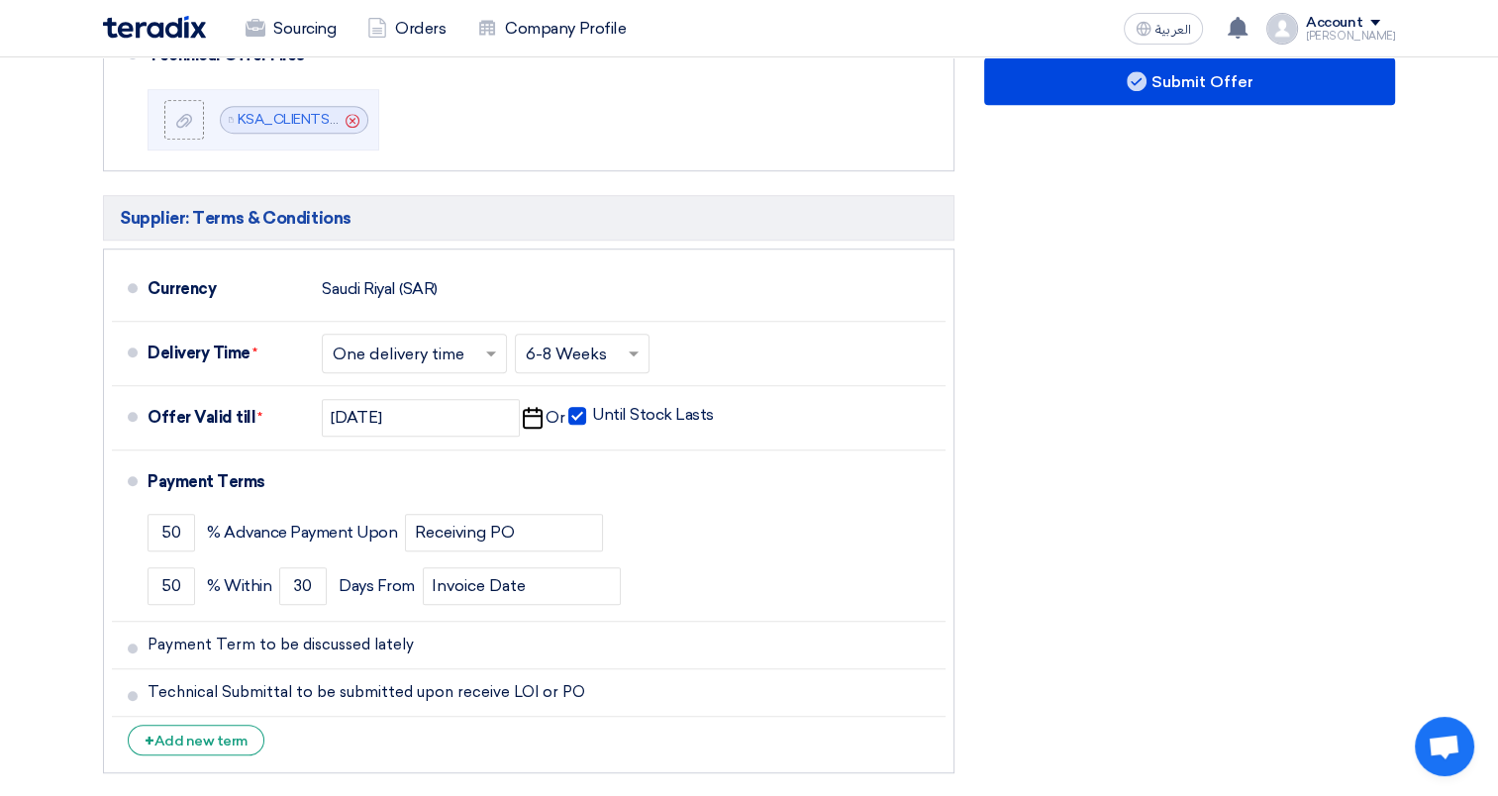
scroll to position [1313, 0]
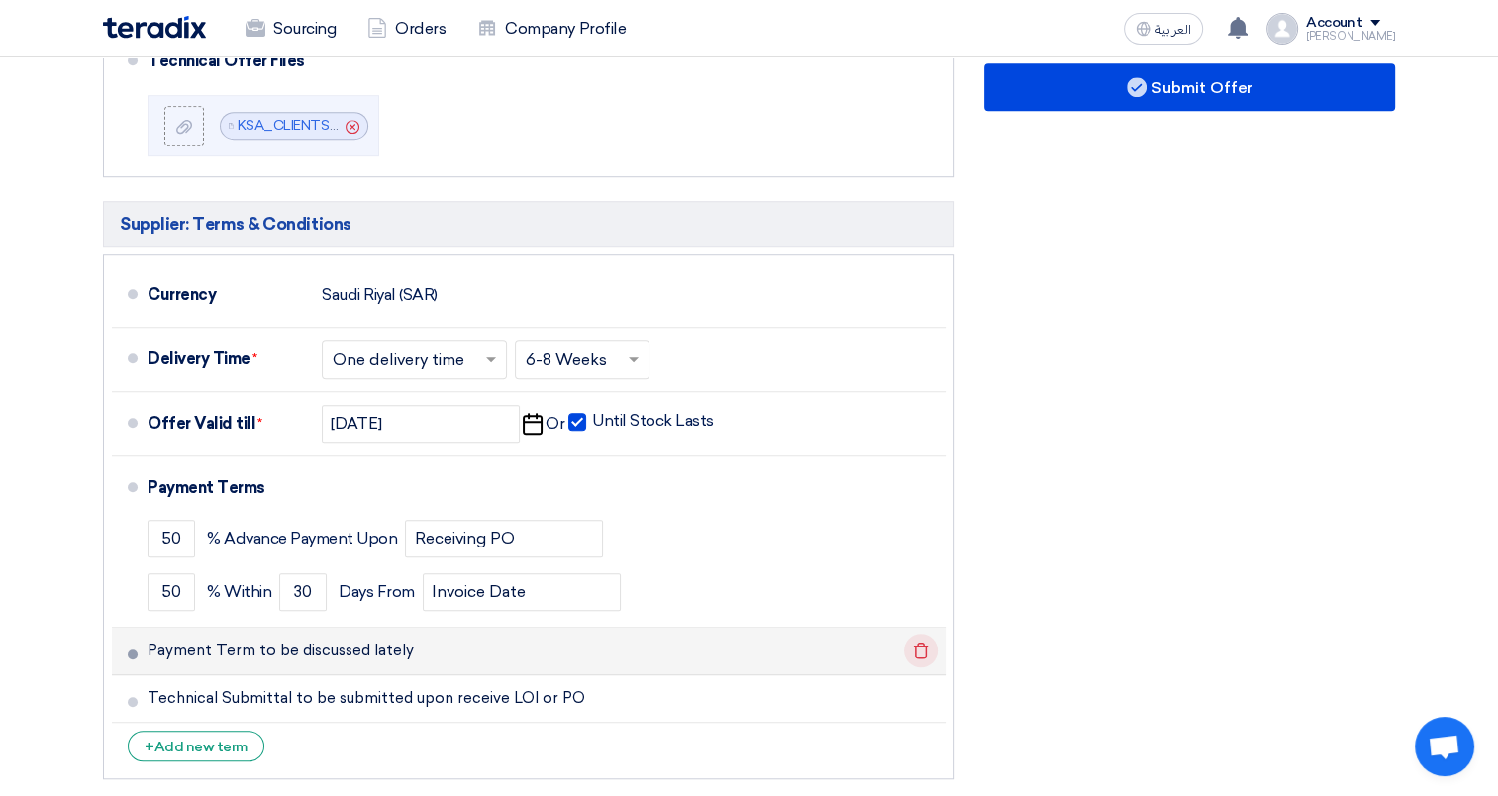
type input "338975"
click at [915, 655] on icon "Delete" at bounding box center [921, 651] width 34 height 34
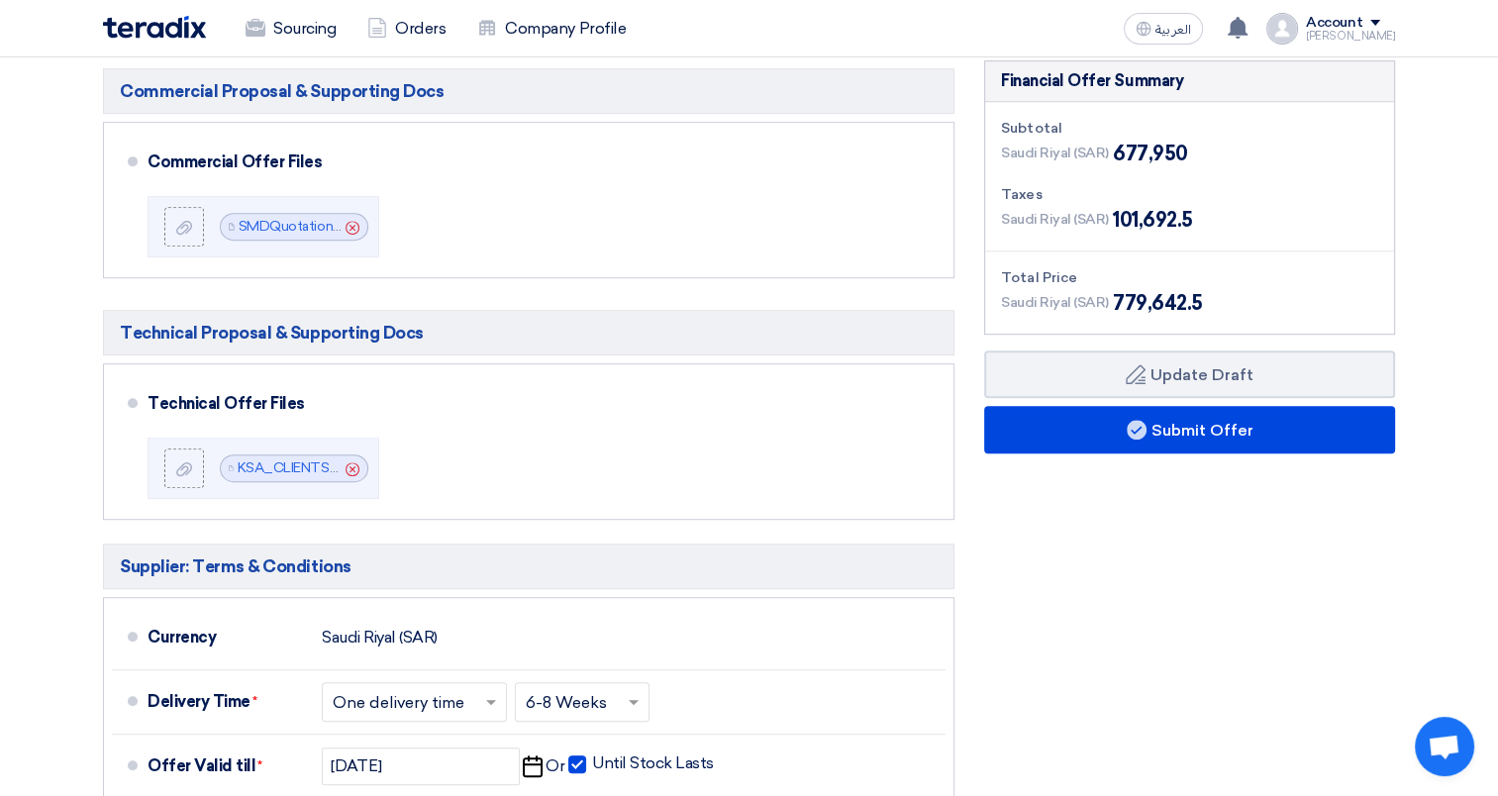
scroll to position [1311, 0]
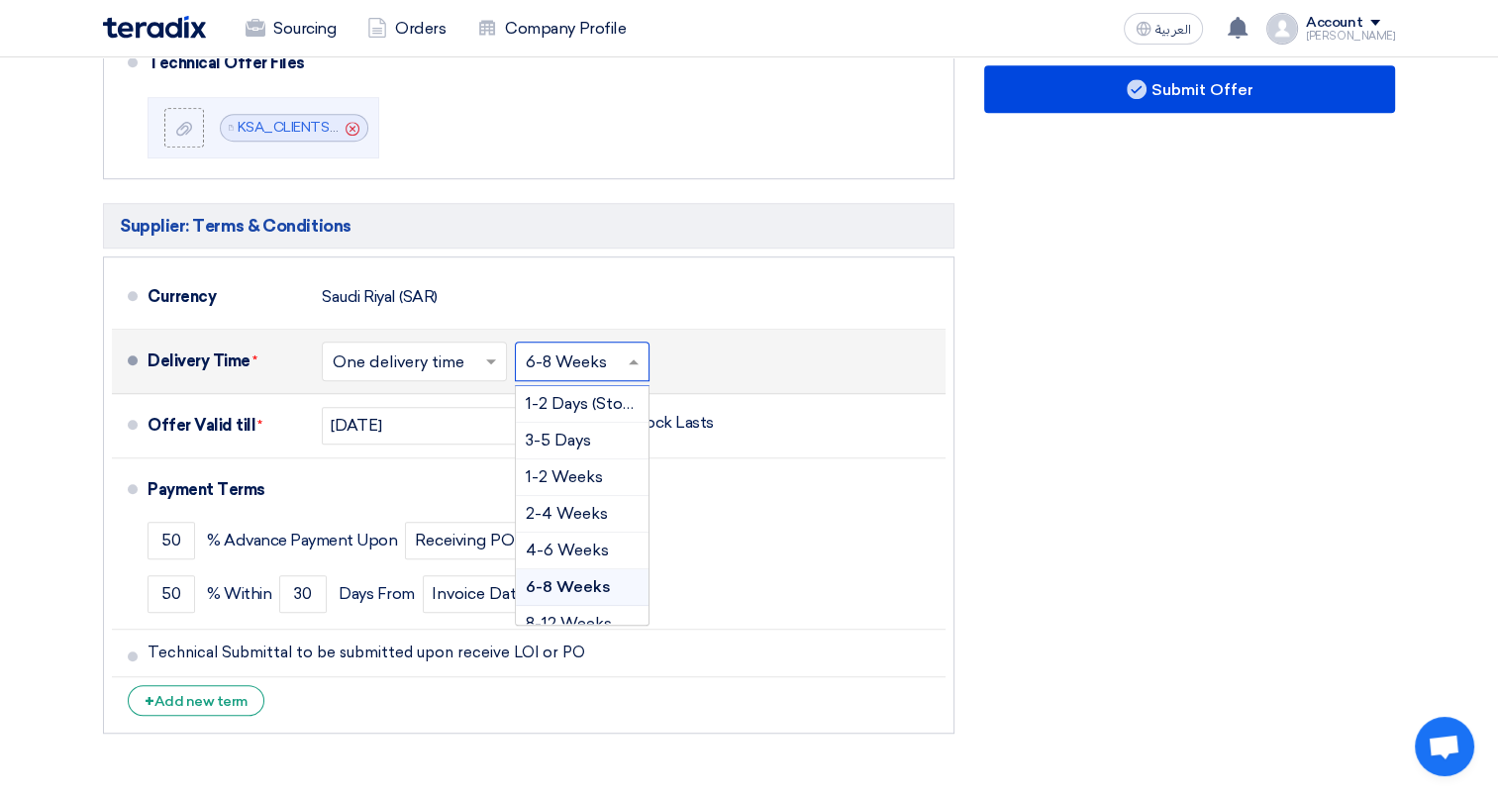
click at [628, 352] on span at bounding box center [636, 362] width 25 height 20
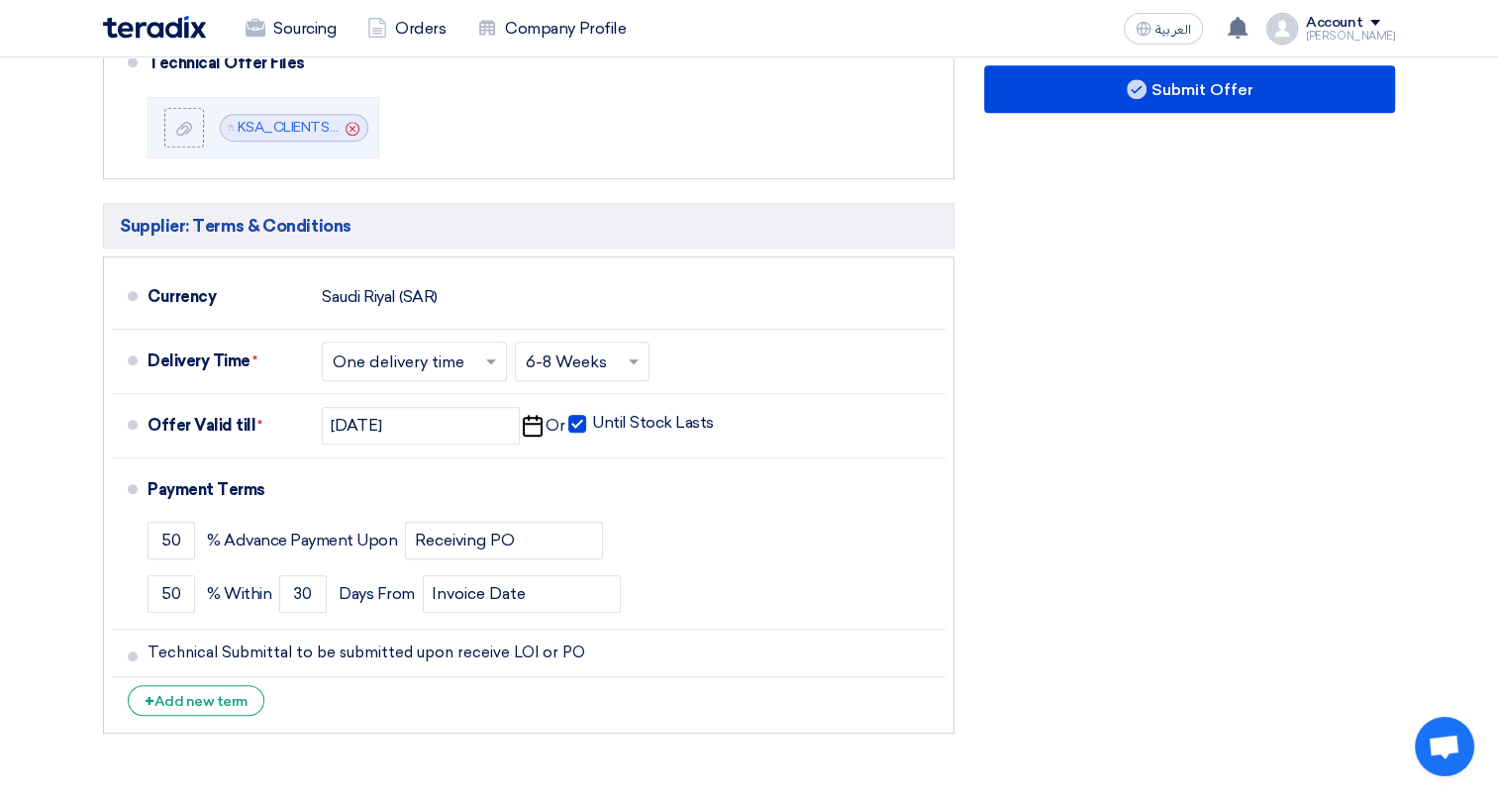
click at [1129, 397] on div "Financial Offer Summary Subtotal [GEOGRAPHIC_DATA] (SAR) 677,950 Taxes Draft" at bounding box center [1189, 232] width 441 height 1024
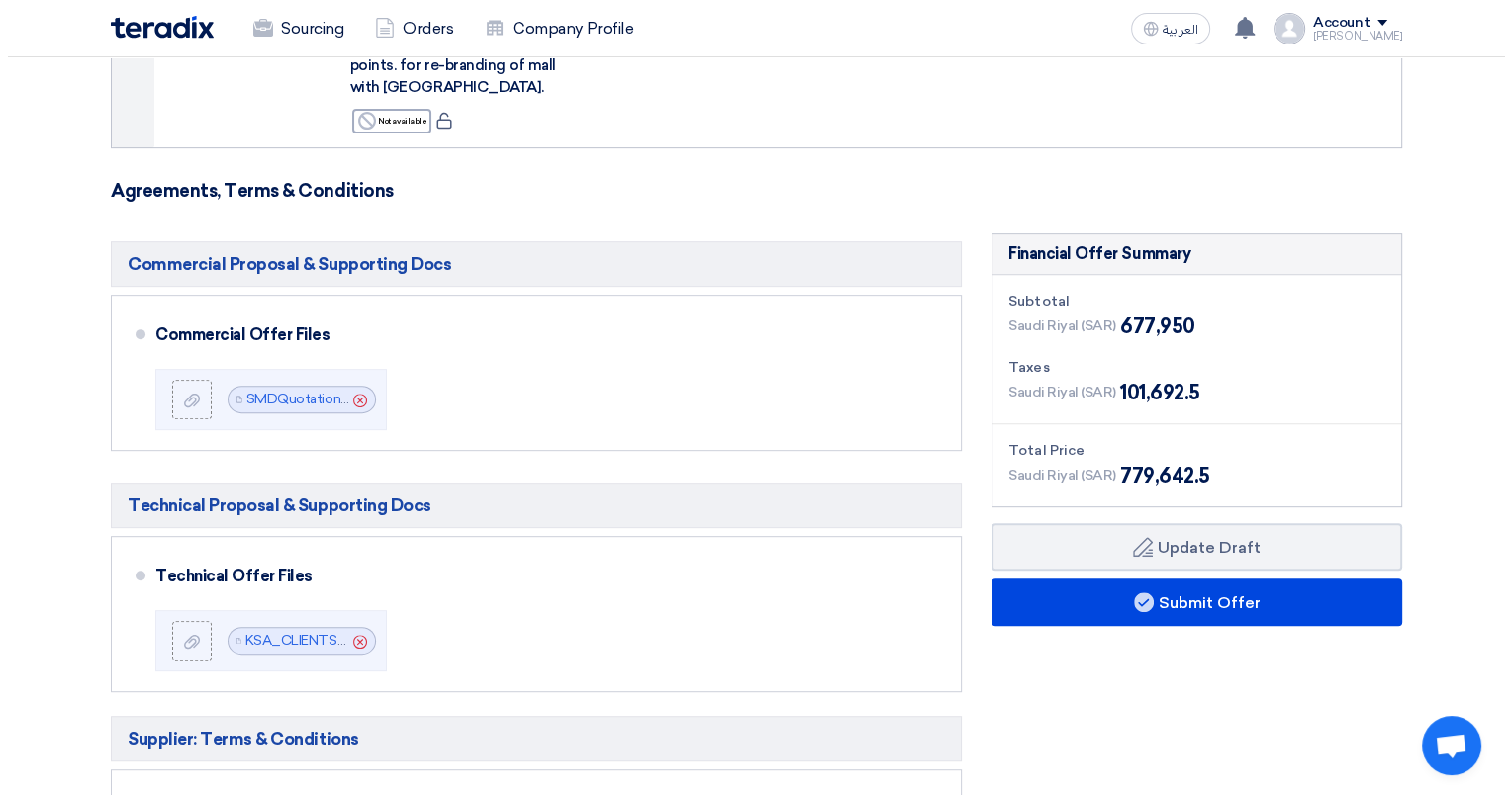
scroll to position [942, 0]
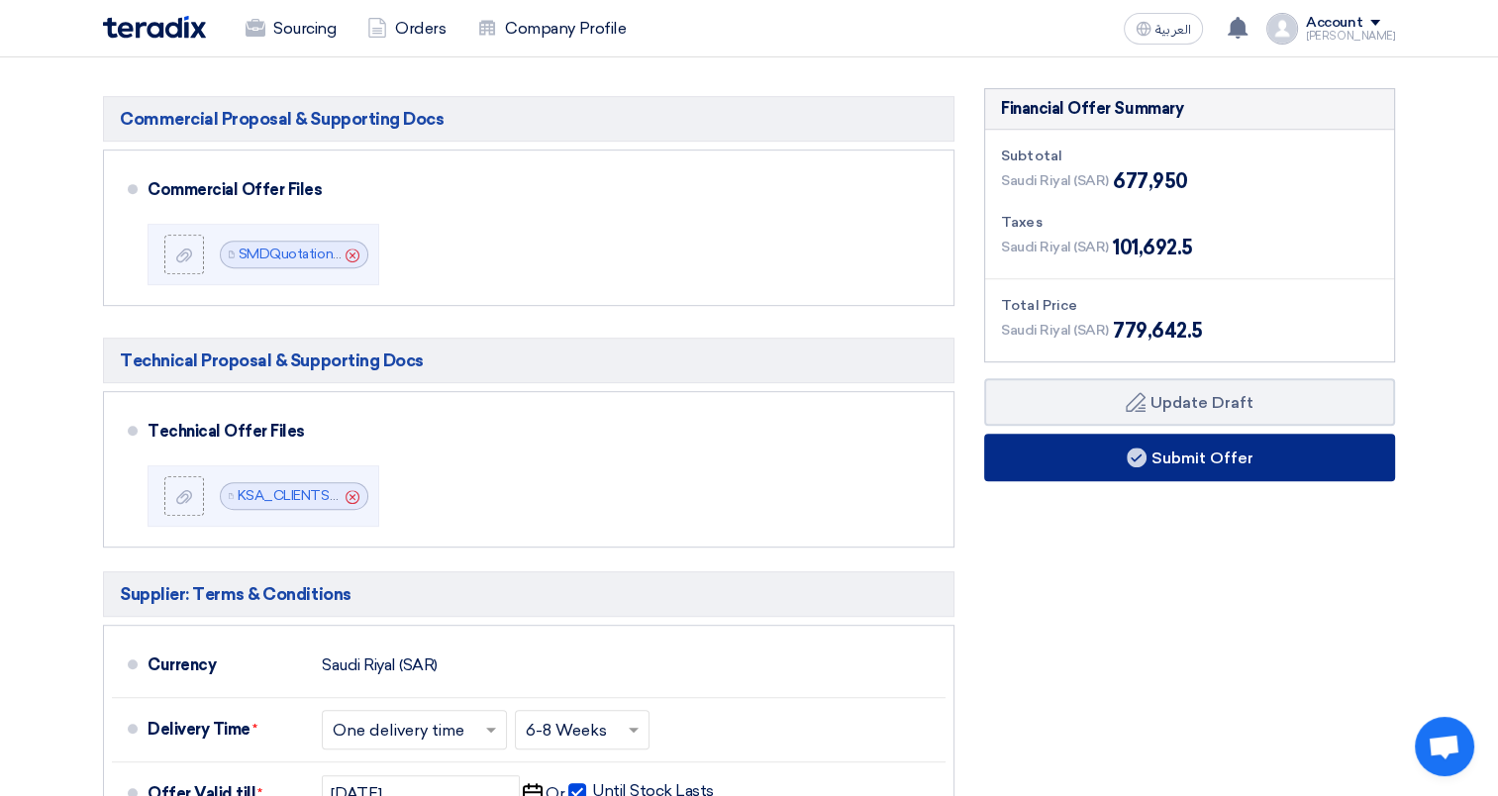
click at [1153, 475] on button "Submit Offer" at bounding box center [1189, 458] width 411 height 48
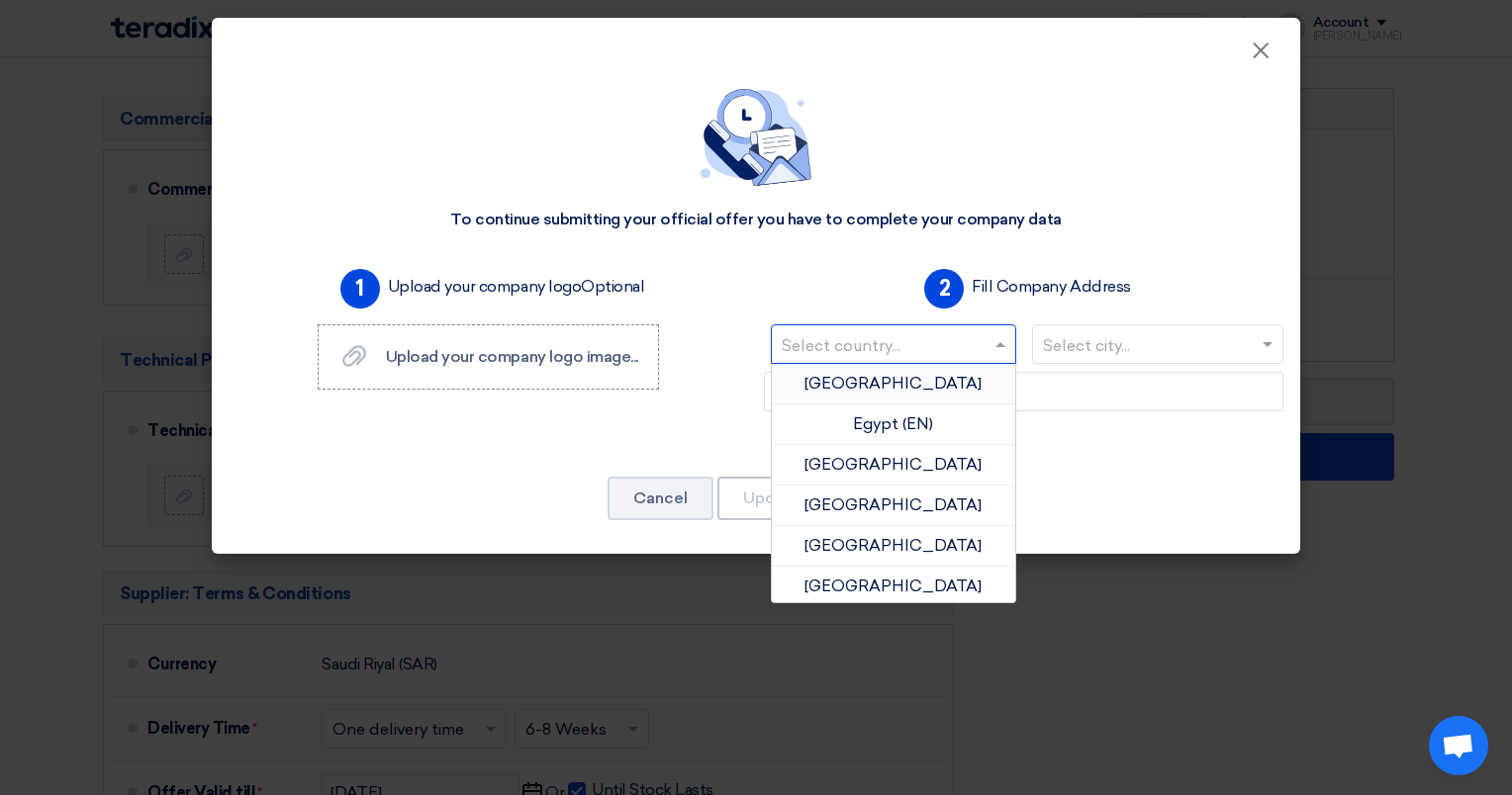
click at [843, 329] on div at bounding box center [893, 345] width 244 height 33
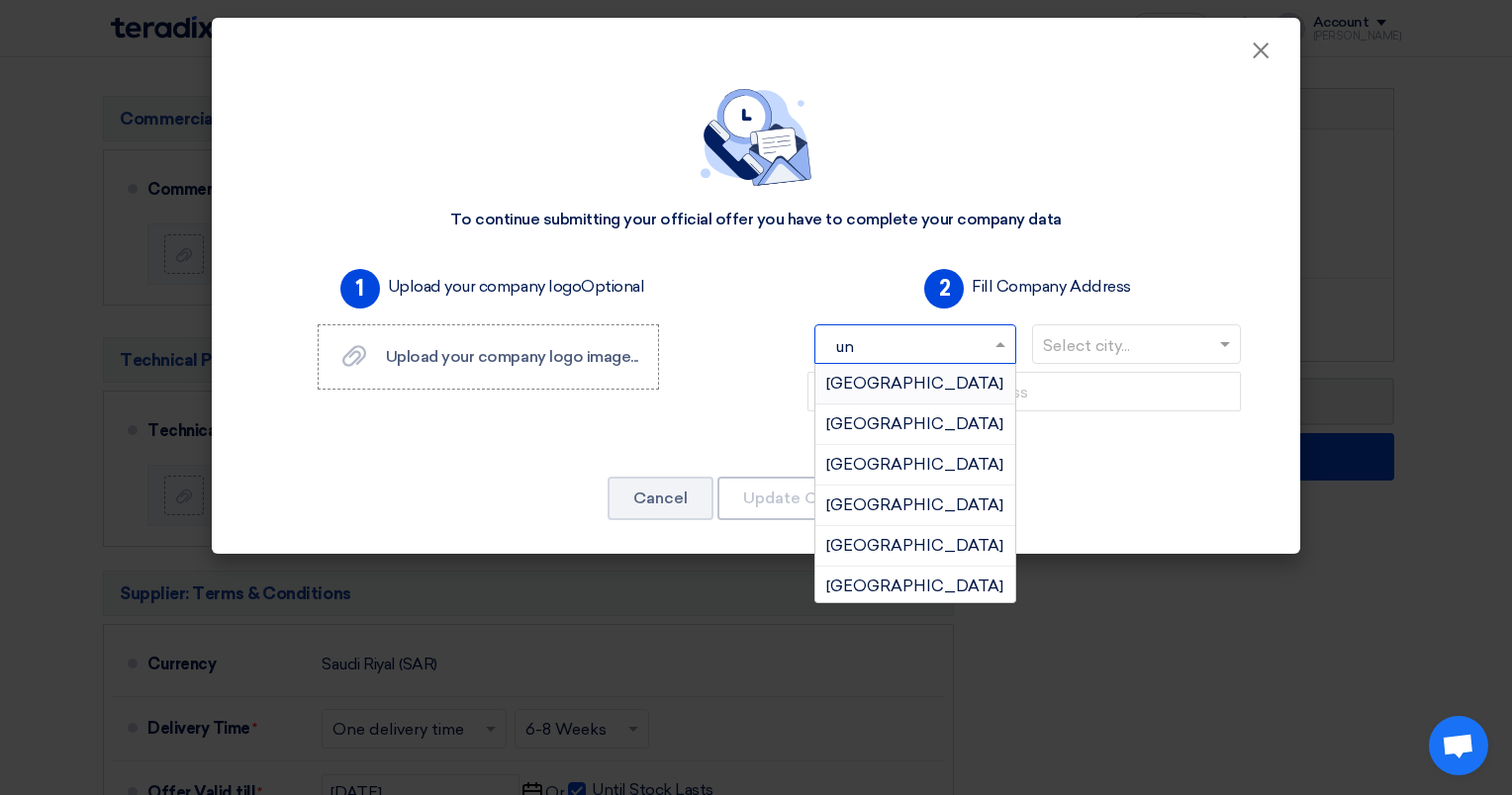
type input "uni"
click at [899, 416] on span "[GEOGRAPHIC_DATA]" at bounding box center [914, 423] width 177 height 19
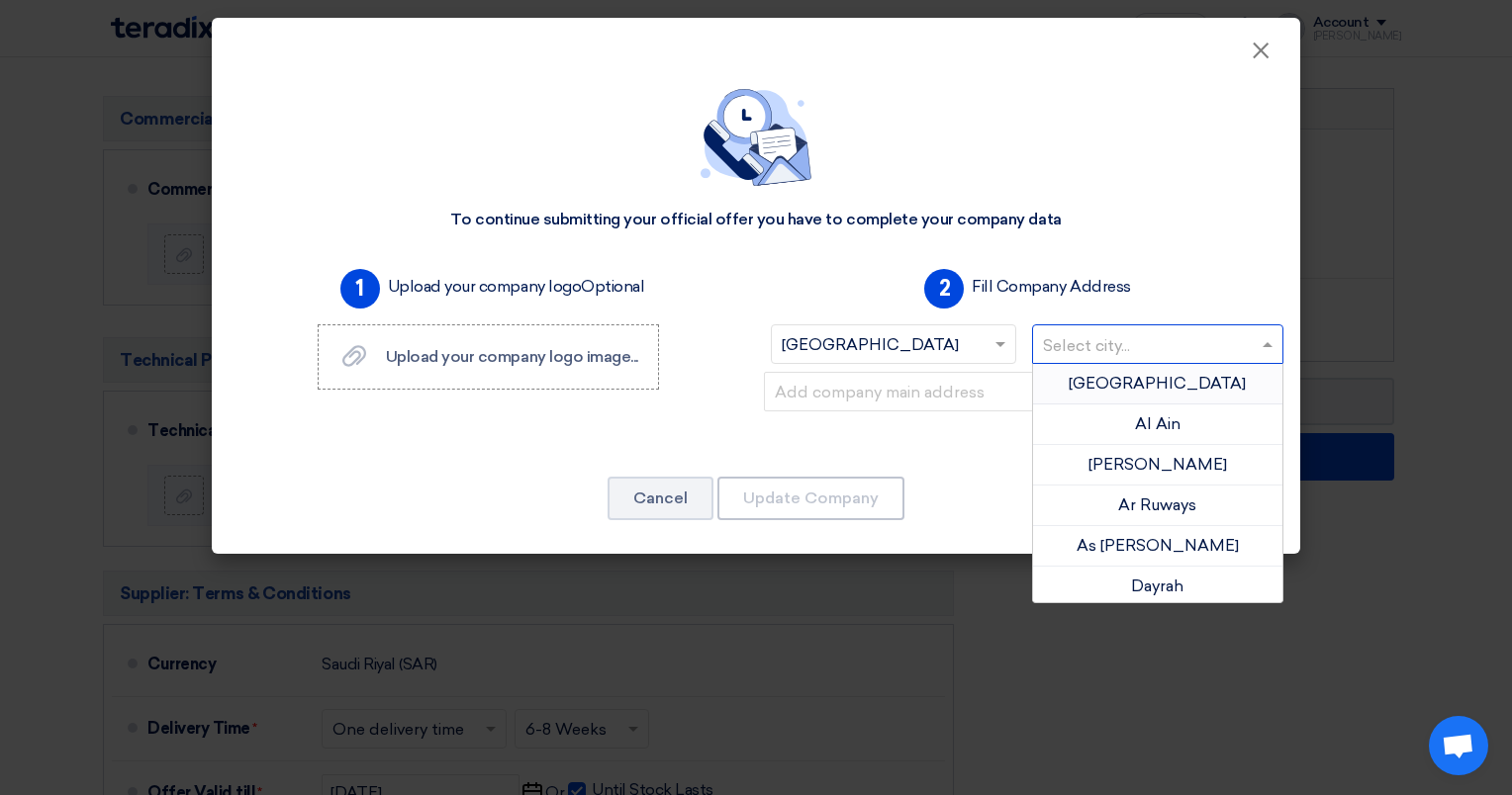
click at [1102, 350] on input "text" at bounding box center [1148, 347] width 211 height 33
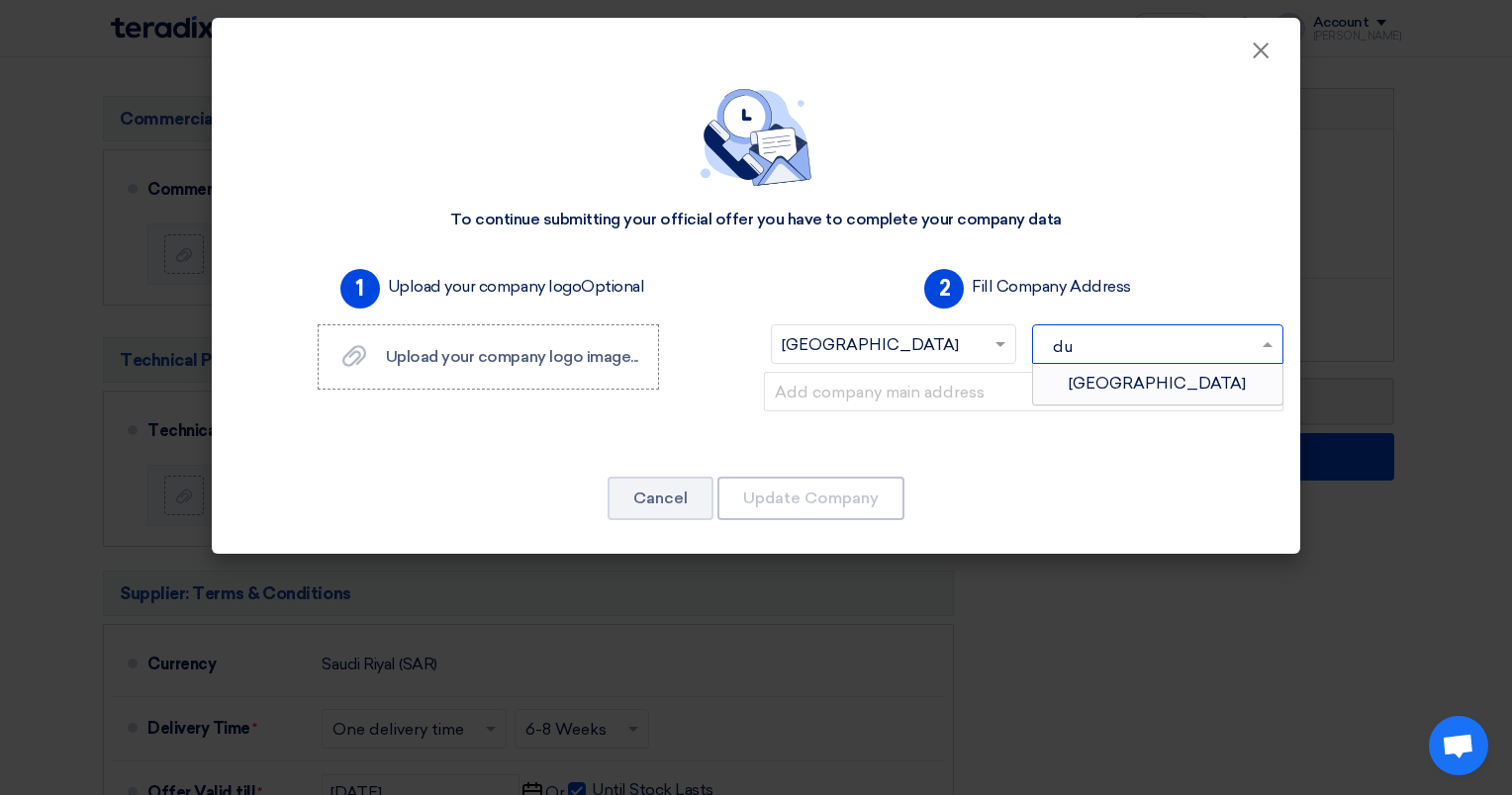
type input "dub"
click at [1116, 373] on div "[GEOGRAPHIC_DATA]" at bounding box center [1158, 384] width 251 height 40
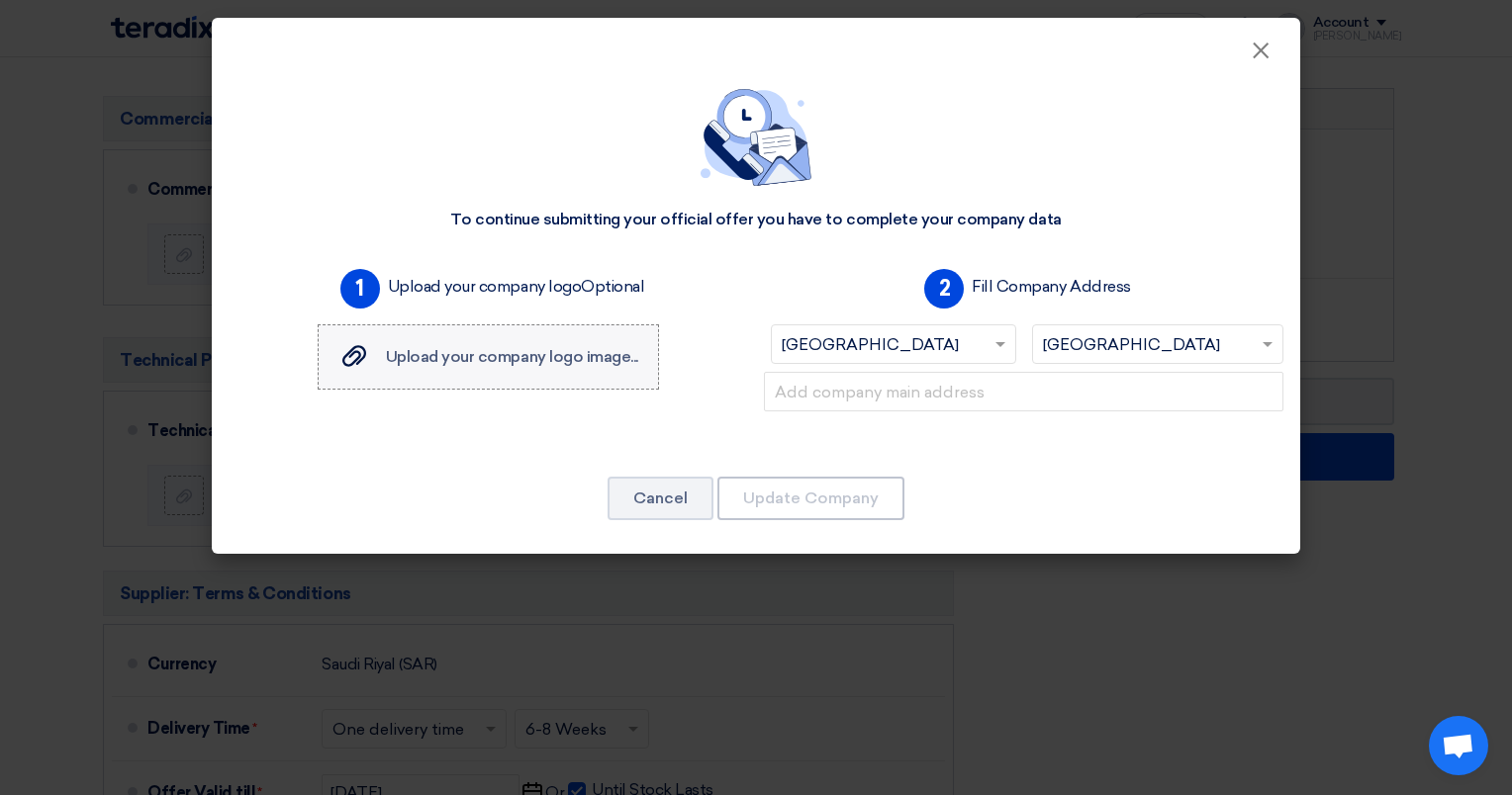
click at [500, 364] on span "Upload your company logo image..." at bounding box center [512, 357] width 253 height 19
click at [0, 0] on input "Upload your company logo image... Upload your company logo image..." at bounding box center [0, 0] width 0 height 0
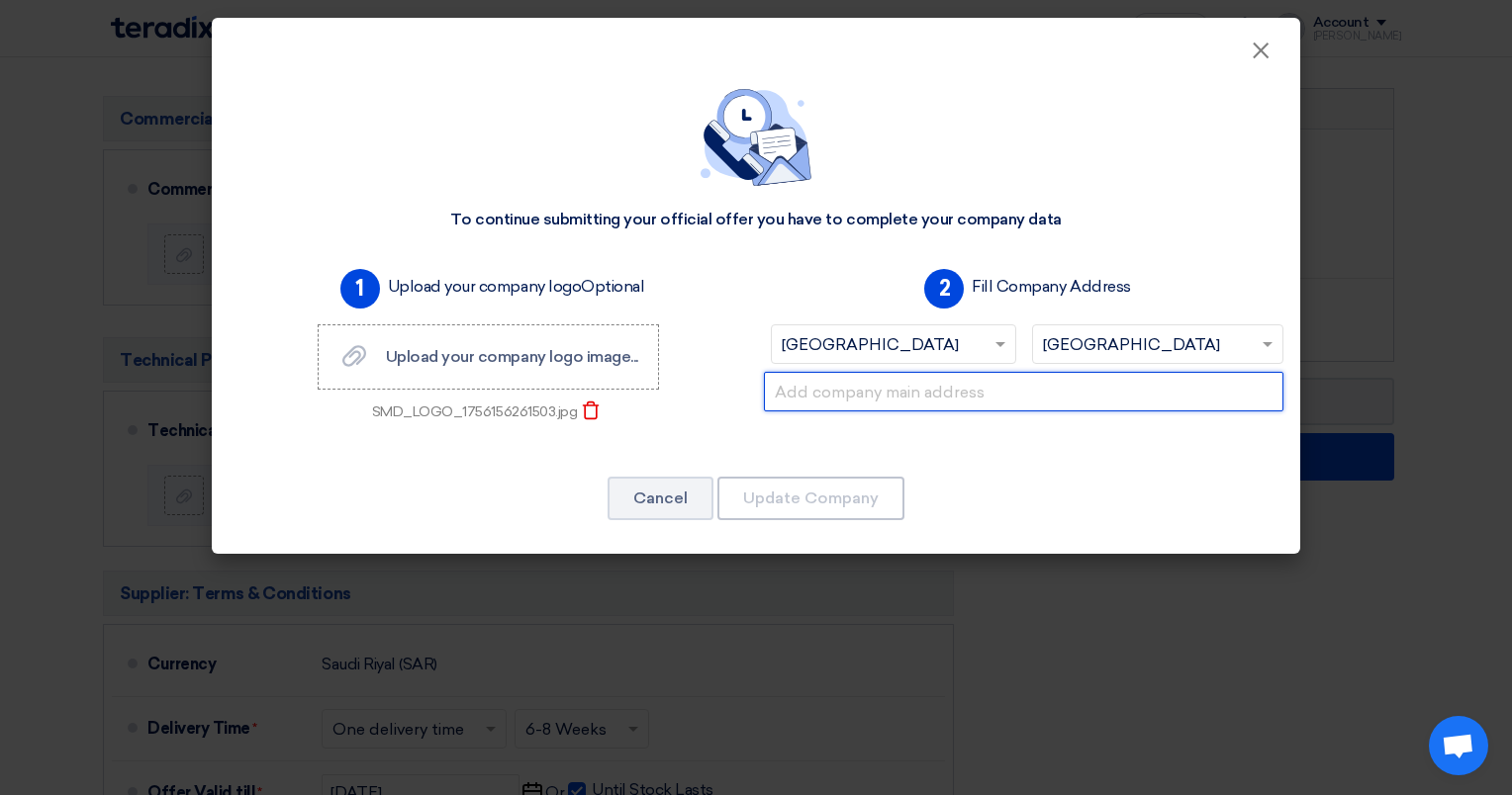
click at [919, 393] on input "text" at bounding box center [1023, 392] width 520 height 40
type input "D"
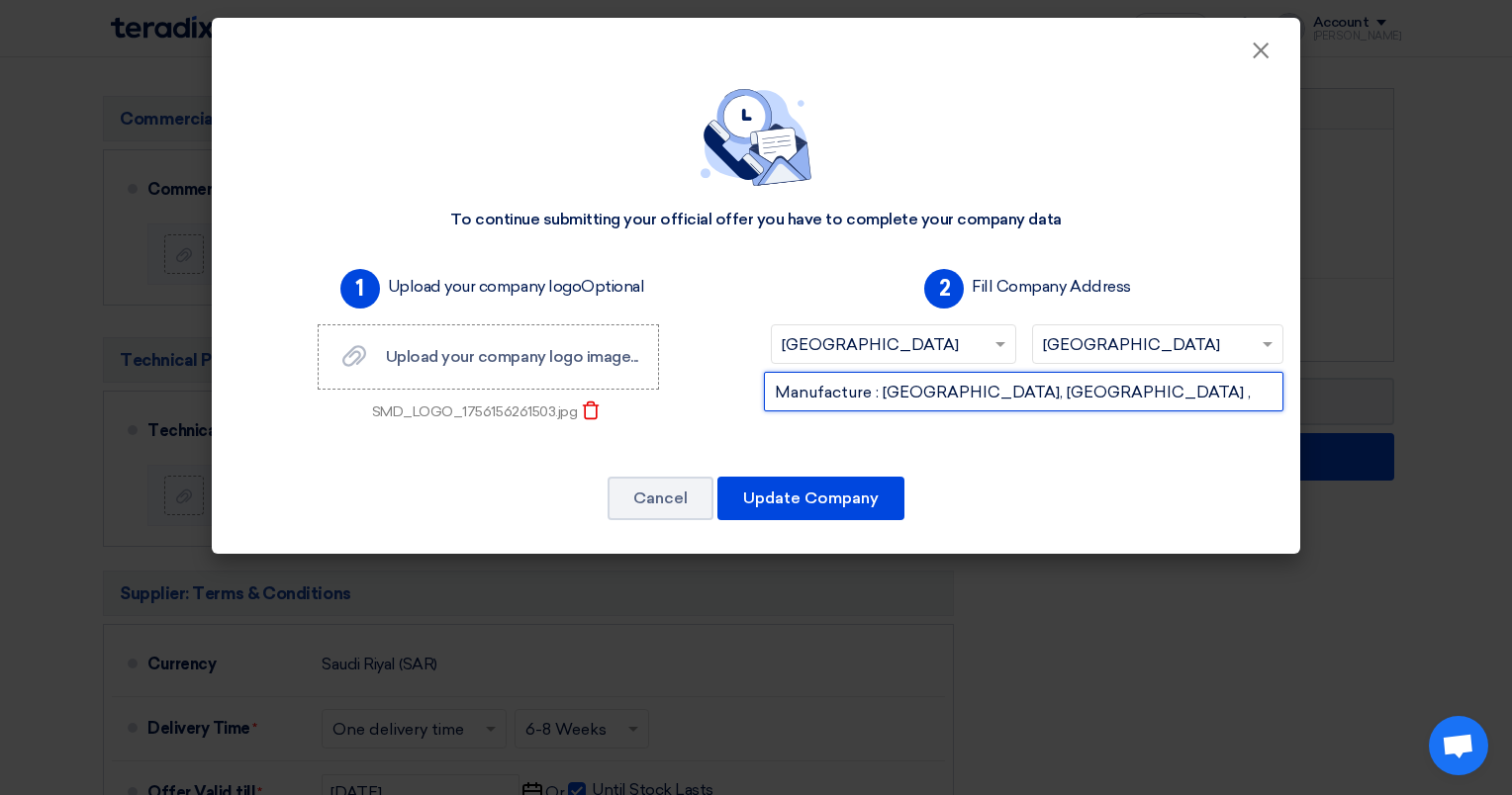
click at [1103, 393] on input "Manufacture : [GEOGRAPHIC_DATA], [GEOGRAPHIC_DATA] ," at bounding box center [1023, 392] width 520 height 40
type input "Manufacture : [GEOGRAPHIC_DATA], [GEOGRAPHIC_DATA] ,"
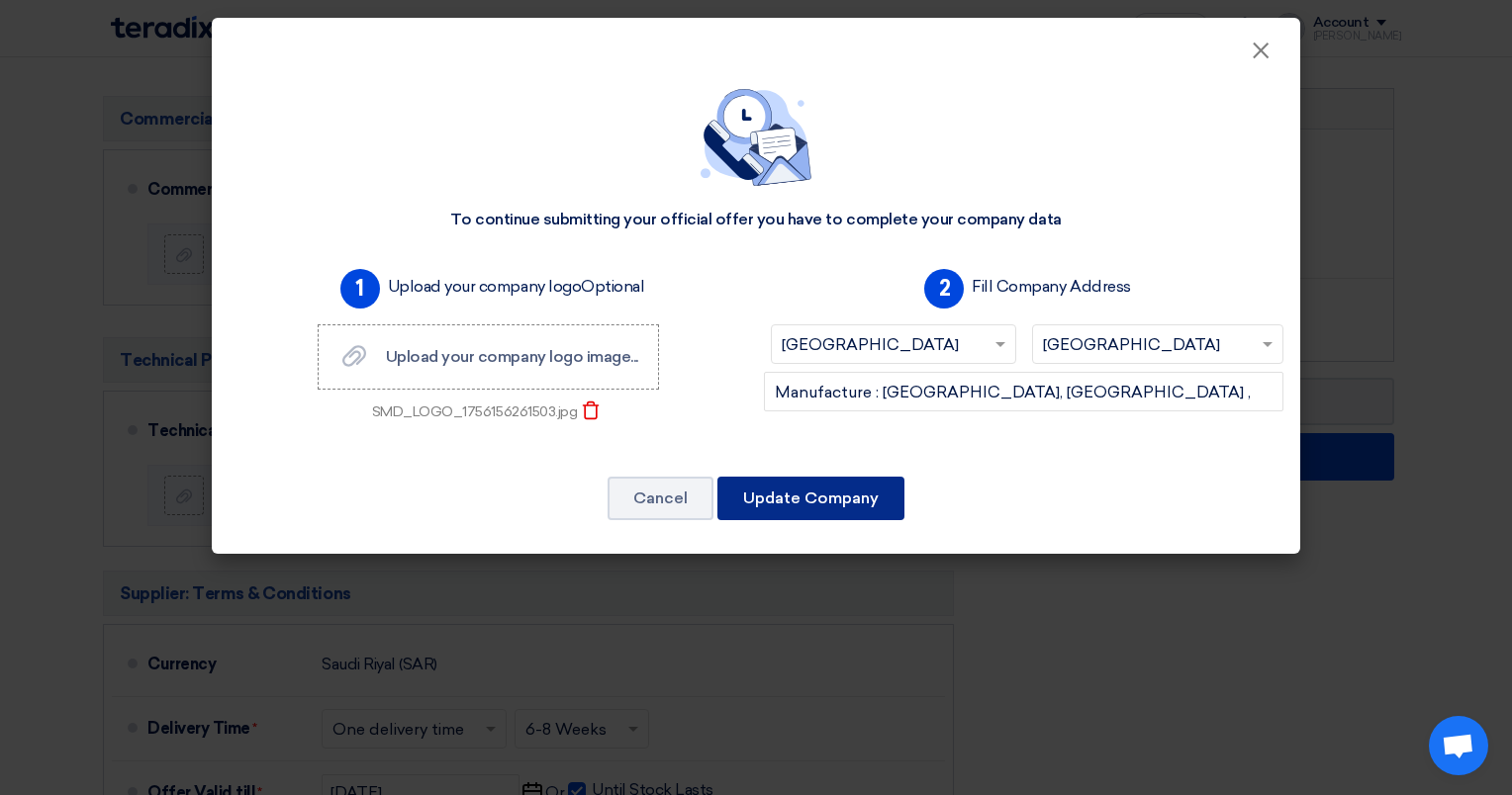
click at [871, 478] on button "Update Company" at bounding box center [810, 498] width 187 height 44
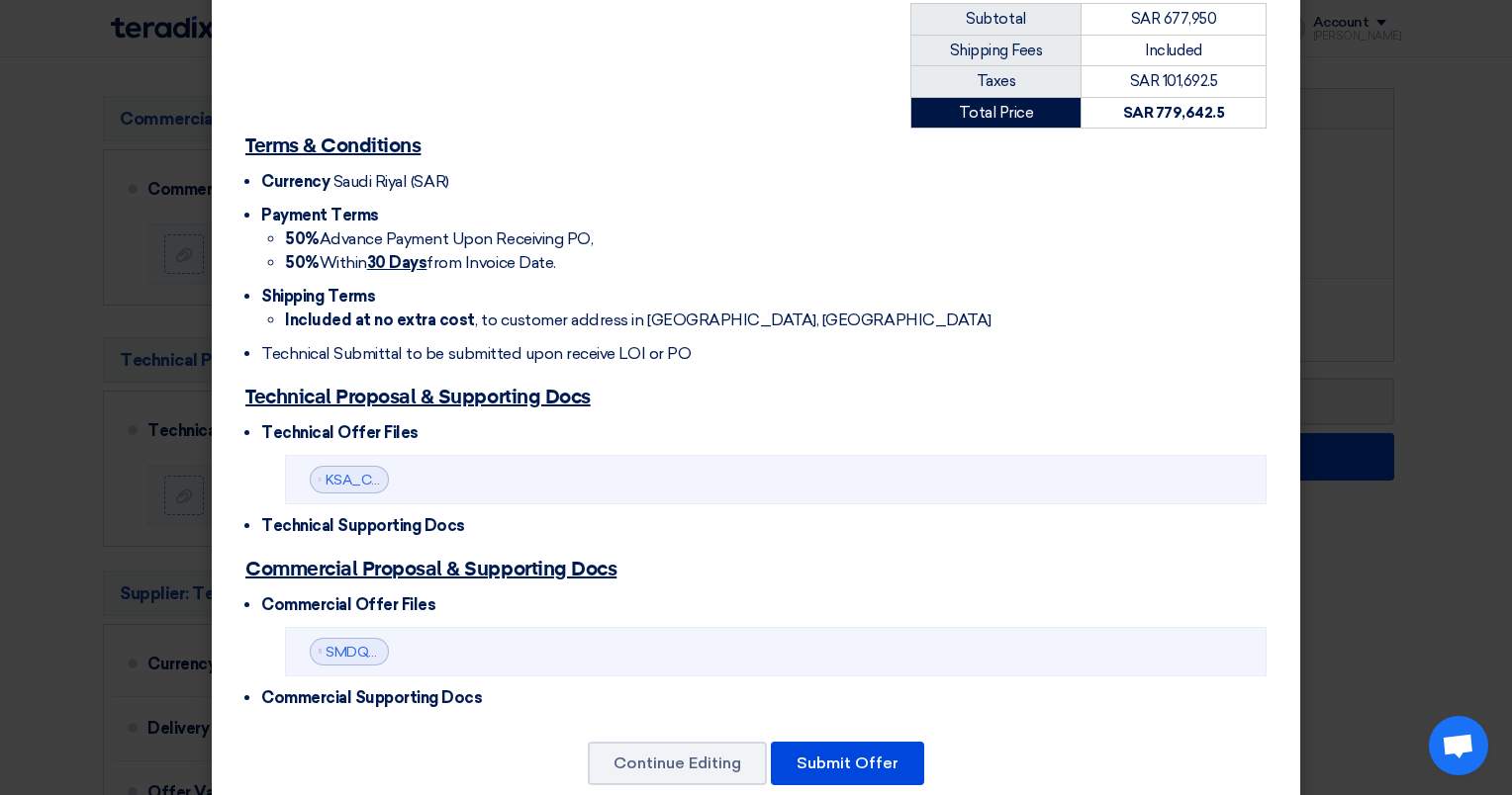
scroll to position [779, 0]
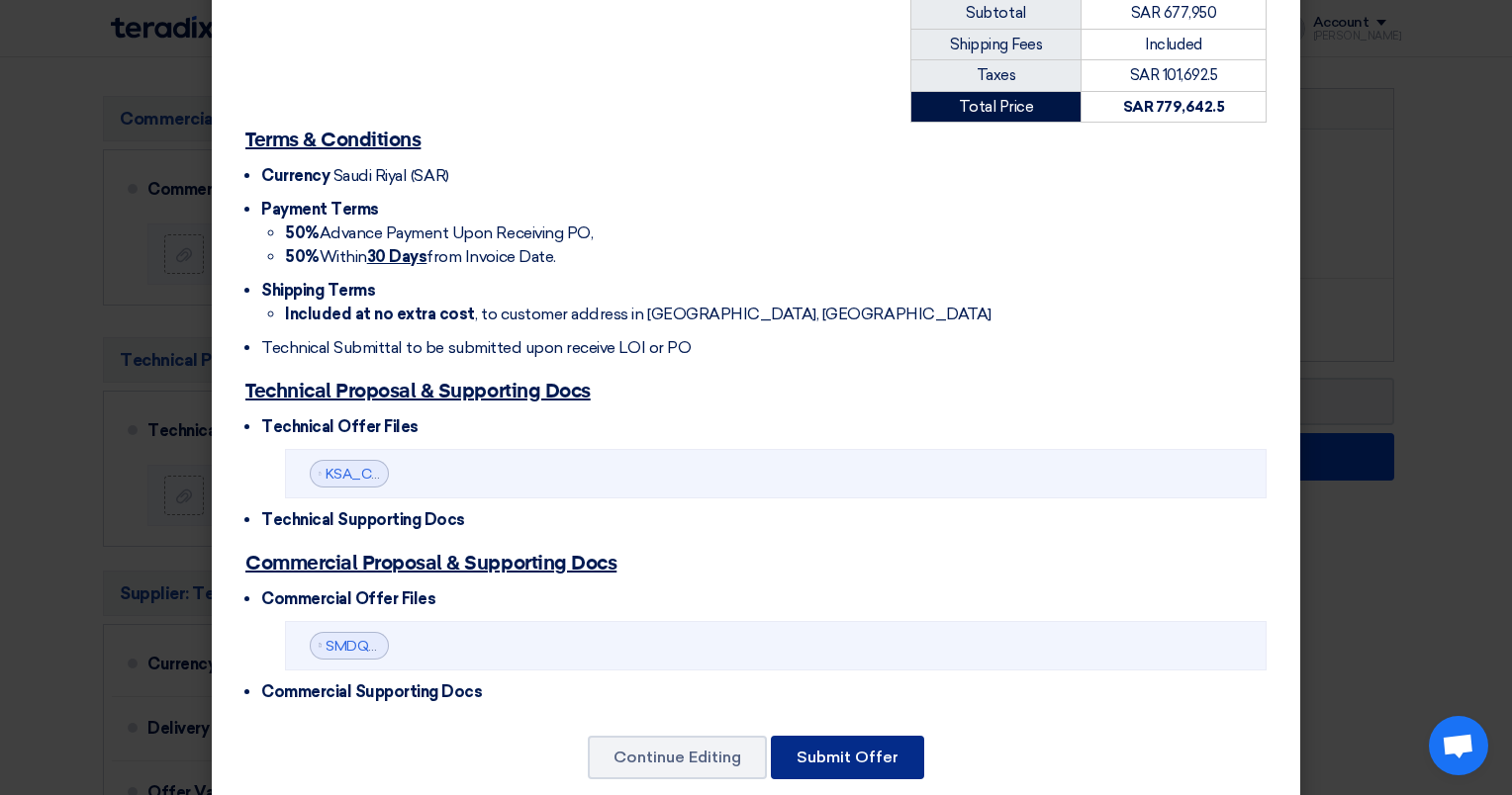
click at [831, 736] on button "Submit Offer" at bounding box center [846, 758] width 153 height 44
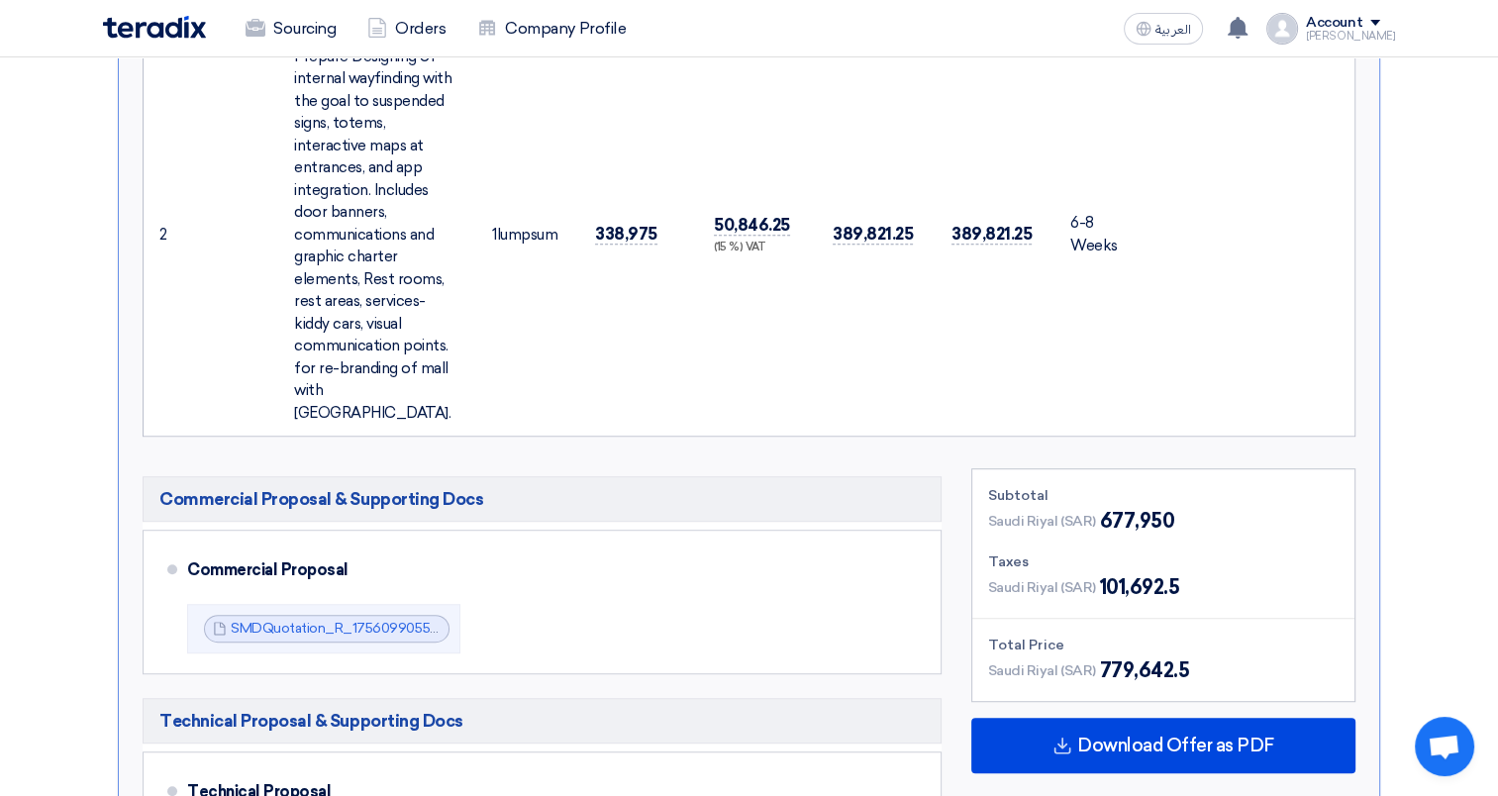
scroll to position [1154, 0]
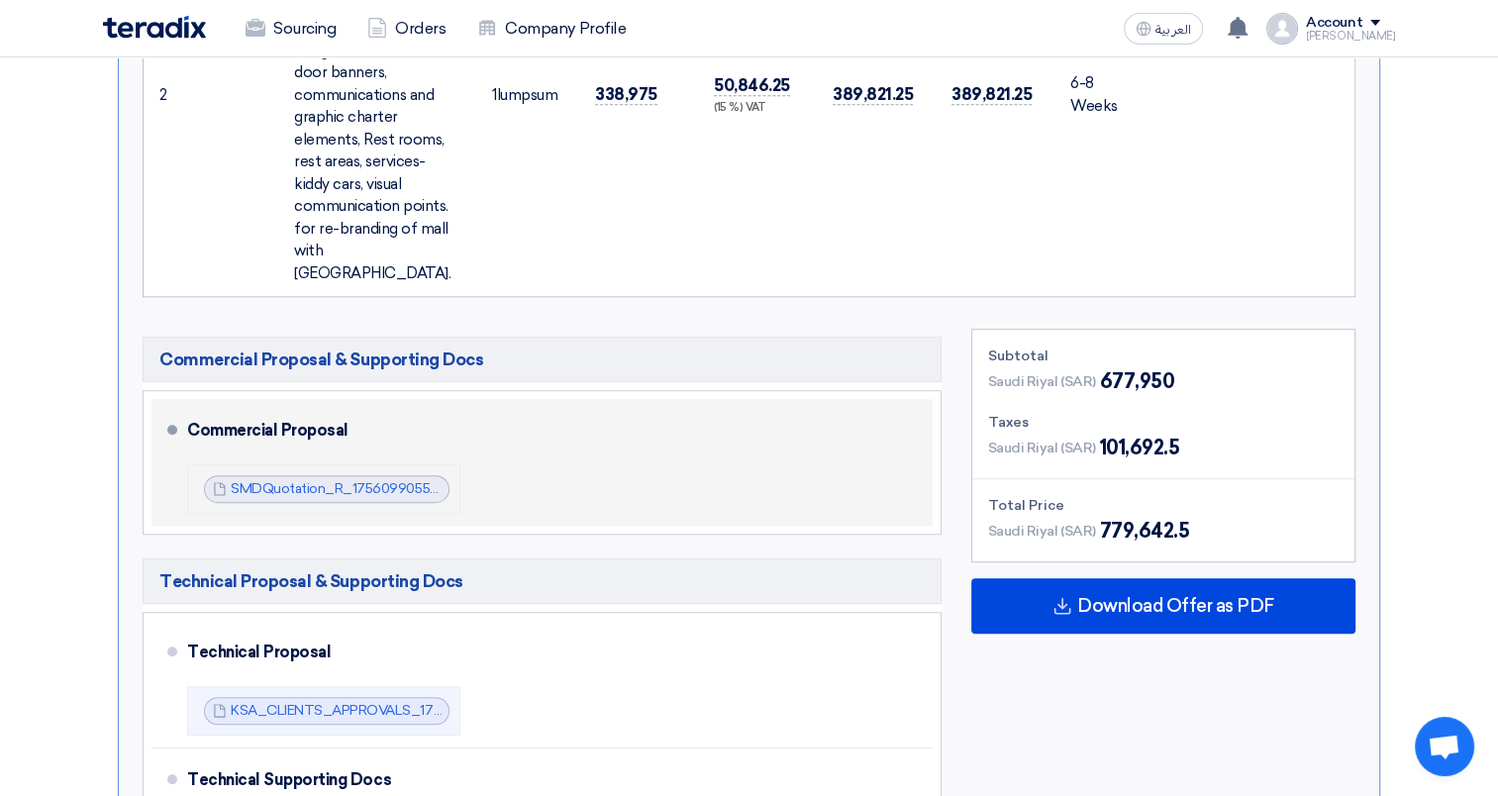
click at [353, 475] on div "SMDQuotation_R_1756099055447.pdf SMDQuotation_R_1756099055447.pdf" at bounding box center [327, 489] width 246 height 28
click at [326, 480] on link "SMDQuotation_R_1756099055447.pdf" at bounding box center [357, 488] width 252 height 17
